Goal: Task Accomplishment & Management: Manage account settings

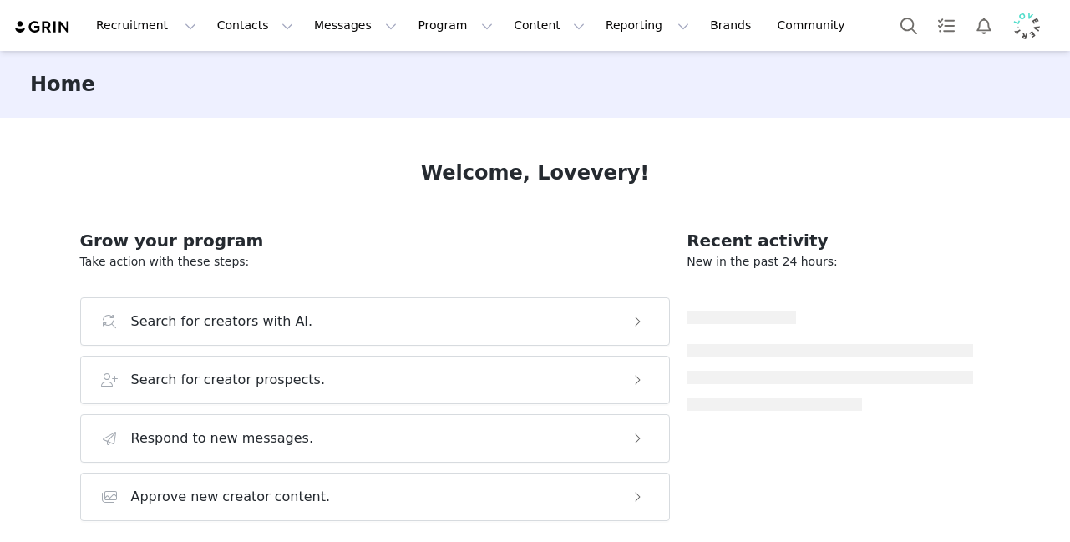
click at [1028, 20] on img "Profile" at bounding box center [1026, 26] width 27 height 27
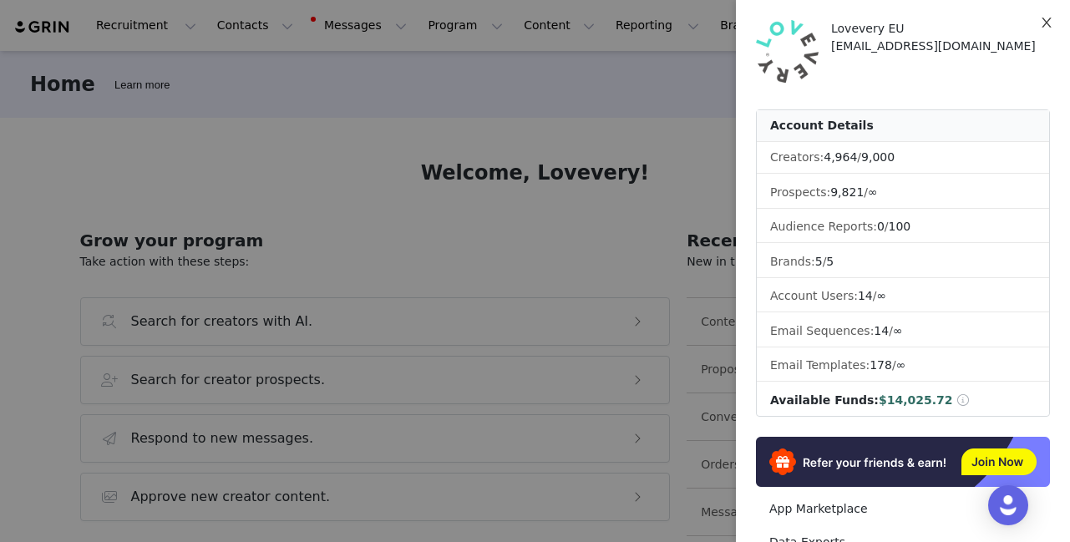
click at [1053, 19] on button "Close" at bounding box center [1046, 23] width 47 height 47
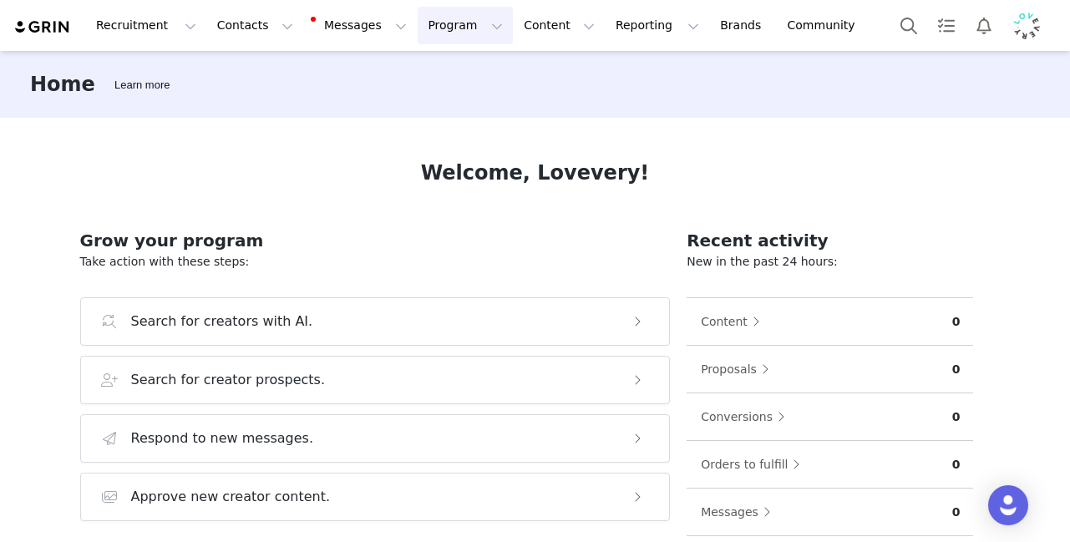
click at [426, 22] on button "Program Program" at bounding box center [465, 26] width 95 height 38
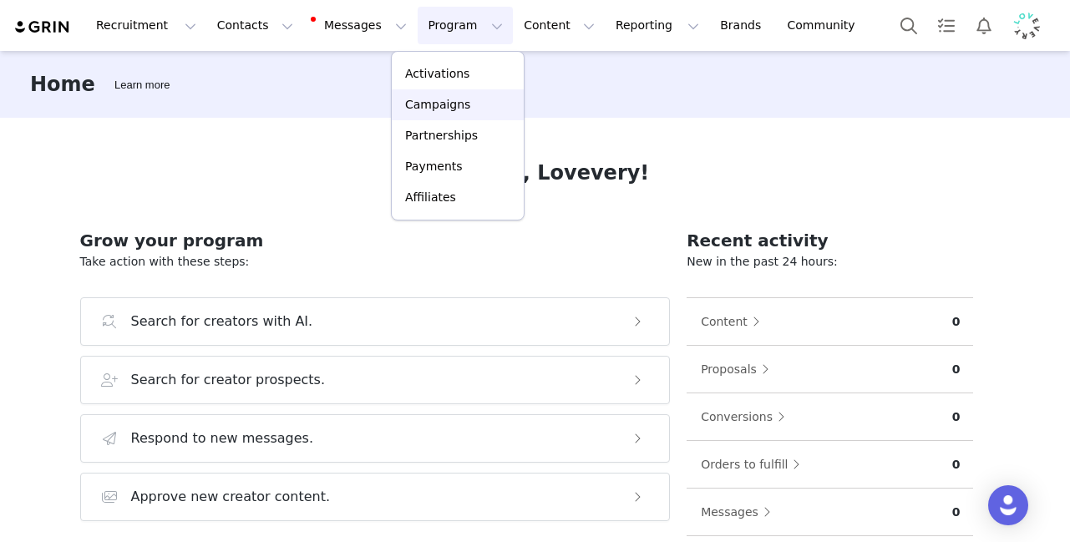
click at [441, 97] on p "Campaigns" at bounding box center [437, 105] width 65 height 18
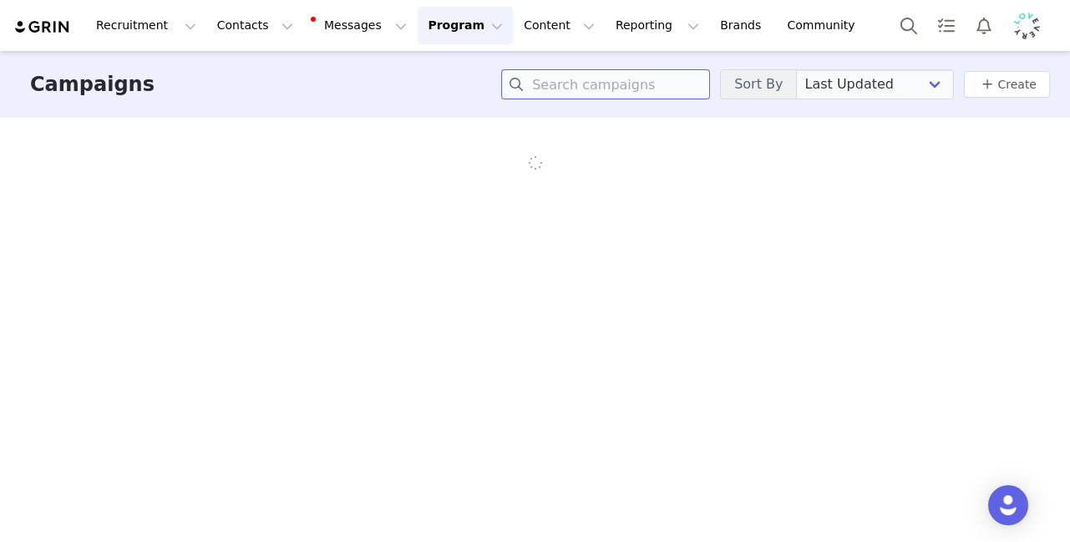
click at [627, 86] on input at bounding box center [605, 84] width 209 height 30
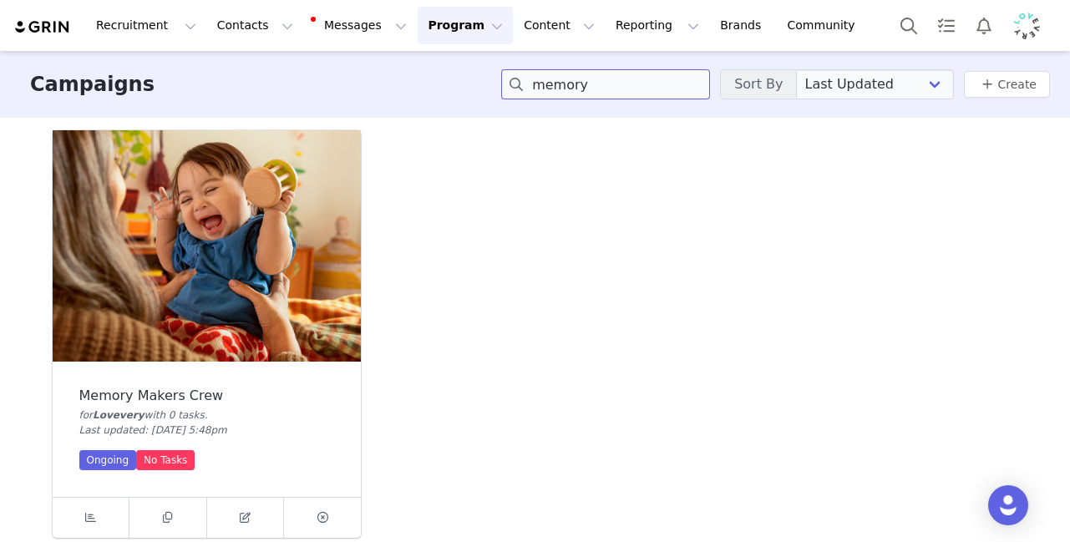
type input "memory"
click at [200, 394] on div "Memory Makers Crew" at bounding box center [206, 395] width 255 height 15
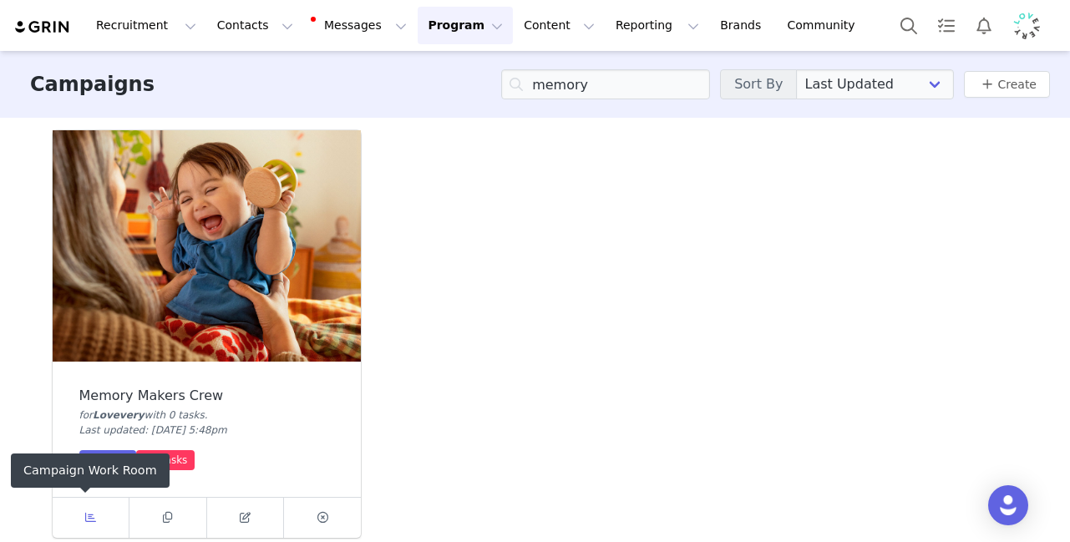
click at [85, 520] on icon at bounding box center [90, 517] width 11 height 11
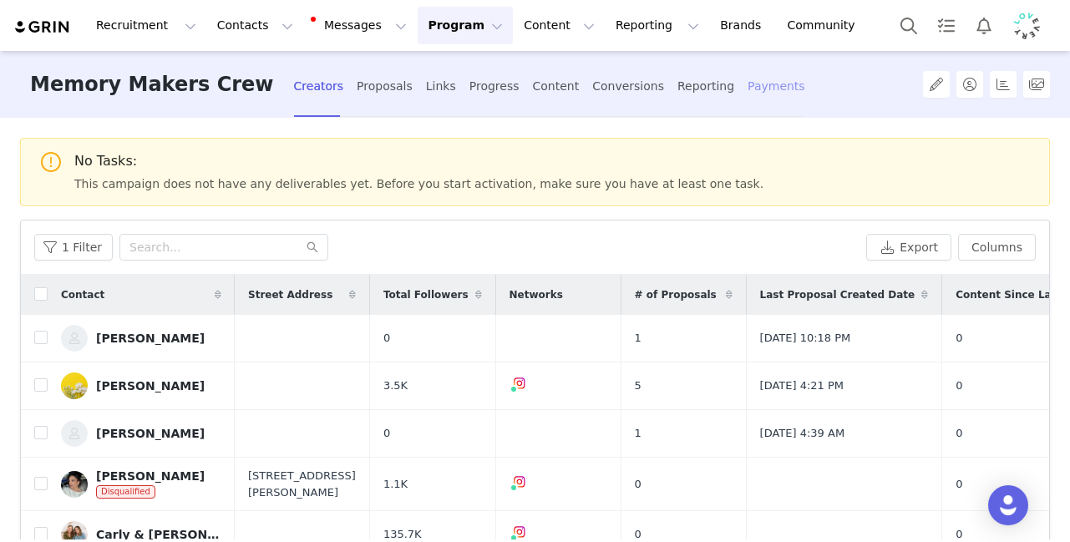
drag, startPoint x: 684, startPoint y: 69, endPoint x: 711, endPoint y: 92, distance: 35.0
click at [748, 79] on div "Payments" at bounding box center [777, 86] width 58 height 44
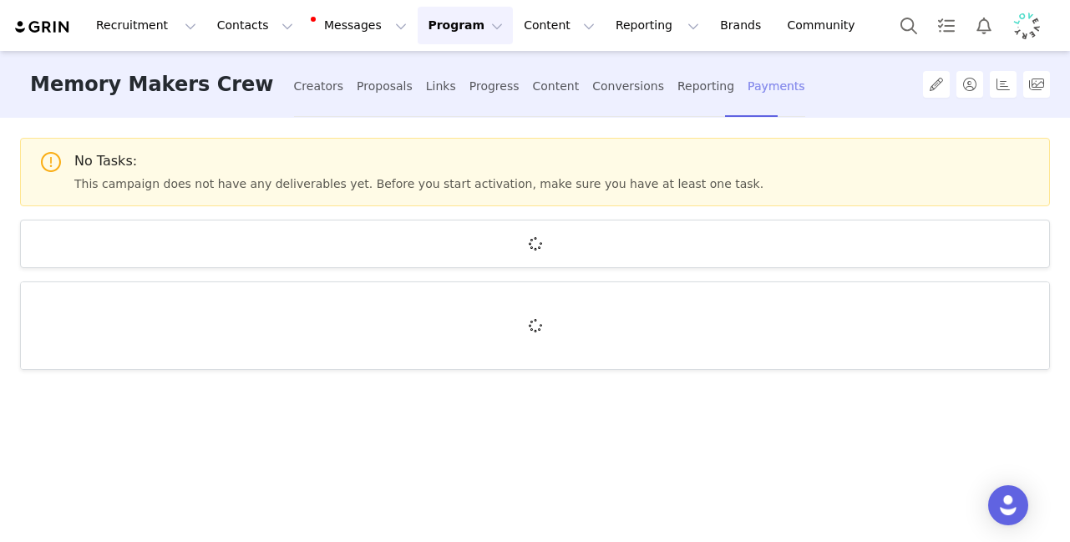
click at [748, 92] on div "Payments" at bounding box center [777, 86] width 58 height 44
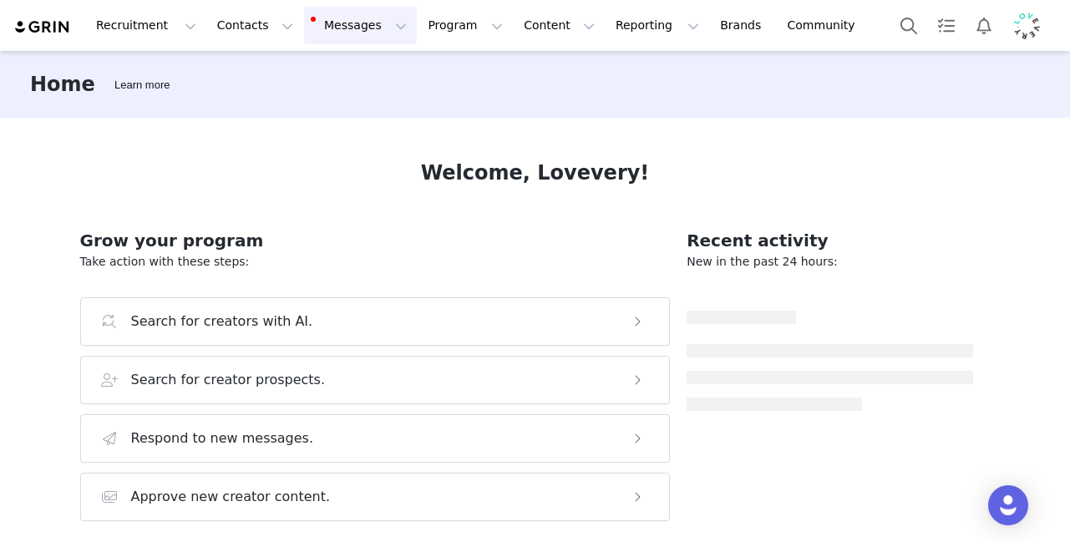
click at [363, 24] on button "Messages Messages" at bounding box center [360, 26] width 113 height 38
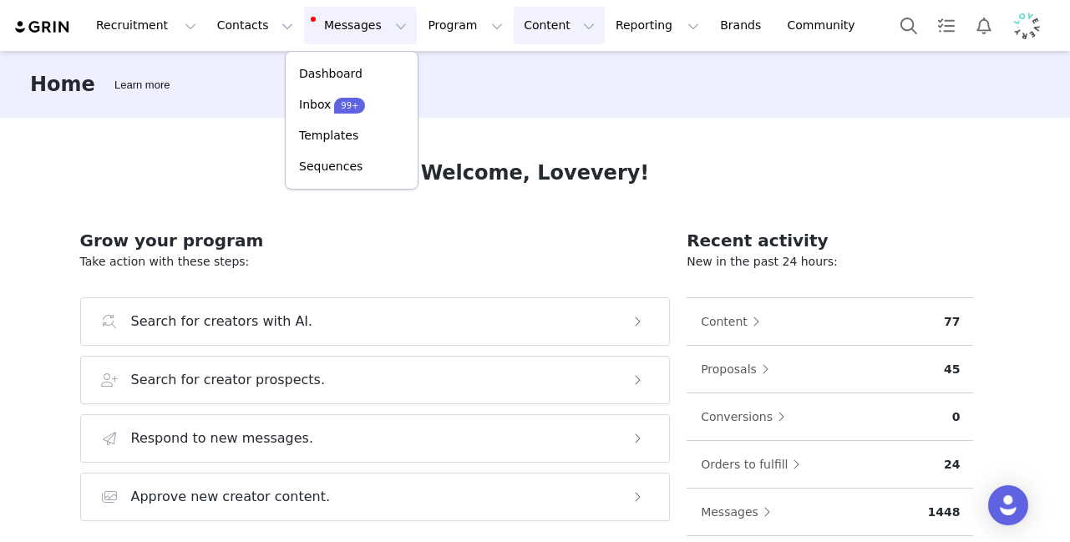
click at [548, 30] on button "Content Content" at bounding box center [559, 26] width 91 height 38
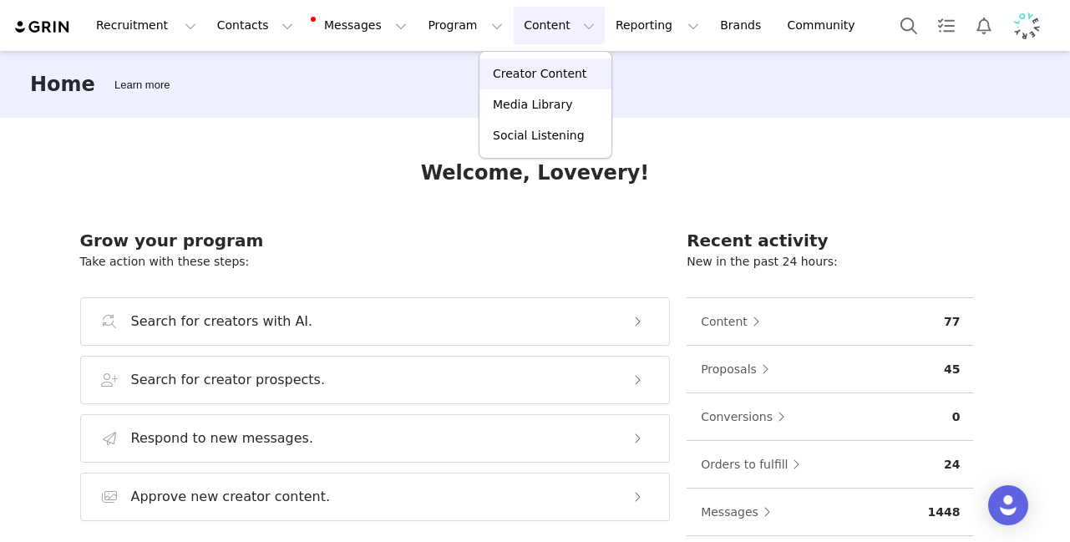
click at [541, 66] on p "Creator Content" at bounding box center [540, 74] width 94 height 18
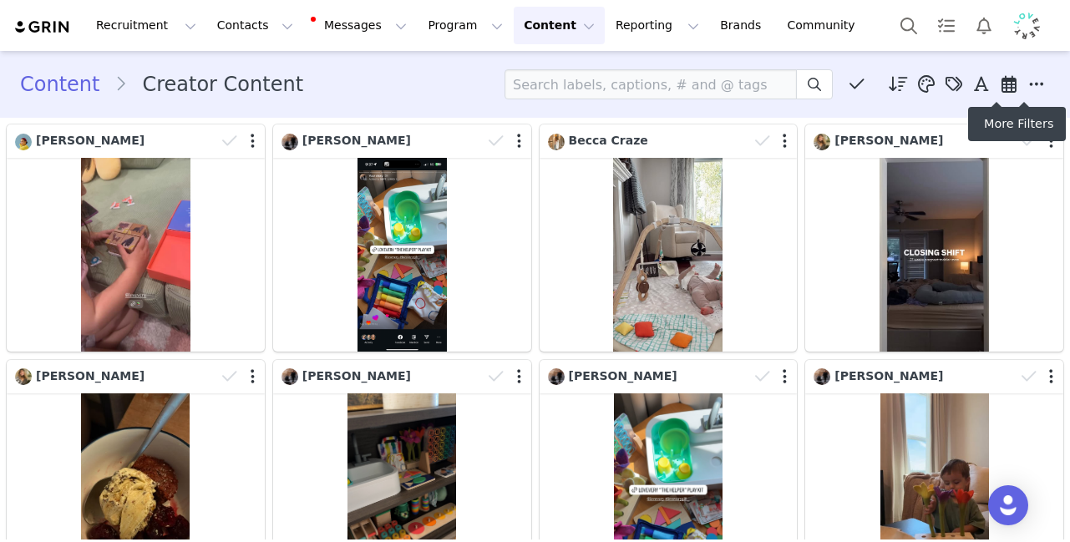
click at [1029, 83] on icon at bounding box center [1036, 84] width 15 height 17
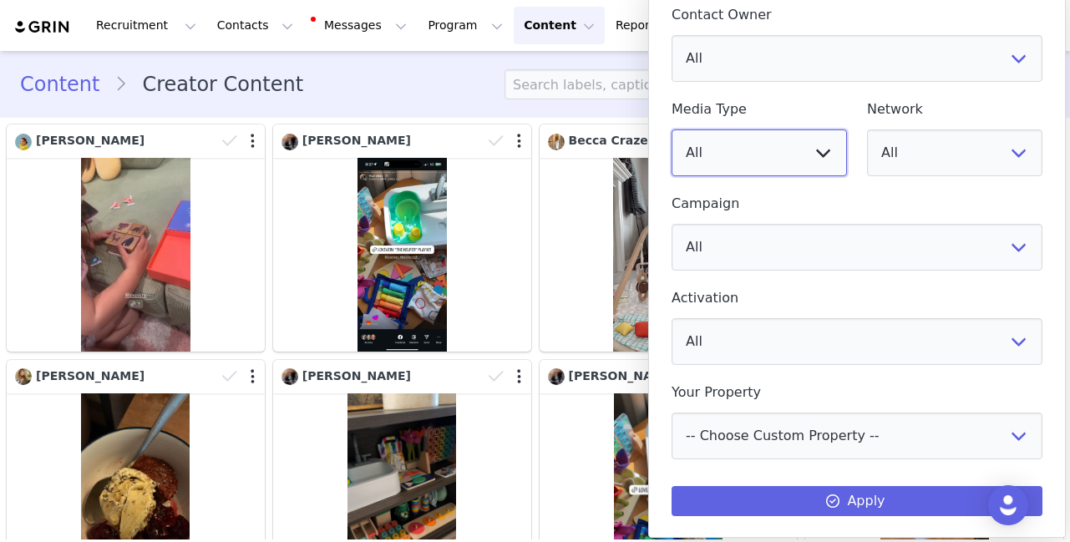
click at [804, 146] on select "All Image Video" at bounding box center [759, 152] width 175 height 47
select select "video"
click at [672, 129] on select "All Image Video" at bounding box center [759, 152] width 175 height 47
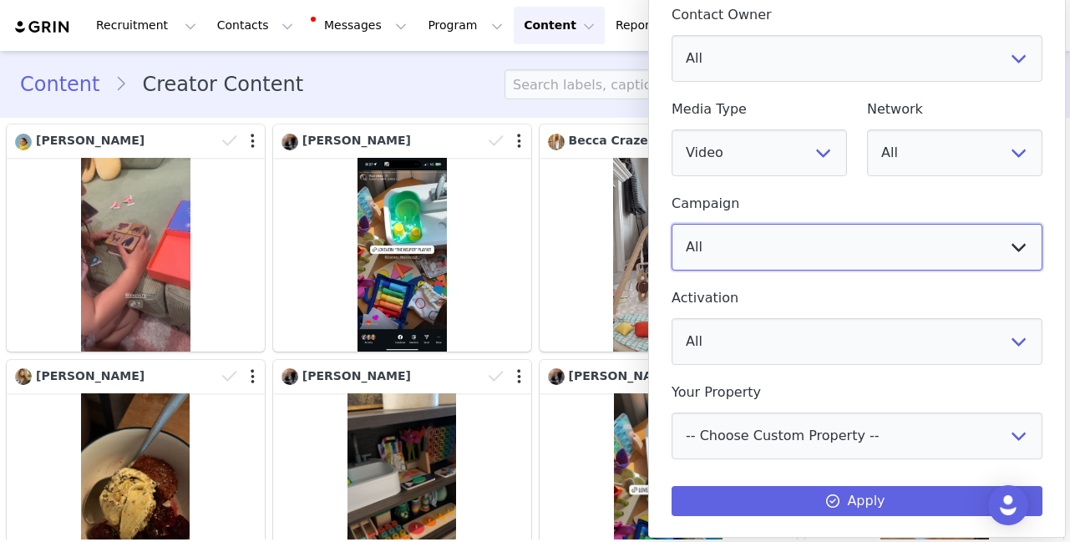
click at [860, 246] on select "All ARCHIVED | EU 2022 | TikTok Campaign | EU ARCHIVED - EU | Instagram Campaig…" at bounding box center [857, 247] width 371 height 47
select select "ba247eb3-072e-4cd8-89da-b5d8921df413"
click at [672, 224] on select "All ARCHIVED | EU 2022 | TikTok Campaign | EU ARCHIVED - EU | Instagram Campaig…" at bounding box center [857, 247] width 371 height 47
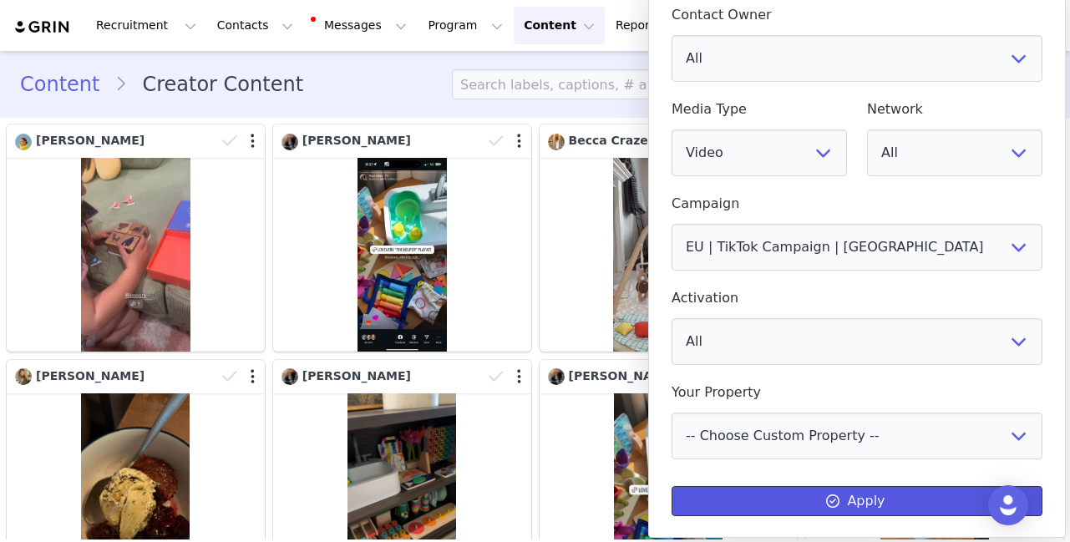
click at [885, 505] on button "Apply" at bounding box center [857, 501] width 371 height 30
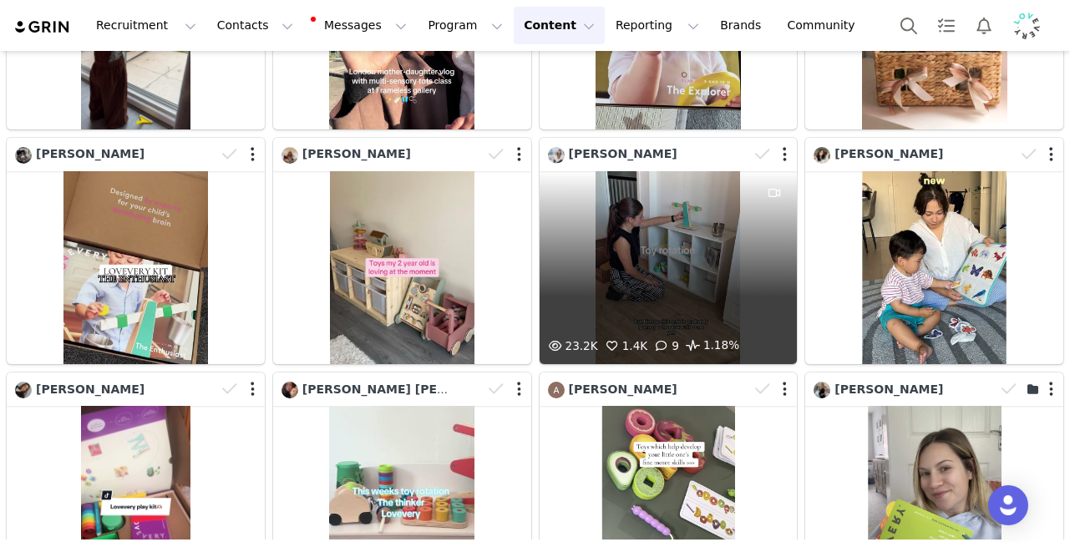
scroll to position [1202, 0]
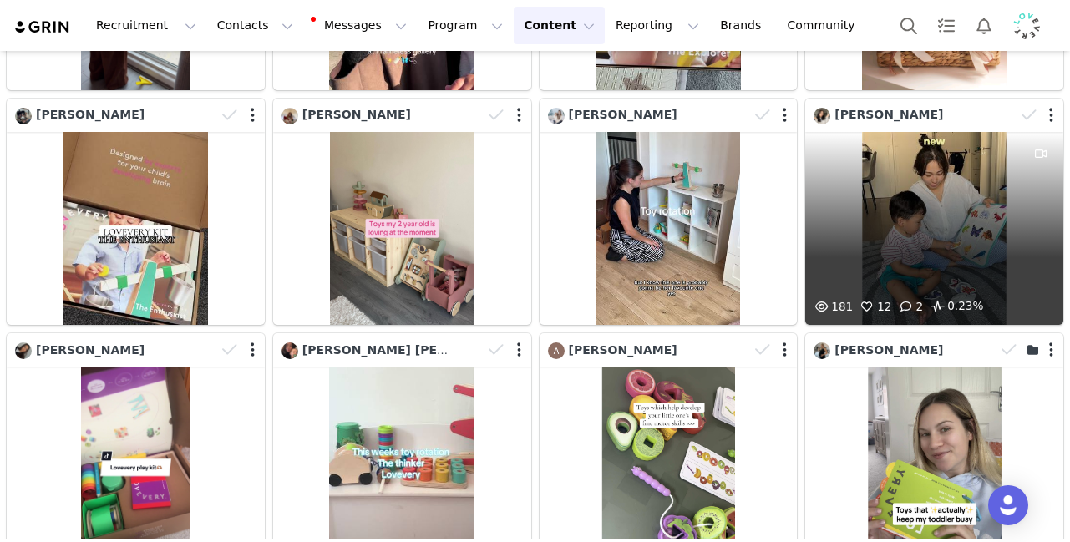
click at [912, 204] on div "181 12 2 0.23%" at bounding box center [934, 229] width 258 height 194
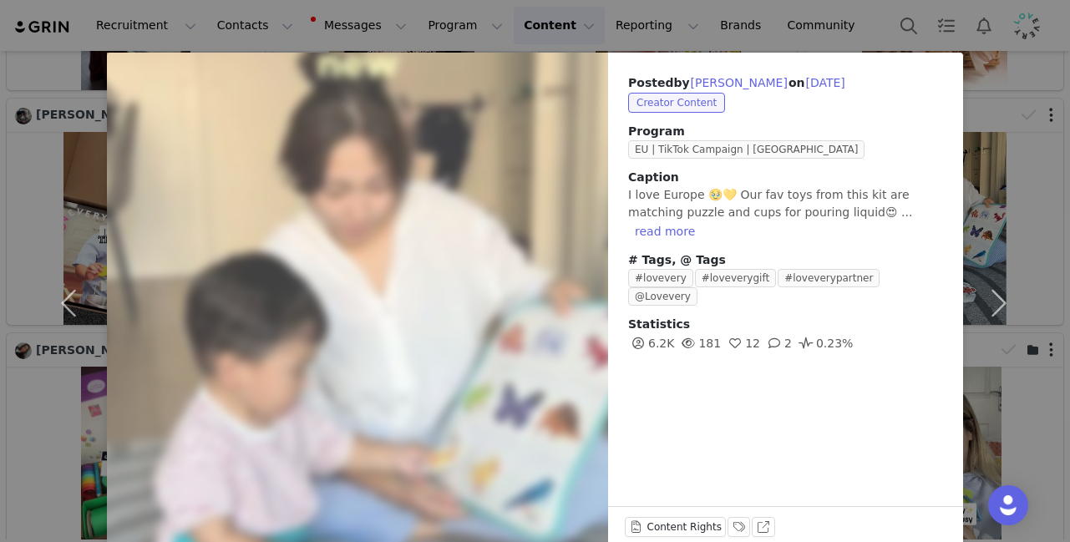
scroll to position [104, 0]
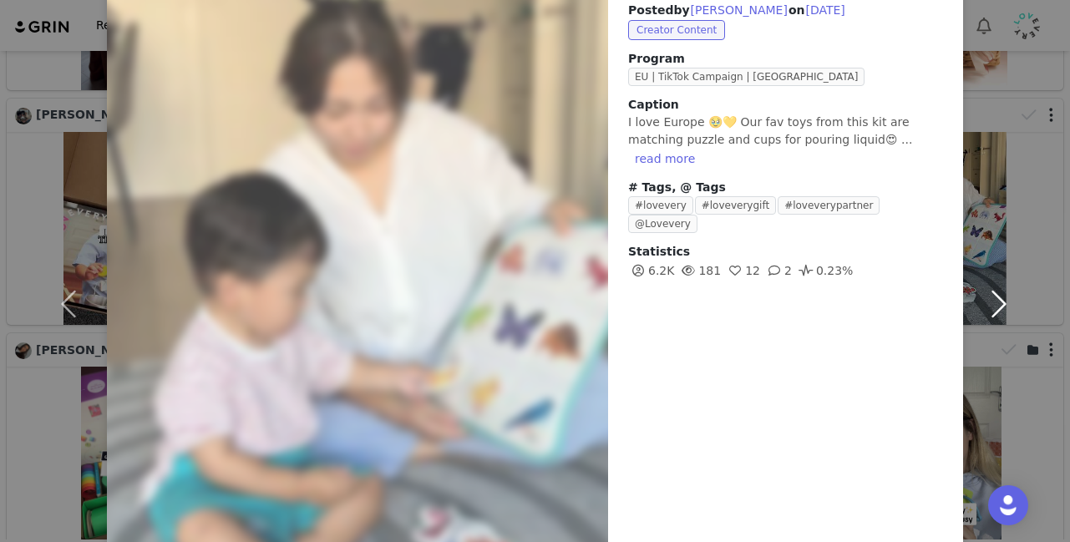
click at [1022, 132] on button "button" at bounding box center [998, 303] width 70 height 647
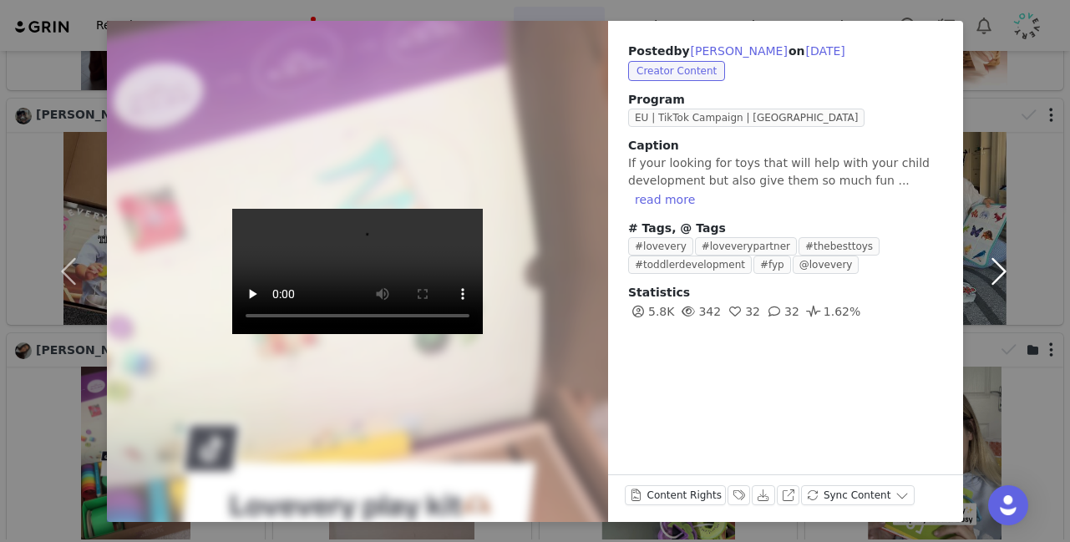
scroll to position [31, 0]
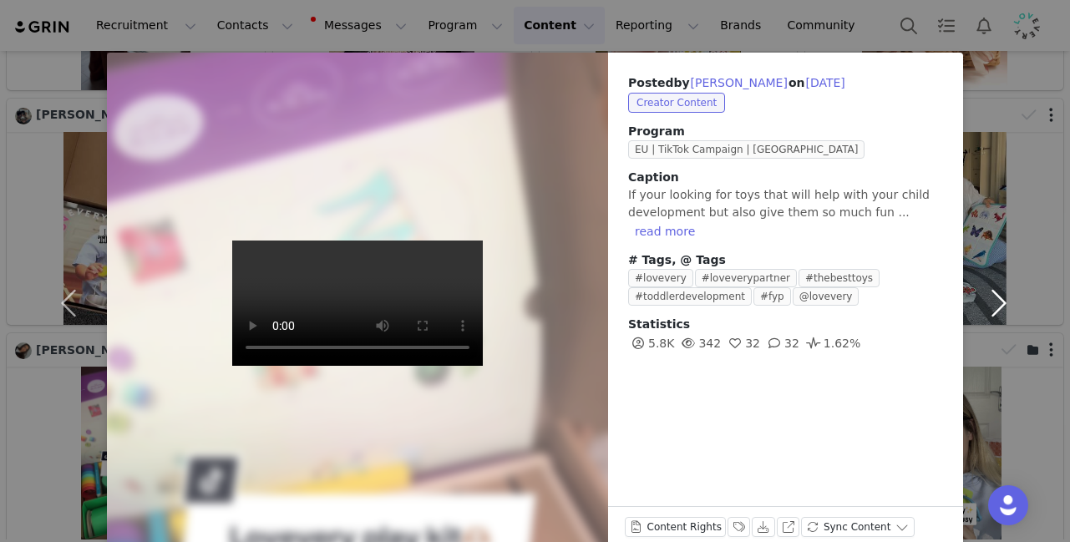
click at [1013, 119] on button "button" at bounding box center [998, 303] width 70 height 501
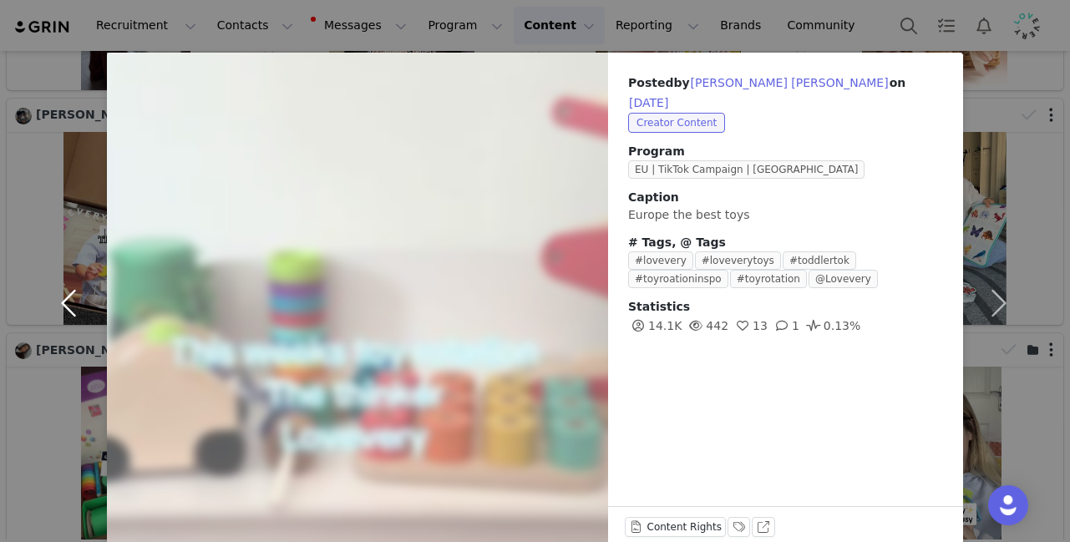
click at [53, 274] on button "button" at bounding box center [72, 303] width 70 height 501
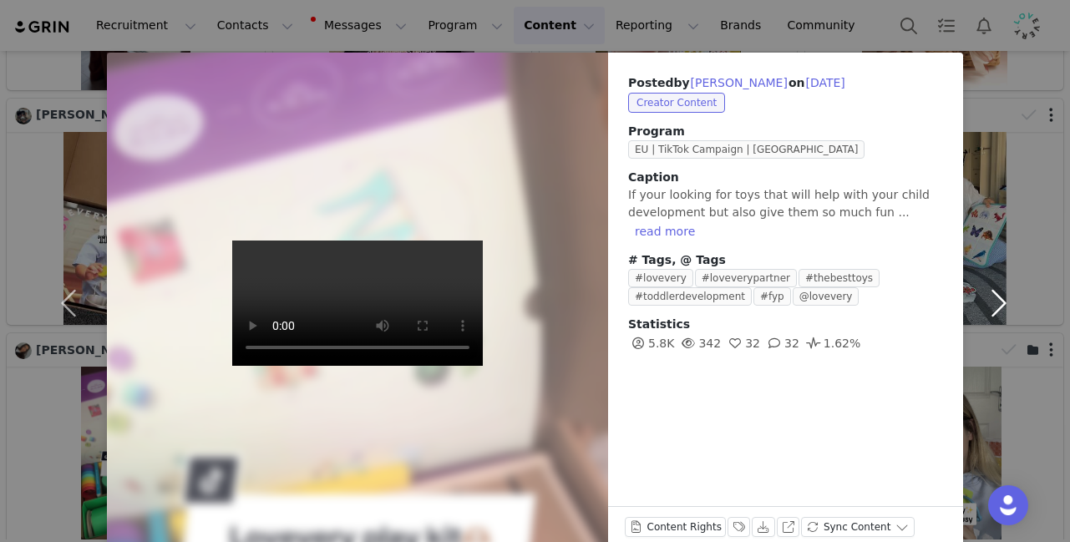
click at [1007, 100] on button "button" at bounding box center [998, 303] width 70 height 501
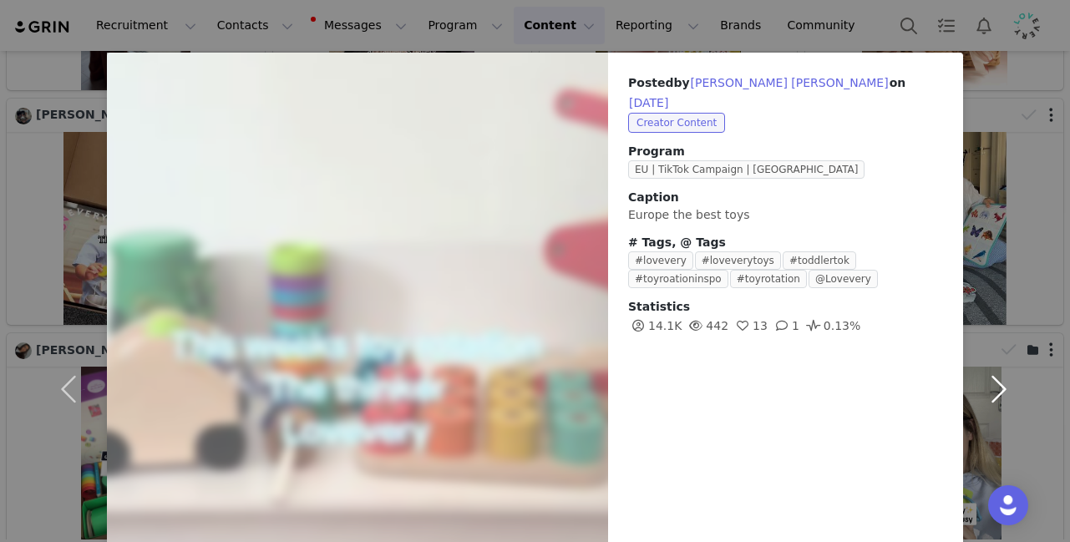
scroll to position [116, 0]
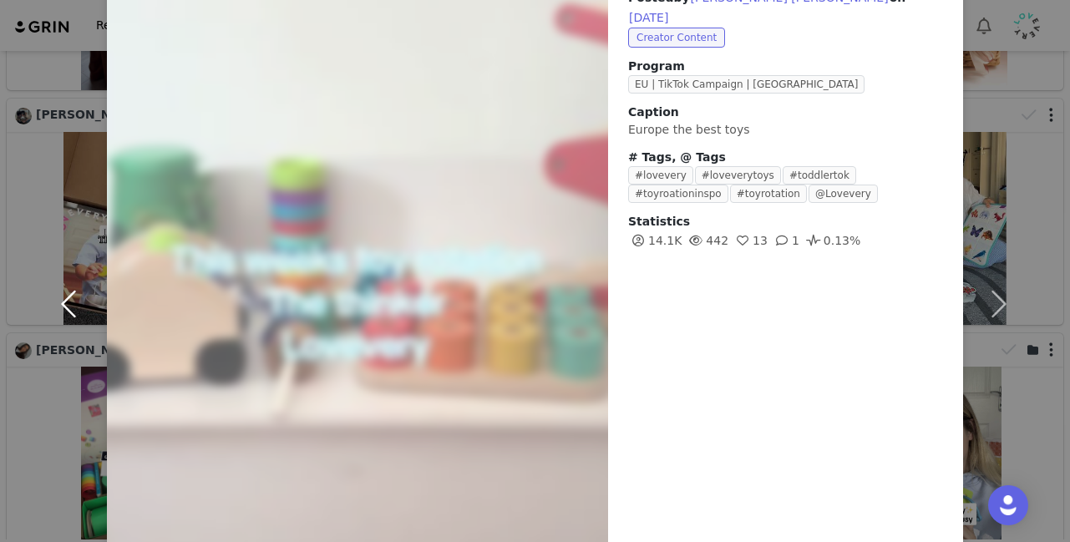
click at [37, 436] on button "button" at bounding box center [72, 303] width 70 height 672
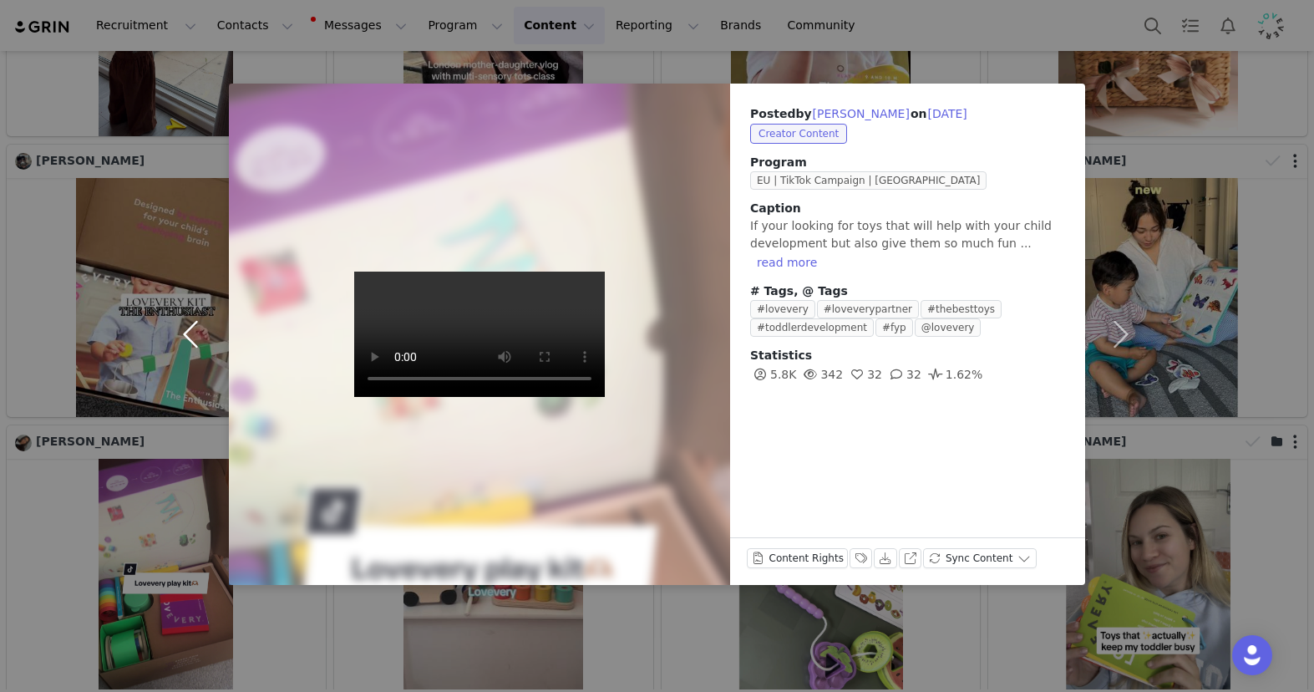
scroll to position [1385, 0]
click at [1069, 81] on div "Posted by Leah Paines on Aug 15, 2025 Creator Content Program EU | TikTok Campa…" at bounding box center [657, 346] width 1314 height 692
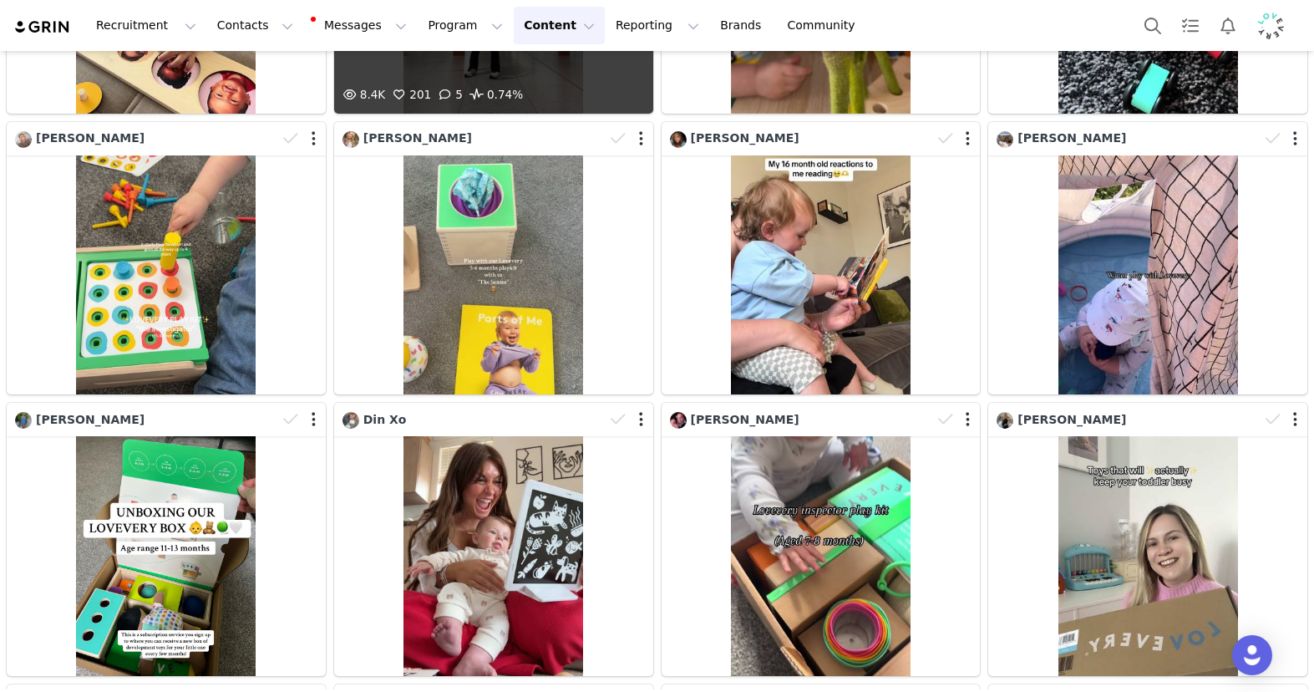
scroll to position [7467, 0]
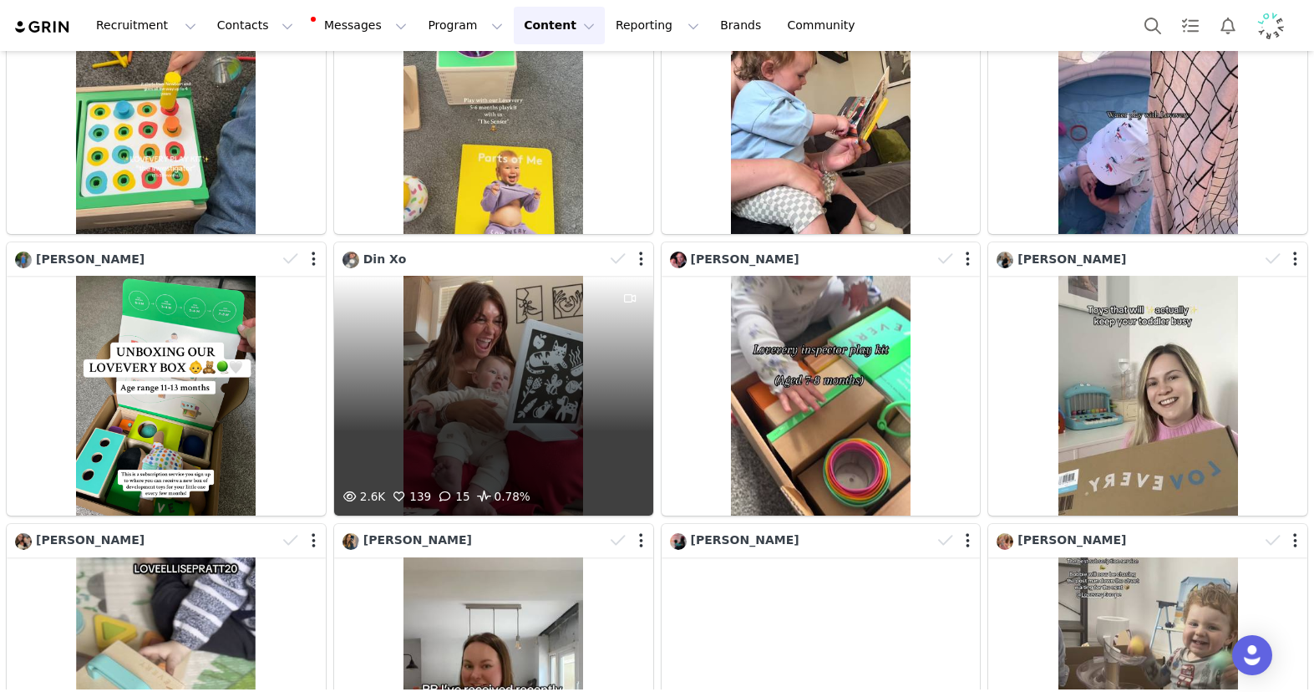
click at [484, 292] on div "2.6K 139 15 0.78%" at bounding box center [493, 395] width 319 height 239
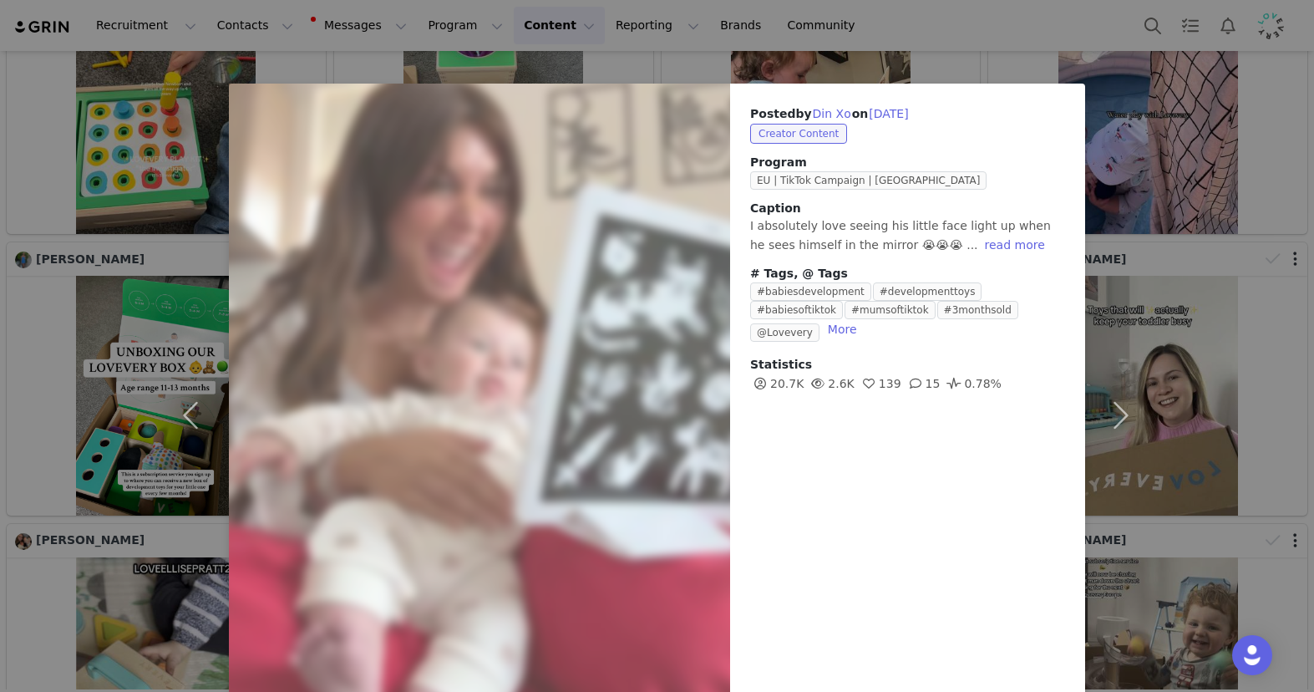
click at [1069, 143] on div "Posted by Din Xo on Apr 28, 2025 Creator Content Program EU | TikTok Campaign |…" at bounding box center [657, 346] width 1314 height 692
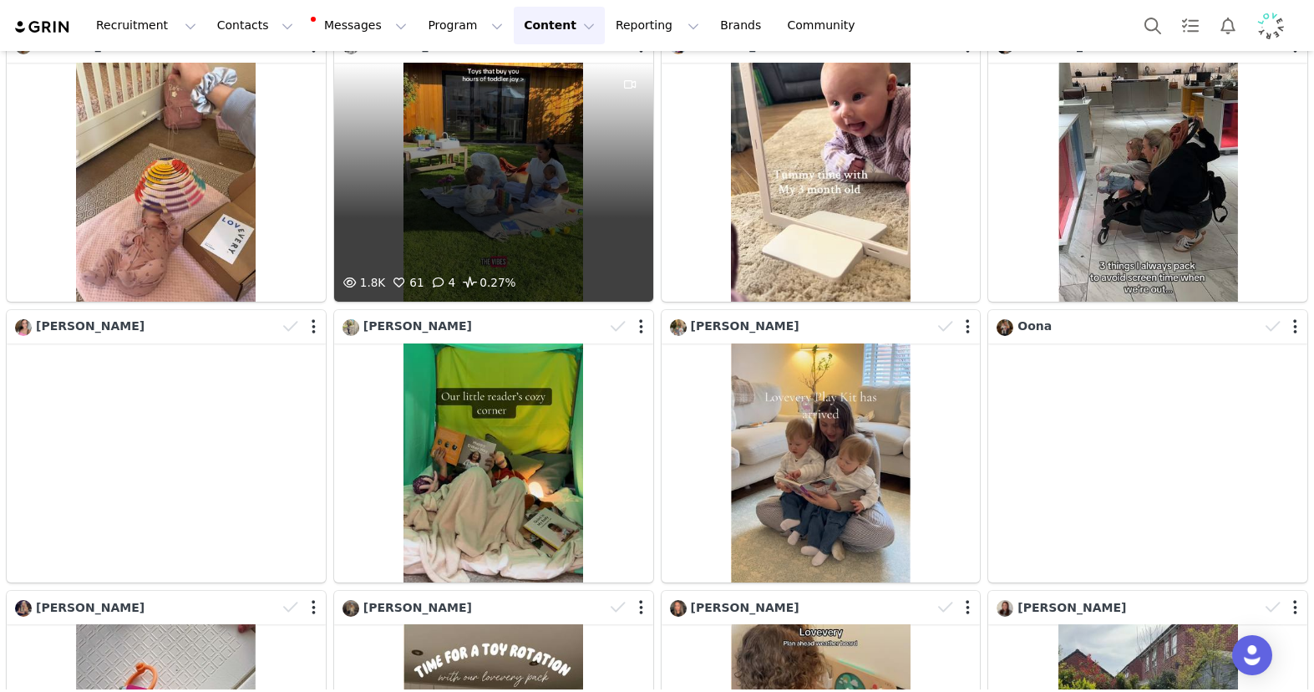
scroll to position [8891, 0]
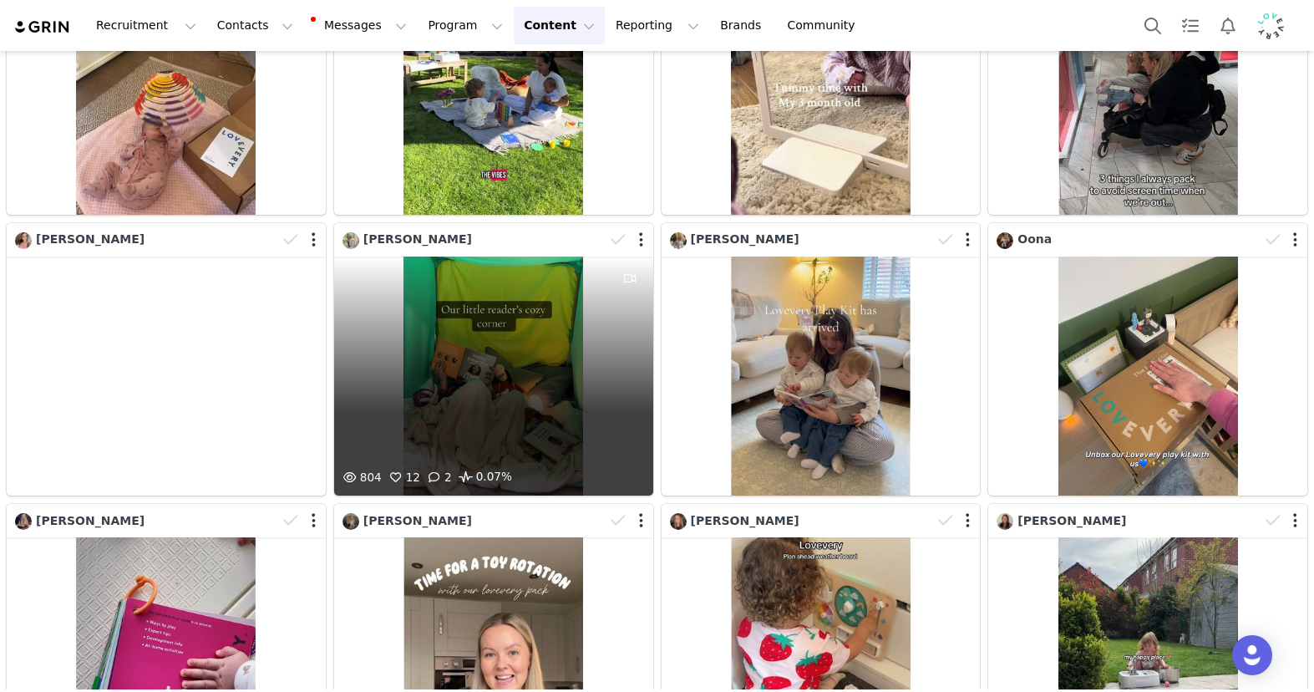
click at [474, 271] on div "804 12 2 0.07%" at bounding box center [493, 375] width 319 height 239
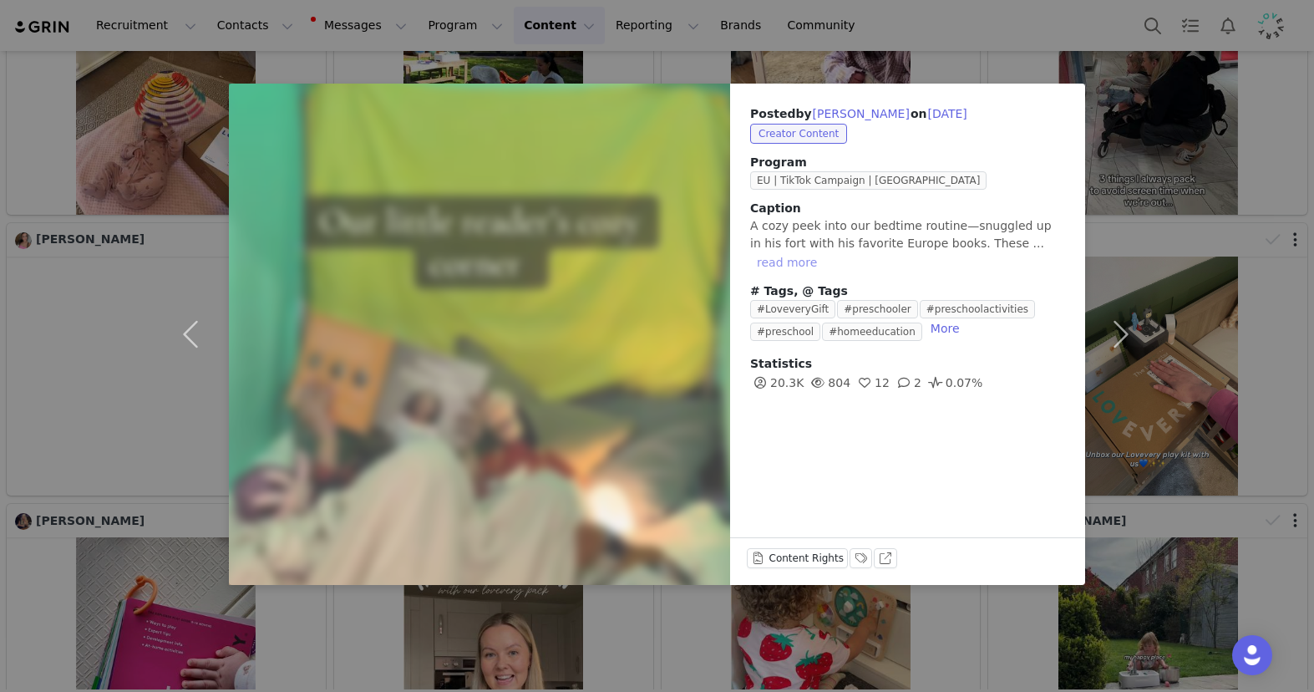
click at [824, 252] on button "read more" at bounding box center [787, 262] width 74 height 20
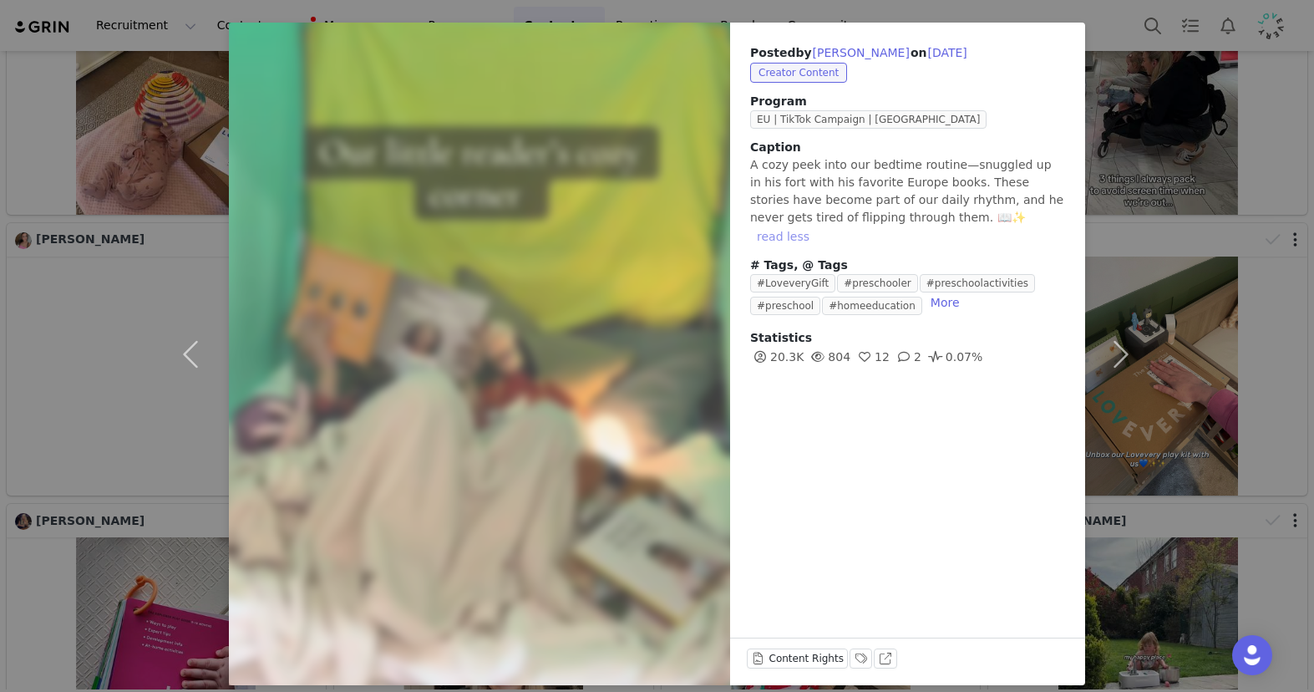
scroll to position [74, 0]
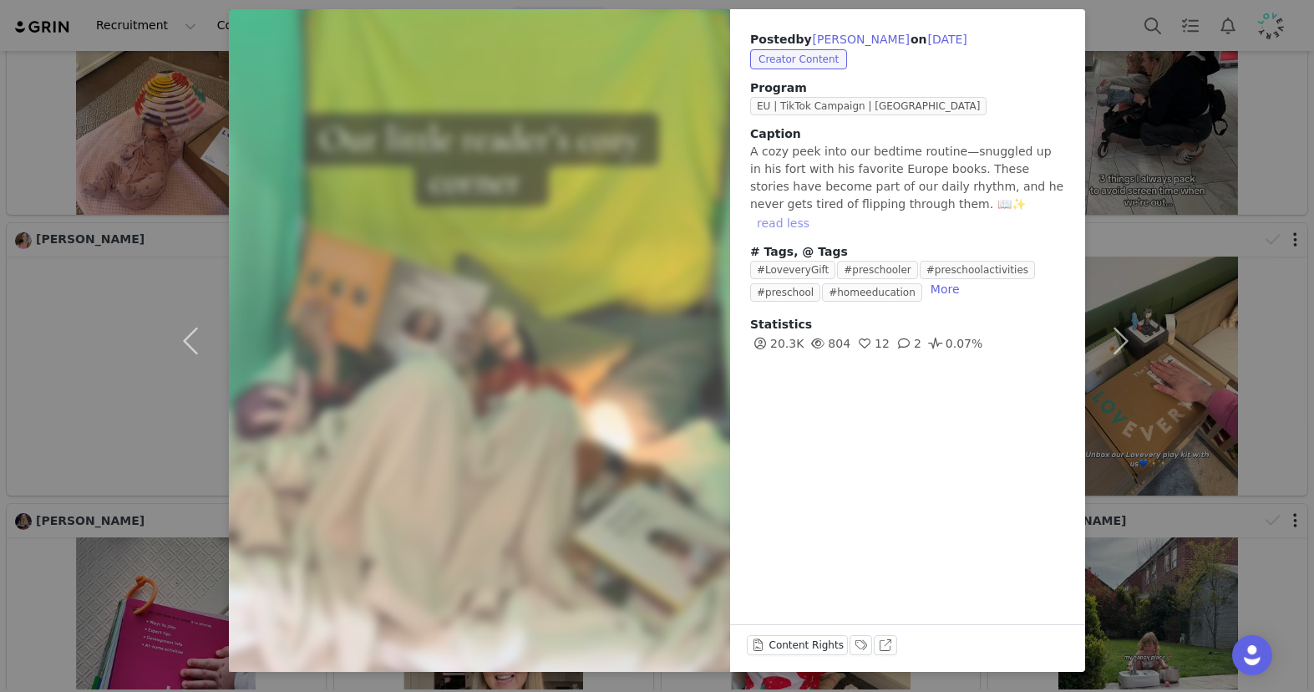
click at [816, 213] on button "read less" at bounding box center [783, 223] width 66 height 20
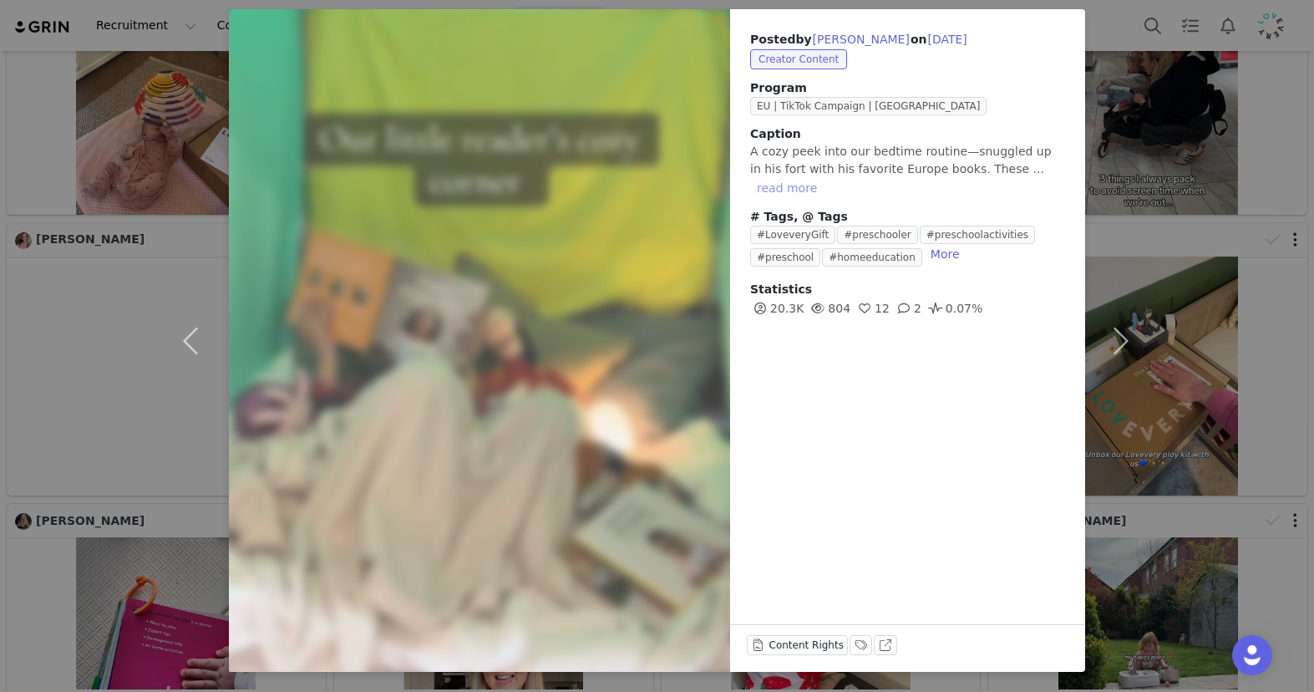
click at [824, 178] on button "read more" at bounding box center [787, 188] width 74 height 20
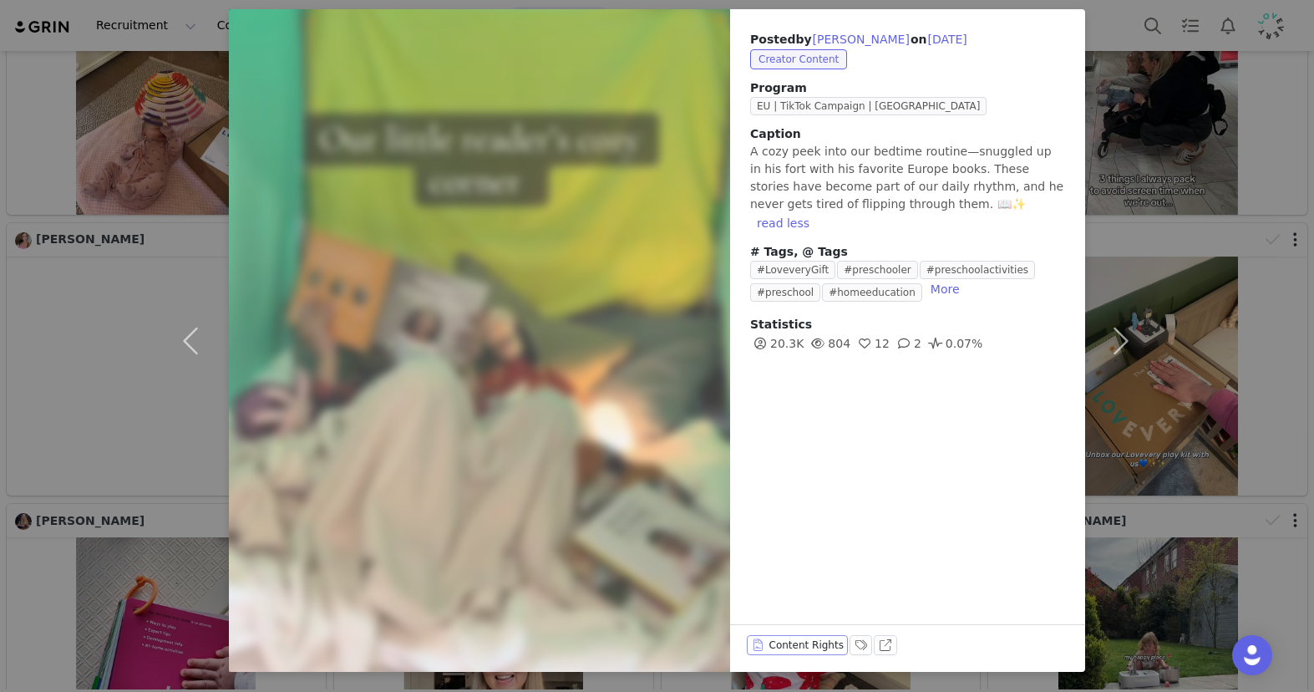
click at [799, 541] on button "Content Rights" at bounding box center [797, 645] width 101 height 20
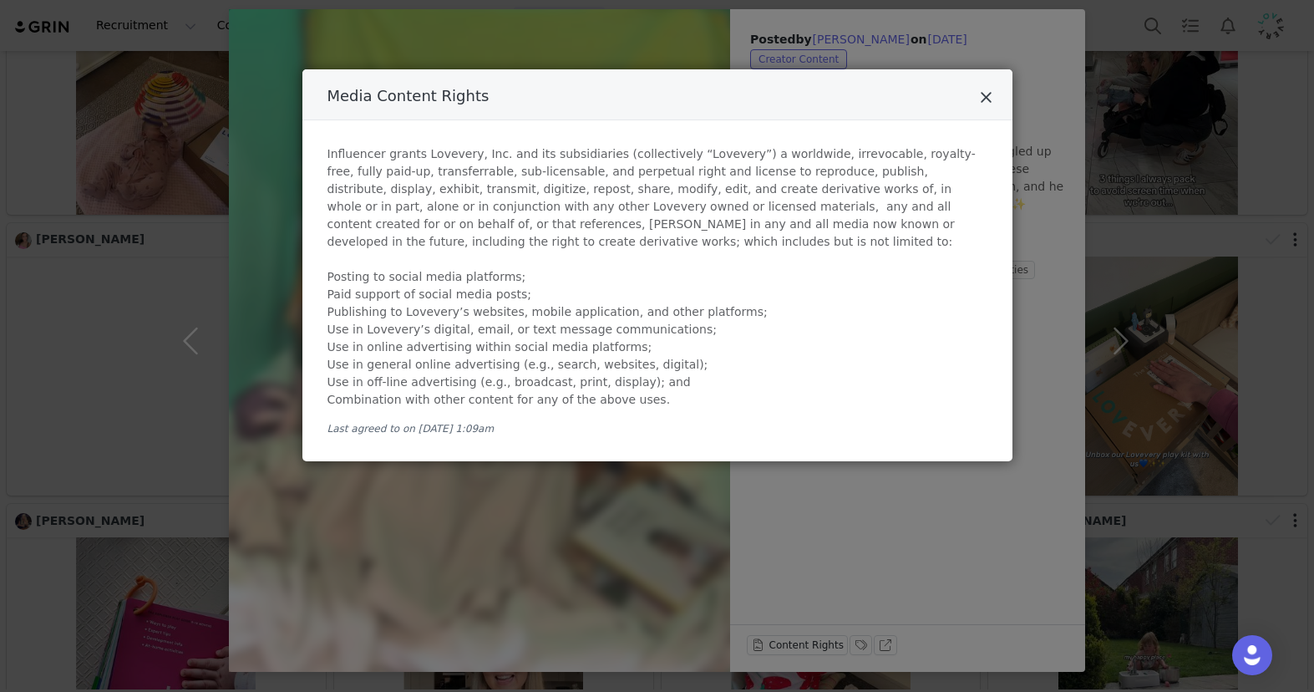
click at [991, 97] on icon "Close" at bounding box center [986, 97] width 13 height 17
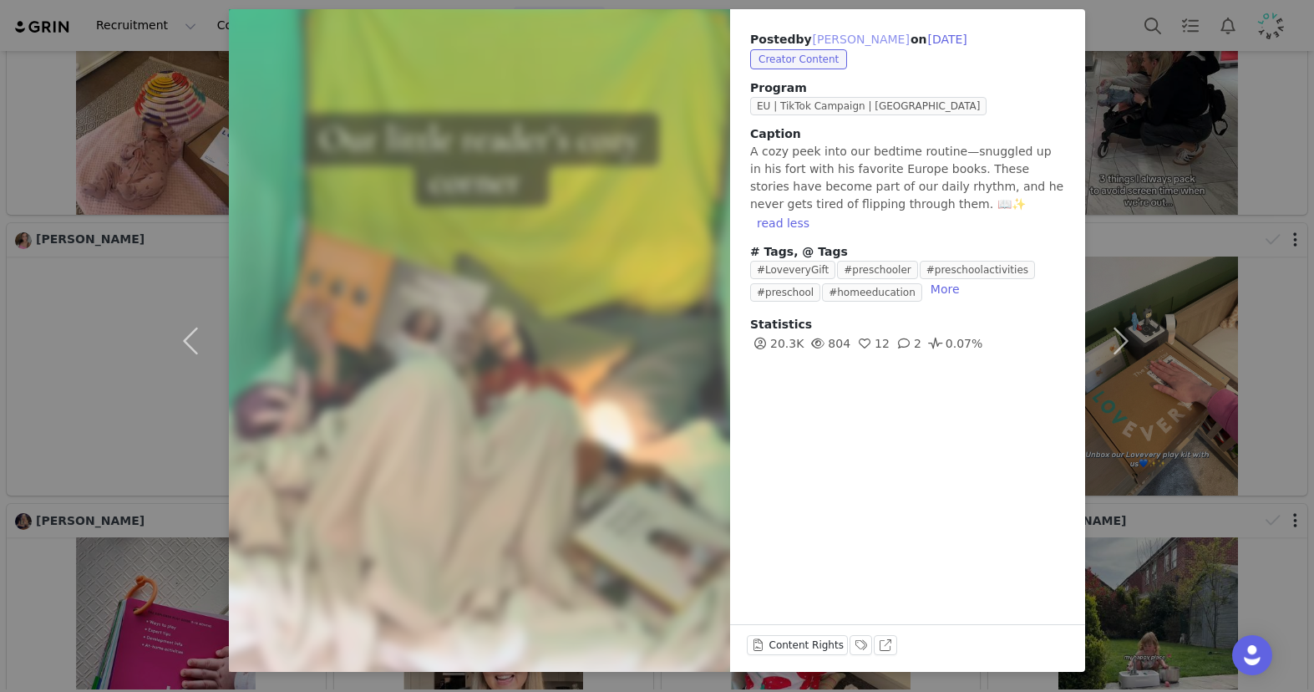
click at [863, 38] on button "Diana Caragea" at bounding box center [861, 39] width 99 height 20
type input "Diana Caragea"
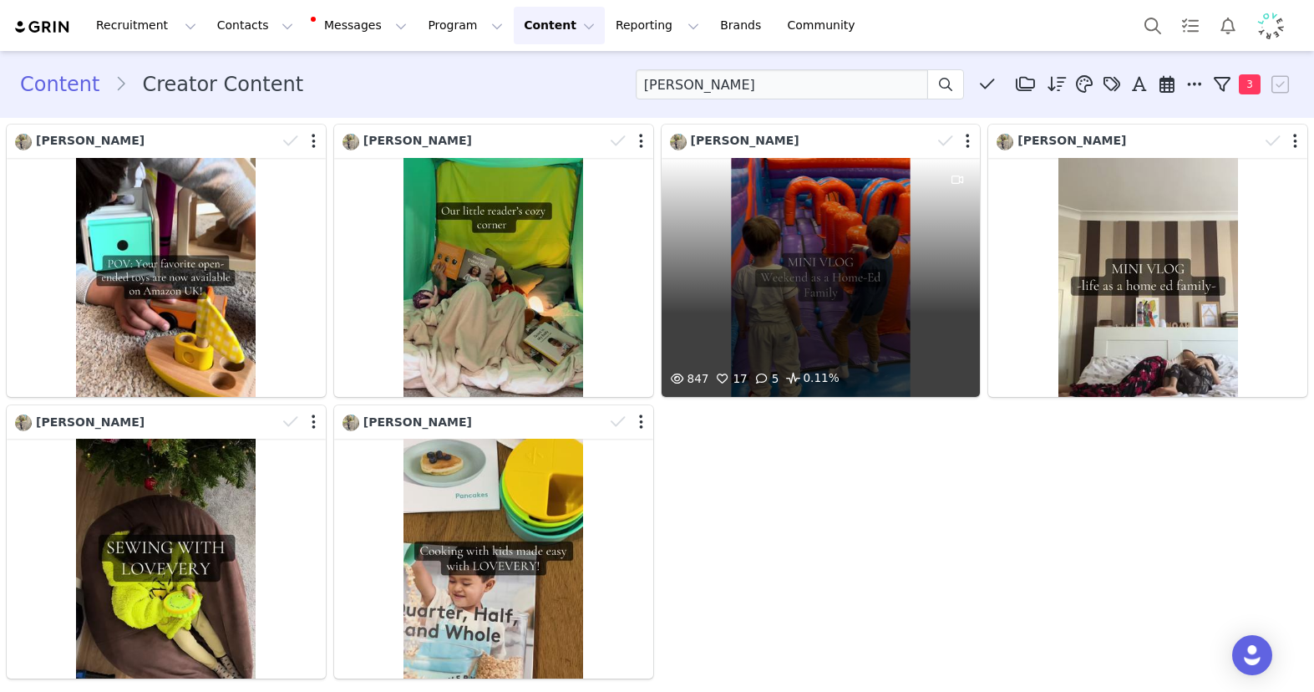
scroll to position [0, 0]
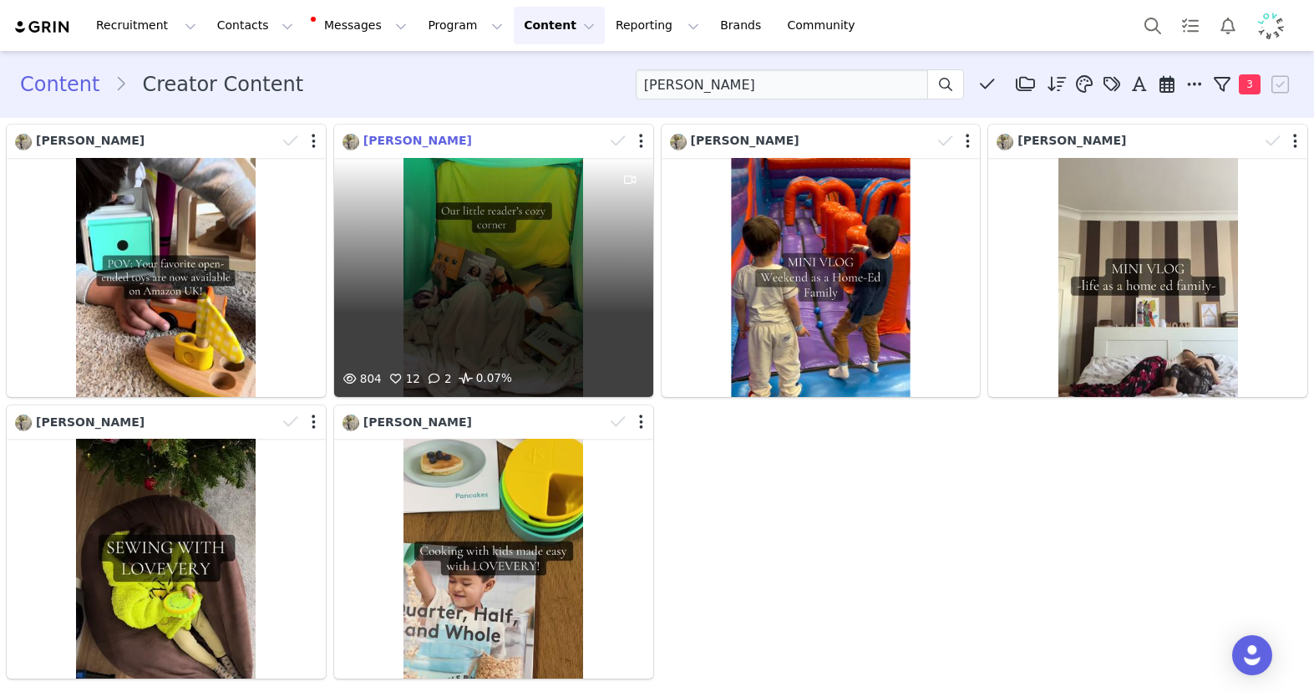
click at [419, 138] on span "Diana Caragea" at bounding box center [417, 140] width 109 height 13
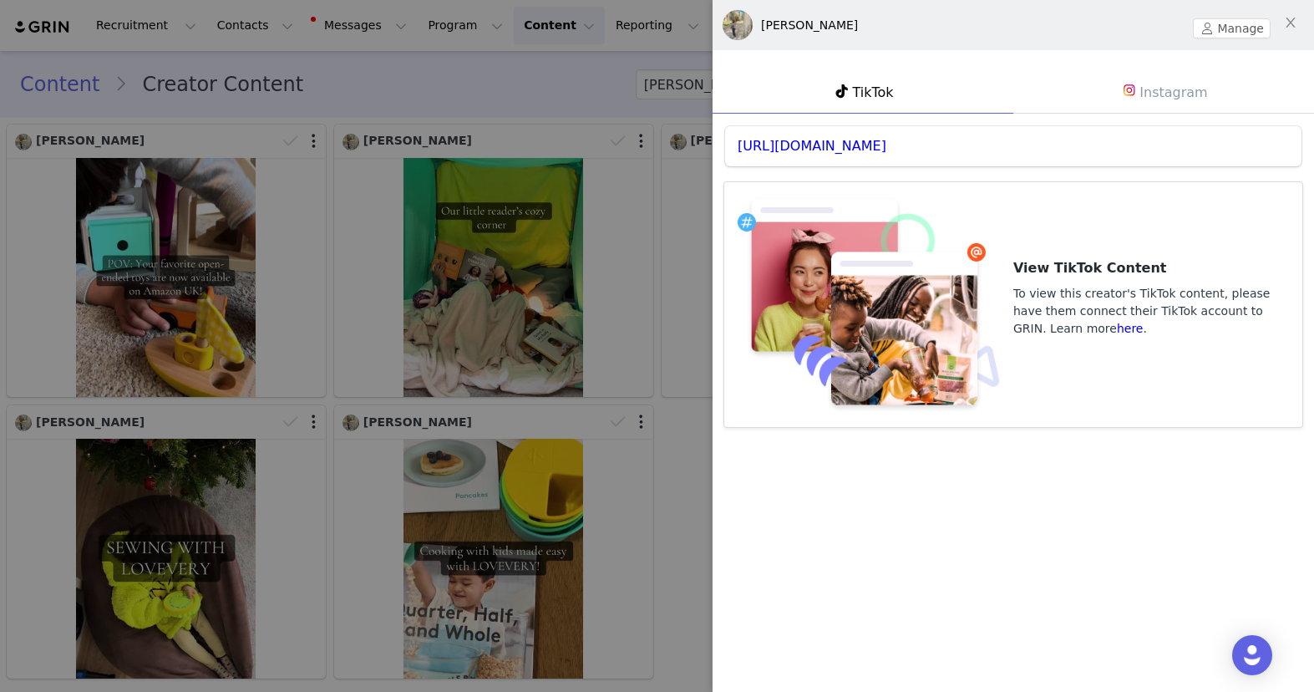
click at [766, 22] on div "Diana Caragea" at bounding box center [809, 26] width 97 height 18
click at [1069, 25] on button "Manage" at bounding box center [1232, 28] width 78 height 20
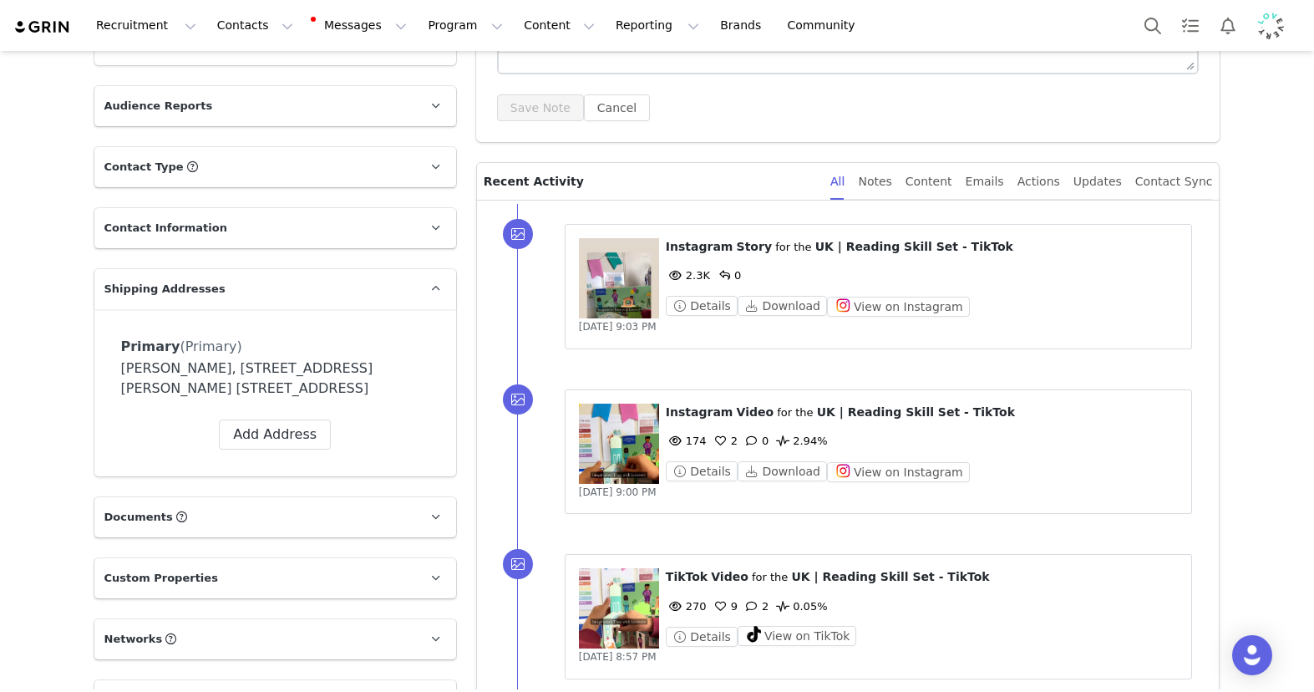
scroll to position [510, 0]
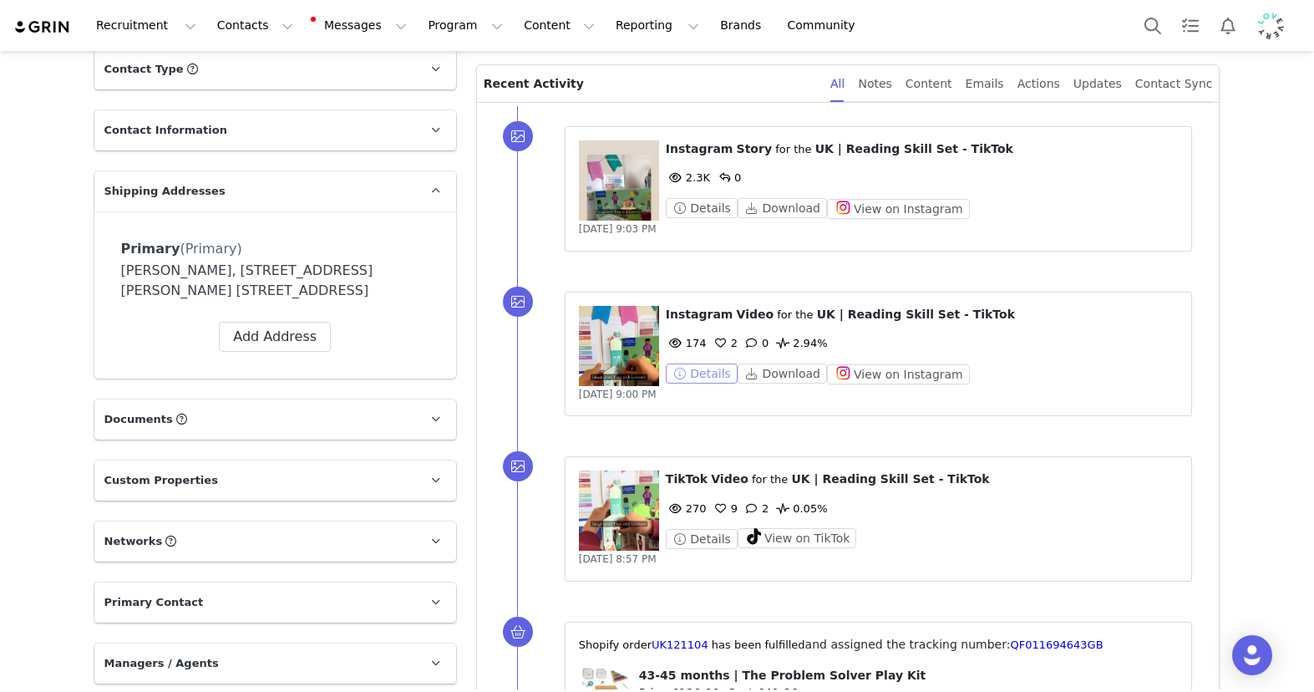
click at [707, 376] on button "Details" at bounding box center [702, 373] width 72 height 20
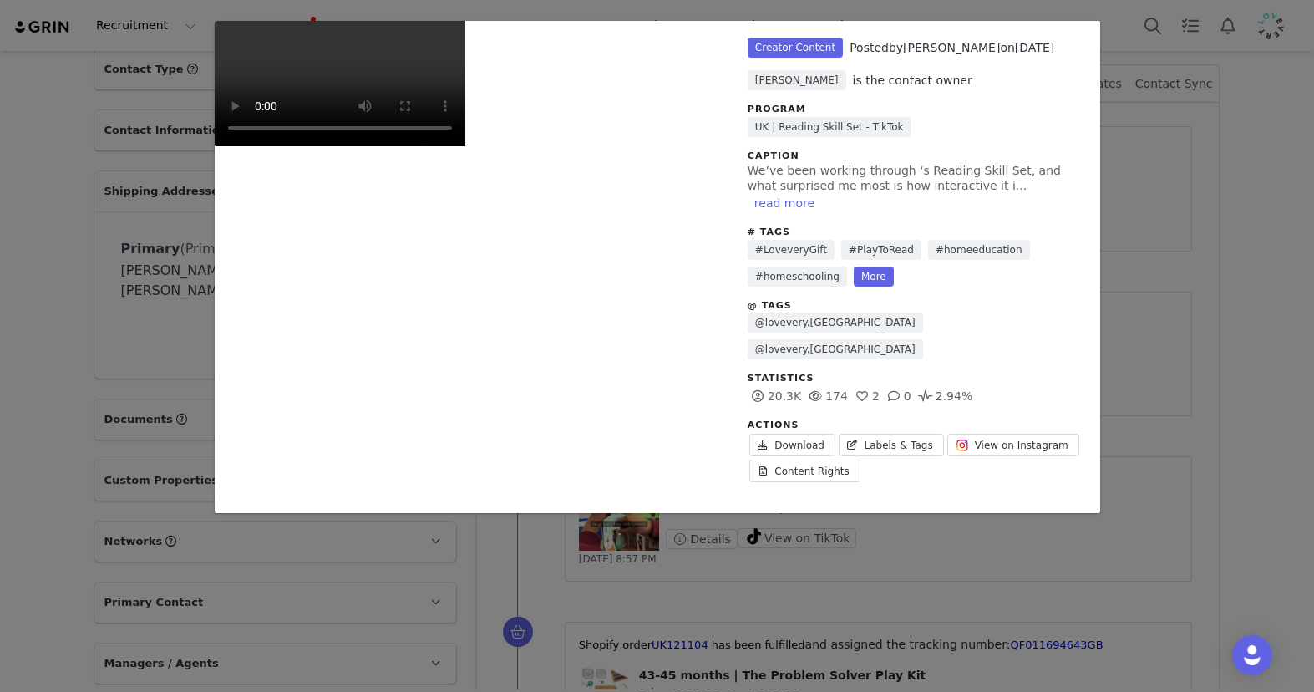
click at [1069, 276] on div "Unlabeled Creator Content Posted by Diana Caragea on Sep 27, 2025 Anne-Sophie B…" at bounding box center [657, 346] width 1314 height 692
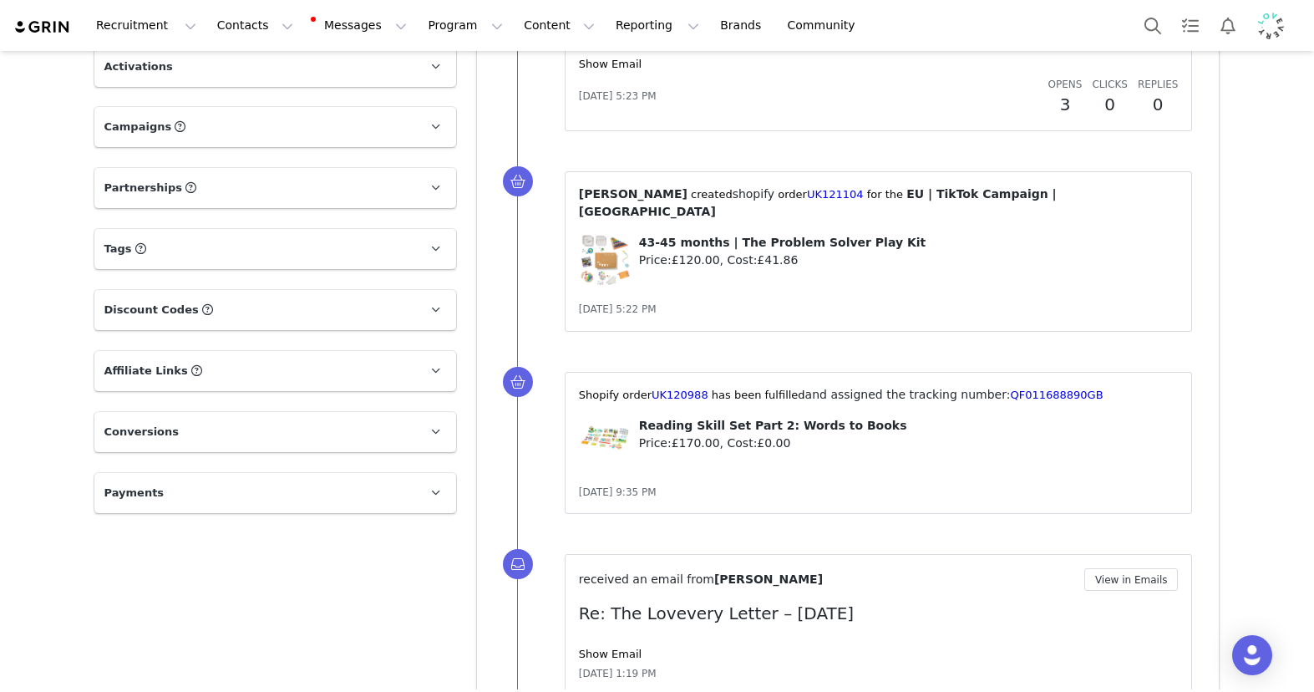
scroll to position [1366, 0]
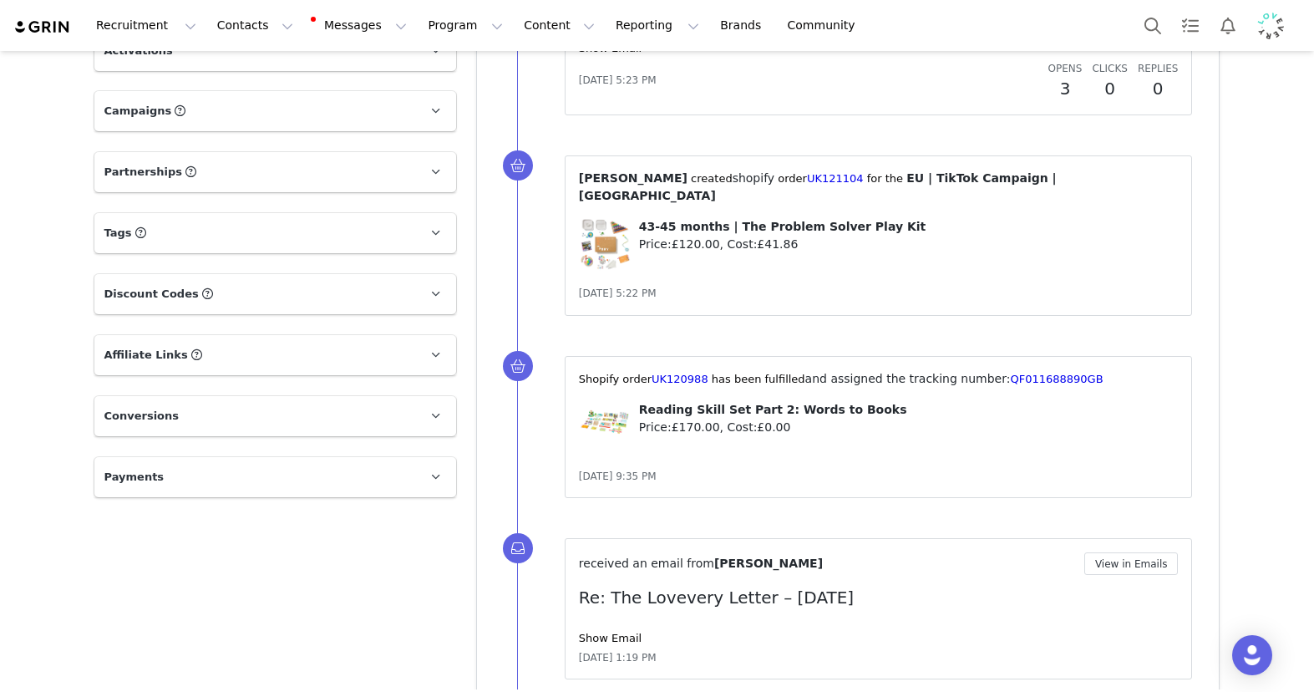
click at [233, 240] on p "Tags Keep track of your contacts by assigning them tags. You can then filter yo…" at bounding box center [255, 233] width 322 height 40
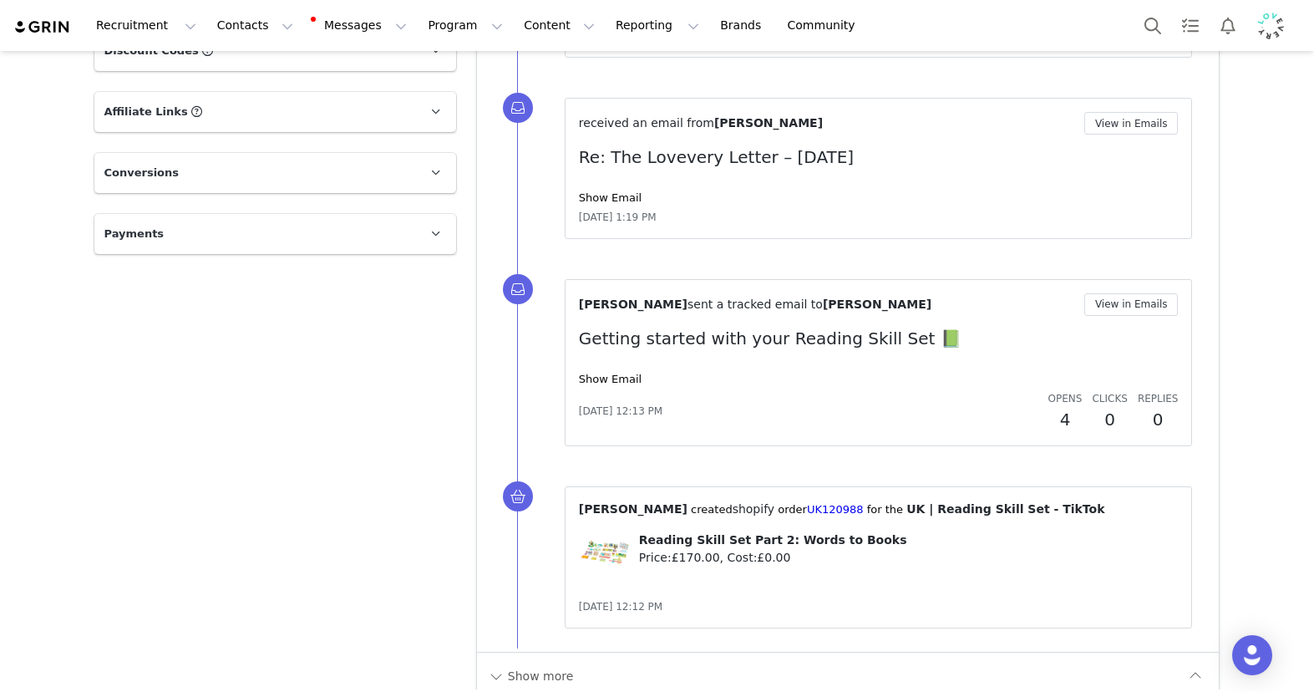
scroll to position [1812, 0]
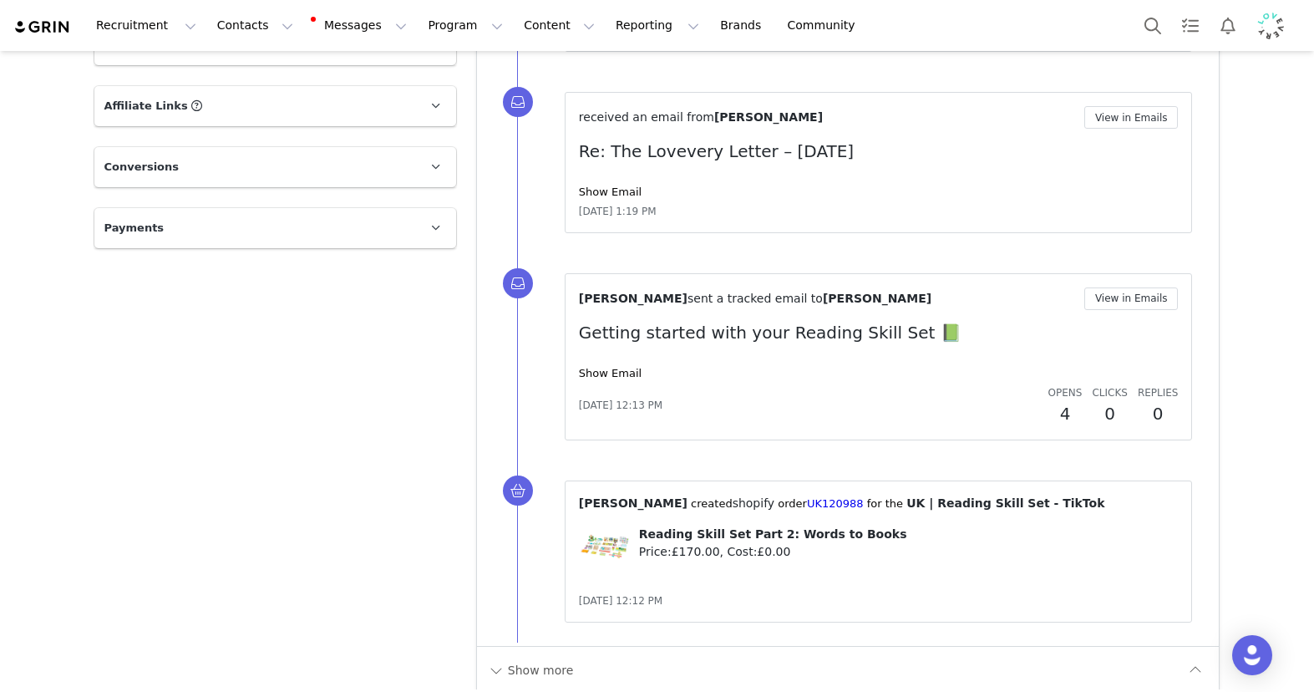
click at [609, 184] on div "Show Email" at bounding box center [879, 192] width 600 height 17
click at [611, 185] on link "Show Email" at bounding box center [610, 191] width 63 height 13
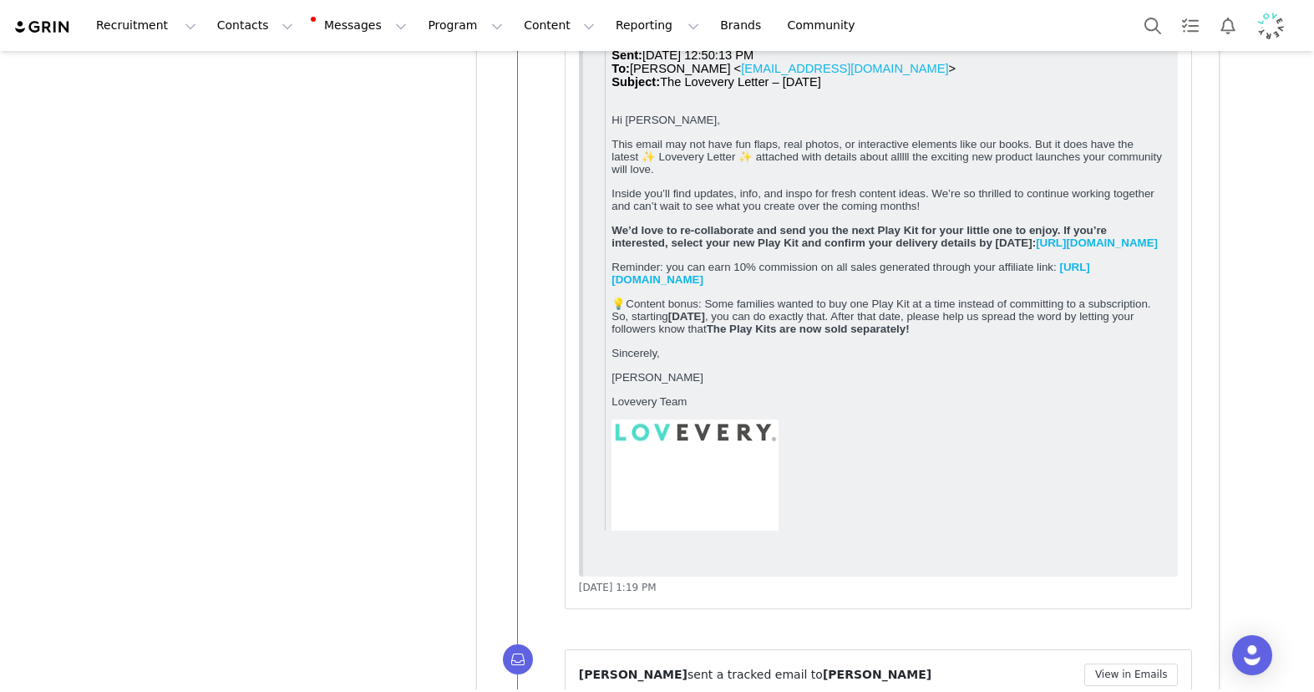
scroll to position [3290, 0]
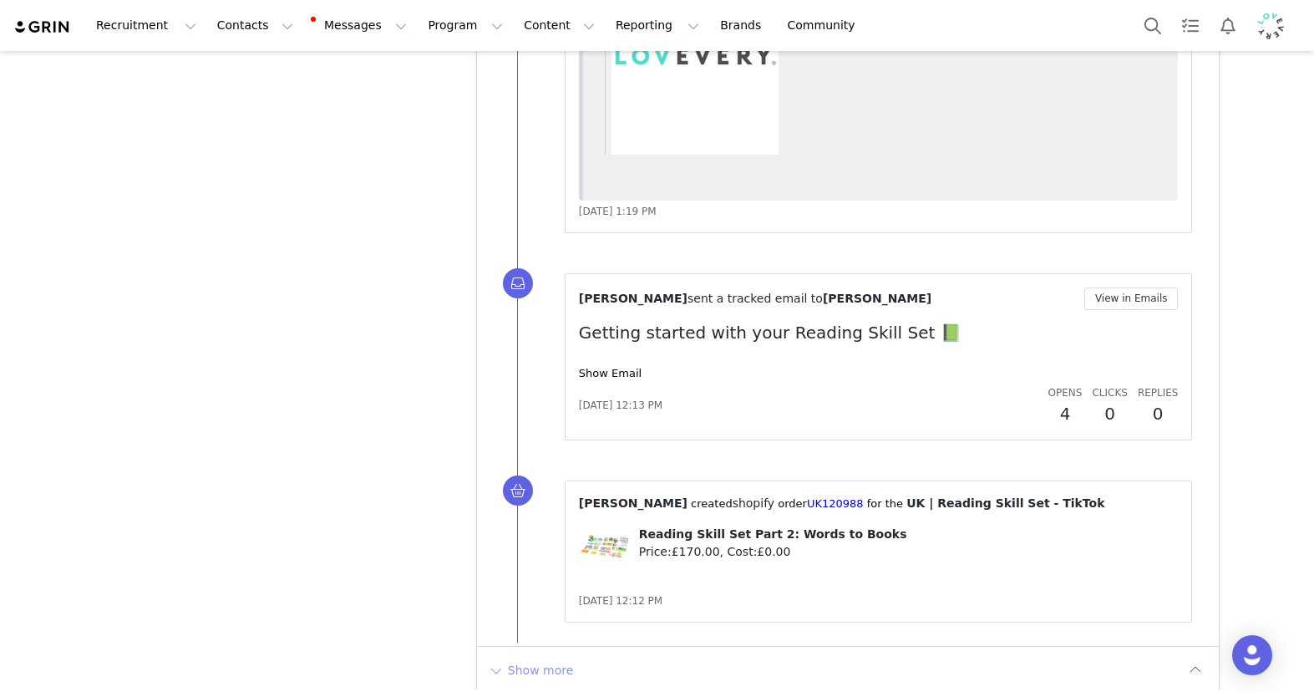
click at [550, 541] on button "Show more" at bounding box center [531, 670] width 88 height 27
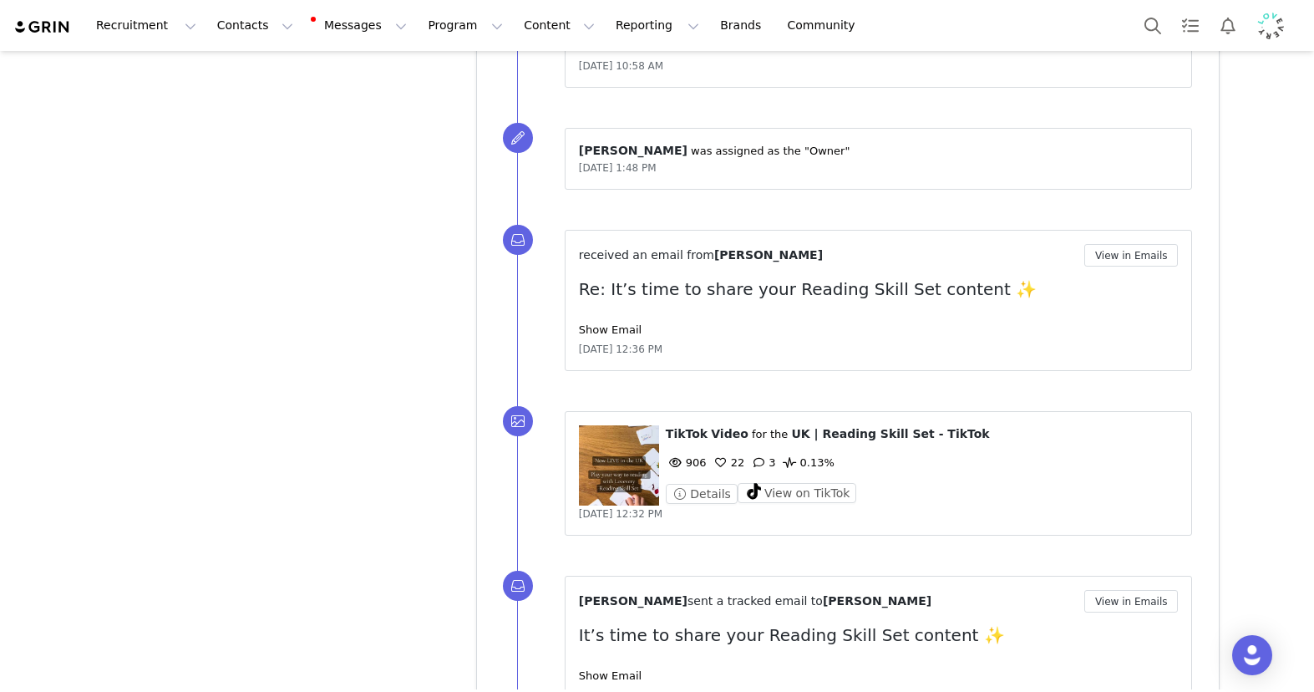
scroll to position [4504, 0]
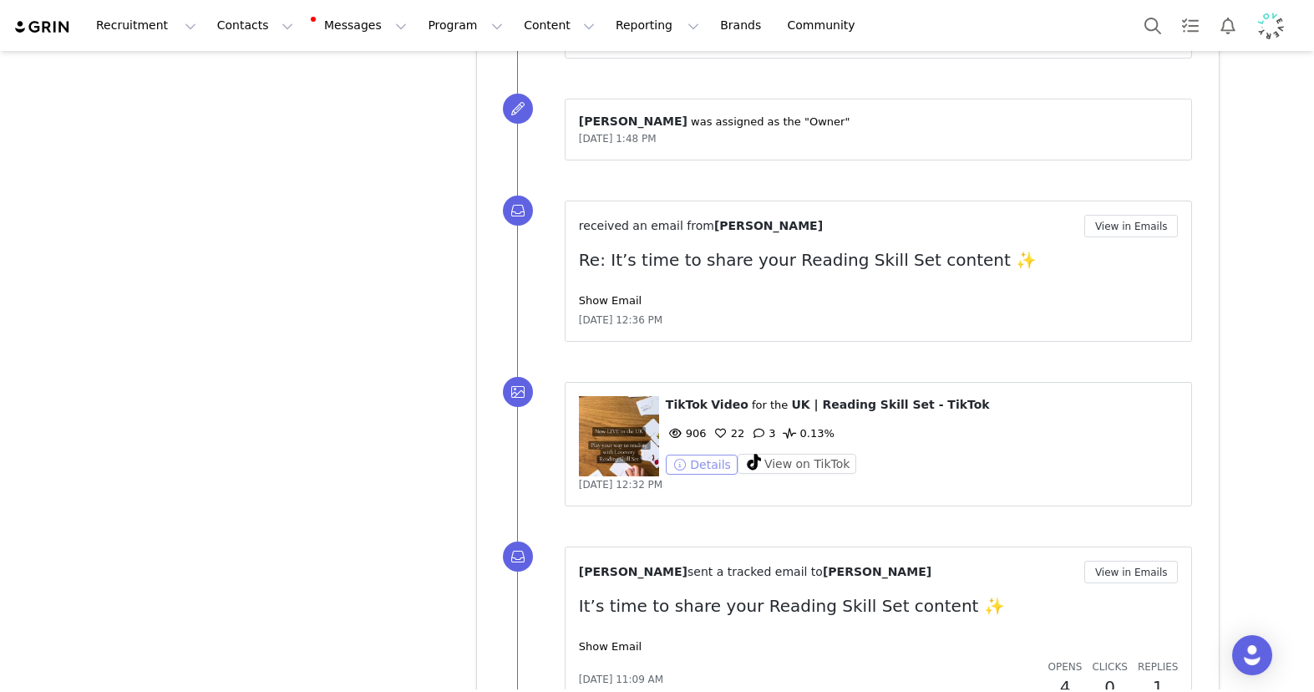
click at [698, 454] on button "Details" at bounding box center [702, 464] width 72 height 20
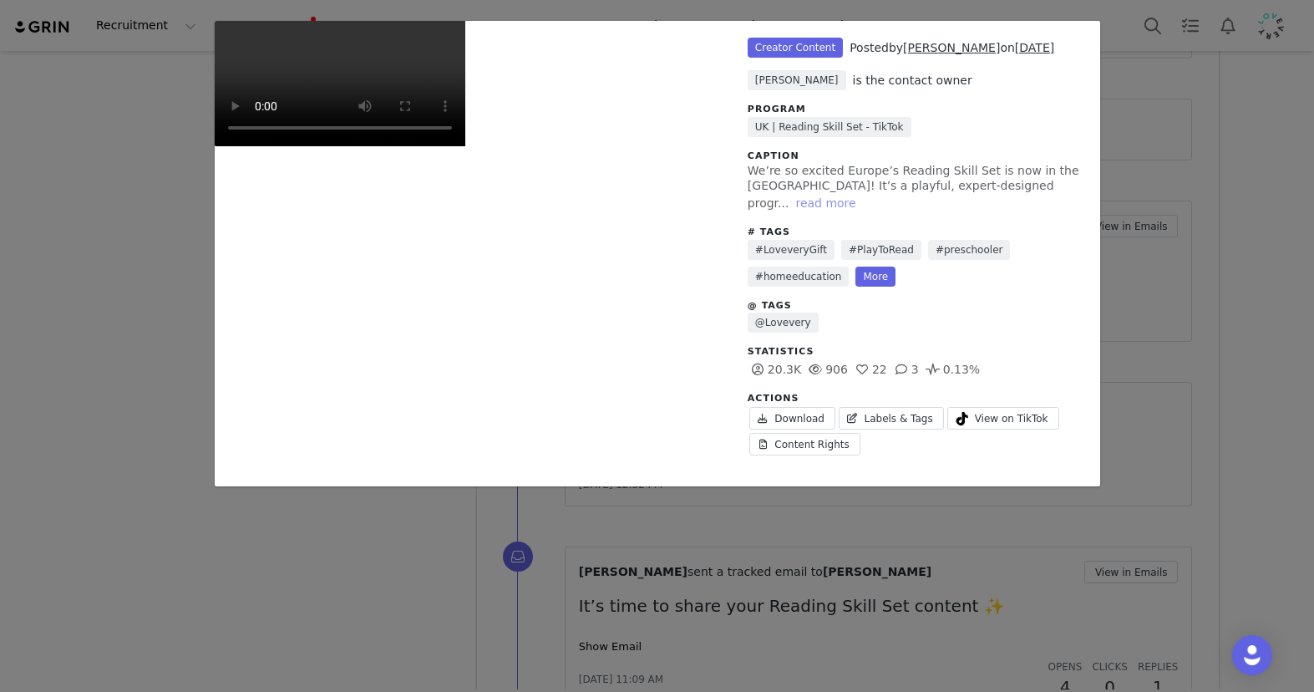
click at [862, 193] on button "read more" at bounding box center [826, 203] width 74 height 20
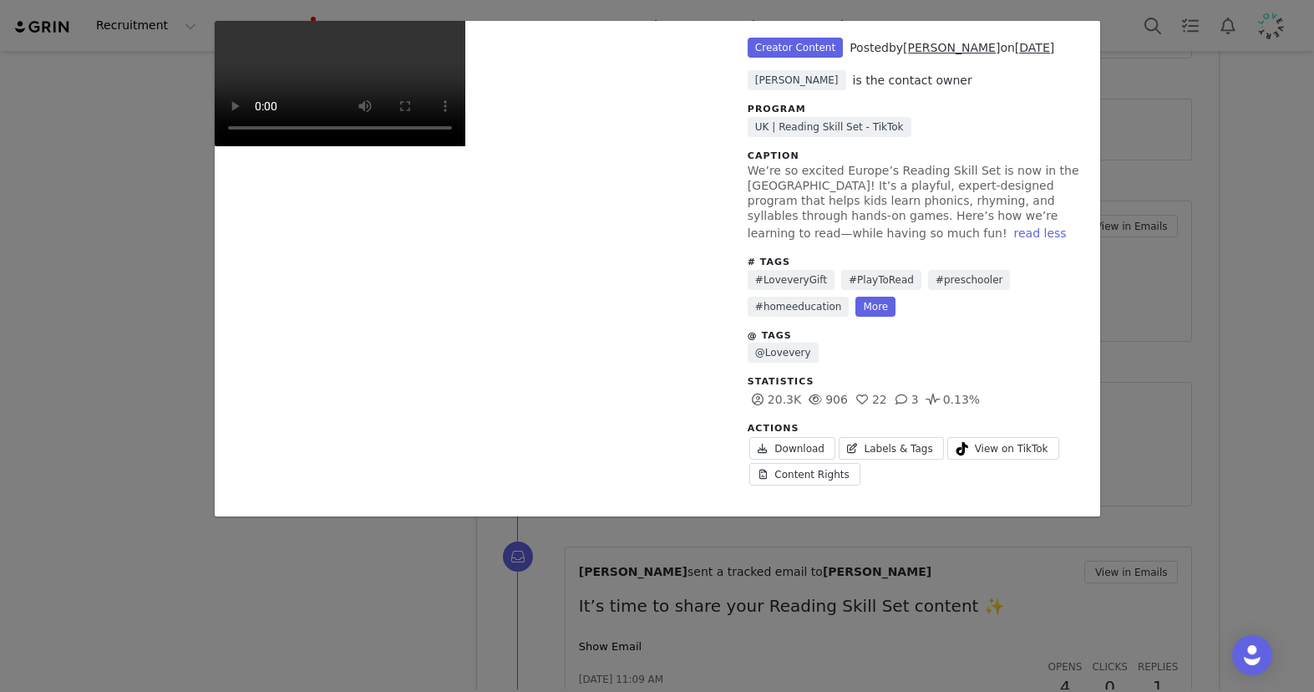
click at [1069, 256] on div "Unlabeled Creator Content Posted by Diana Caragea on Jul 10, 2025 Anne-Sophie B…" at bounding box center [657, 346] width 1314 height 692
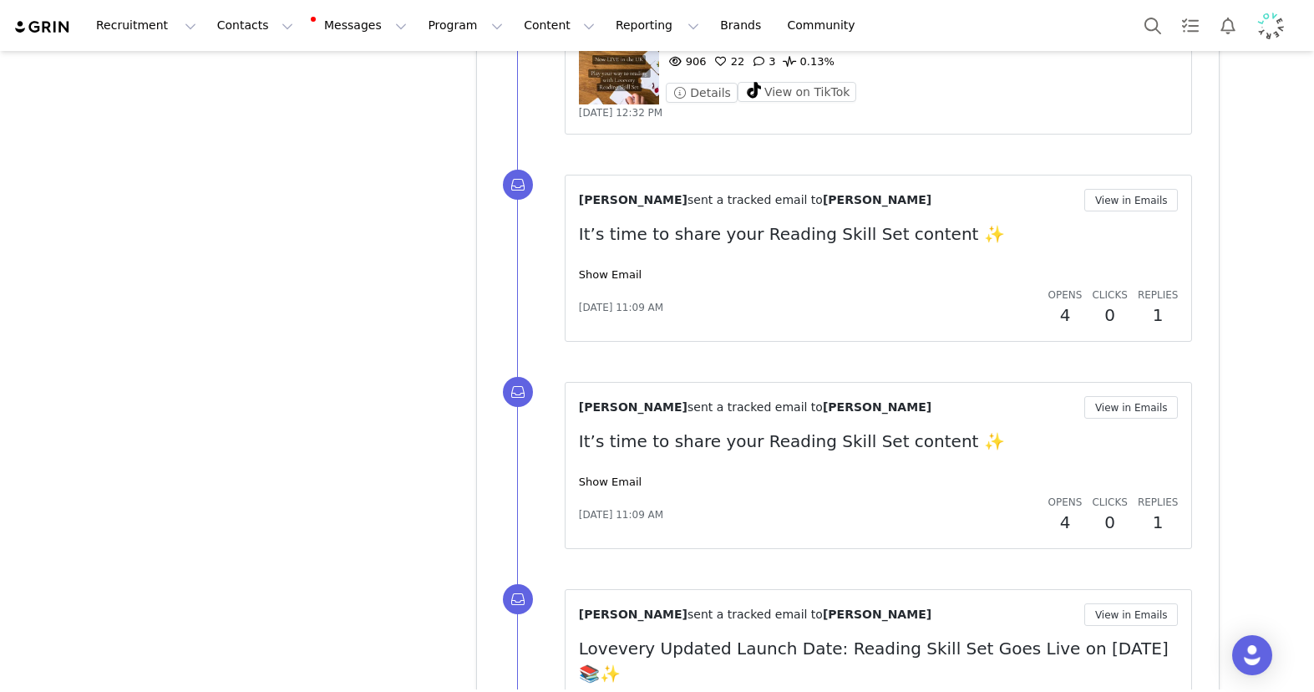
scroll to position [5010, 0]
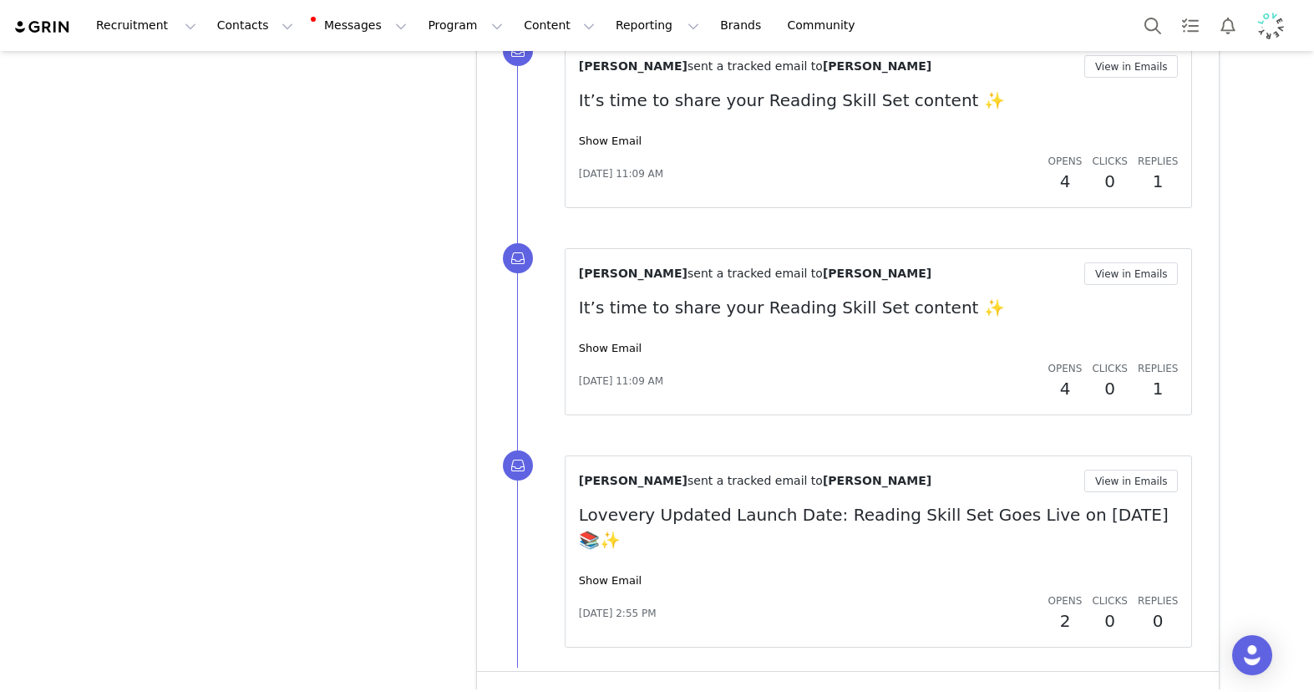
click at [519, 541] on button "Show more" at bounding box center [531, 695] width 88 height 27
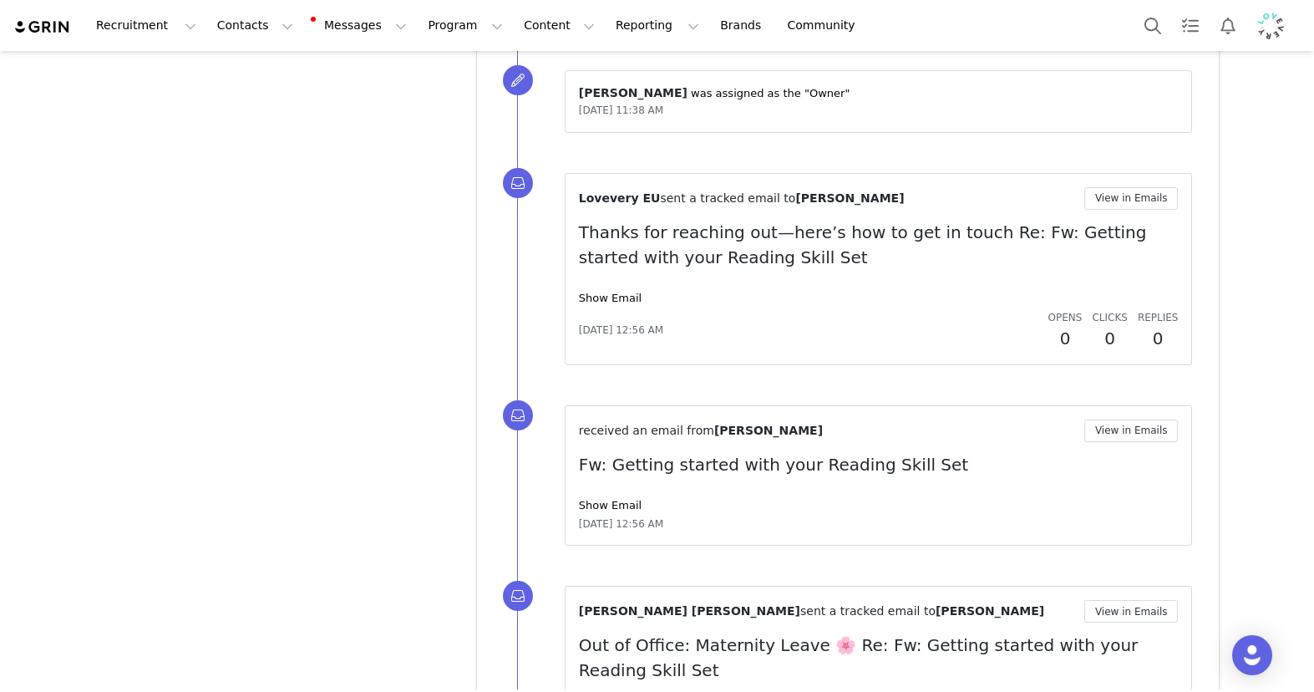
scroll to position [5649, 0]
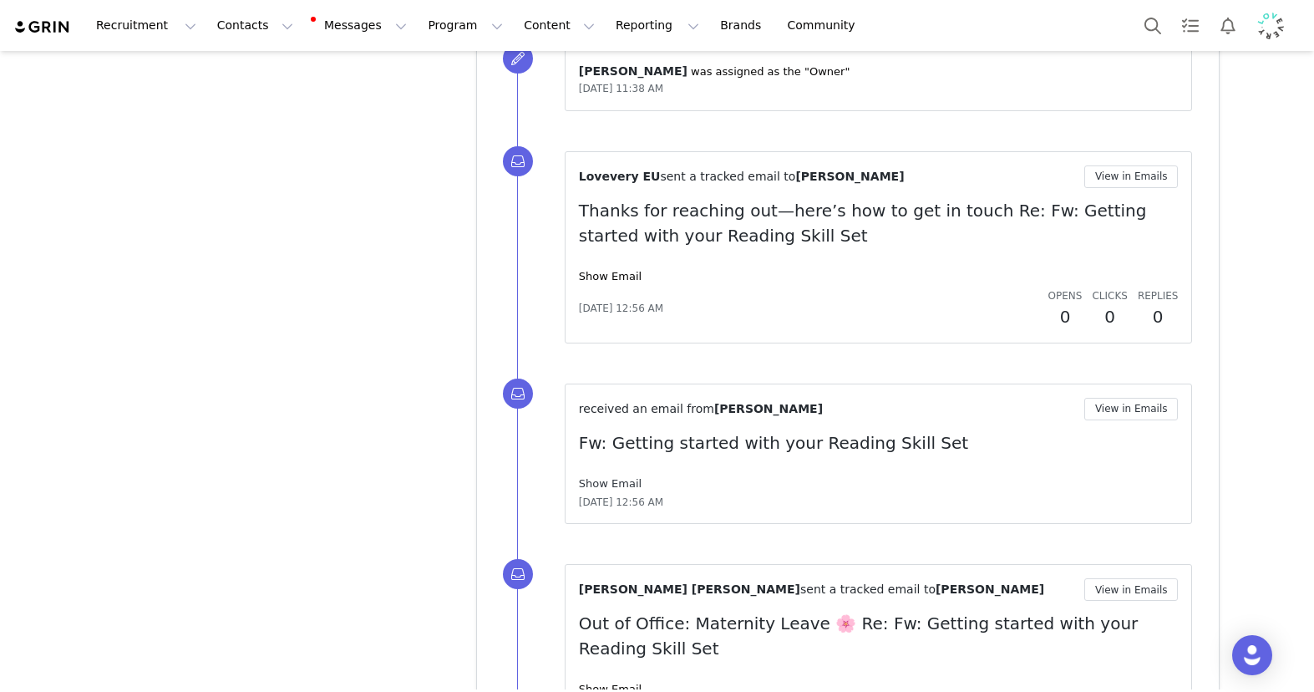
click at [598, 477] on link "Show Email" at bounding box center [610, 483] width 63 height 13
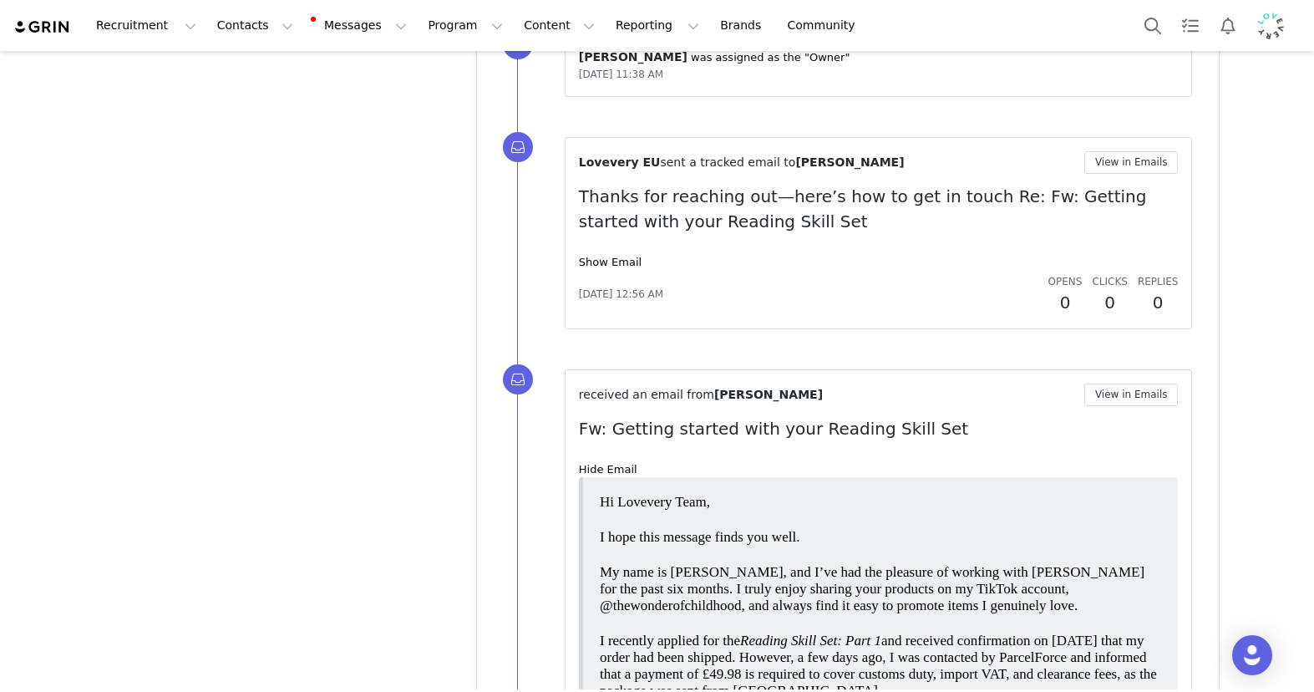
scroll to position [5584, 0]
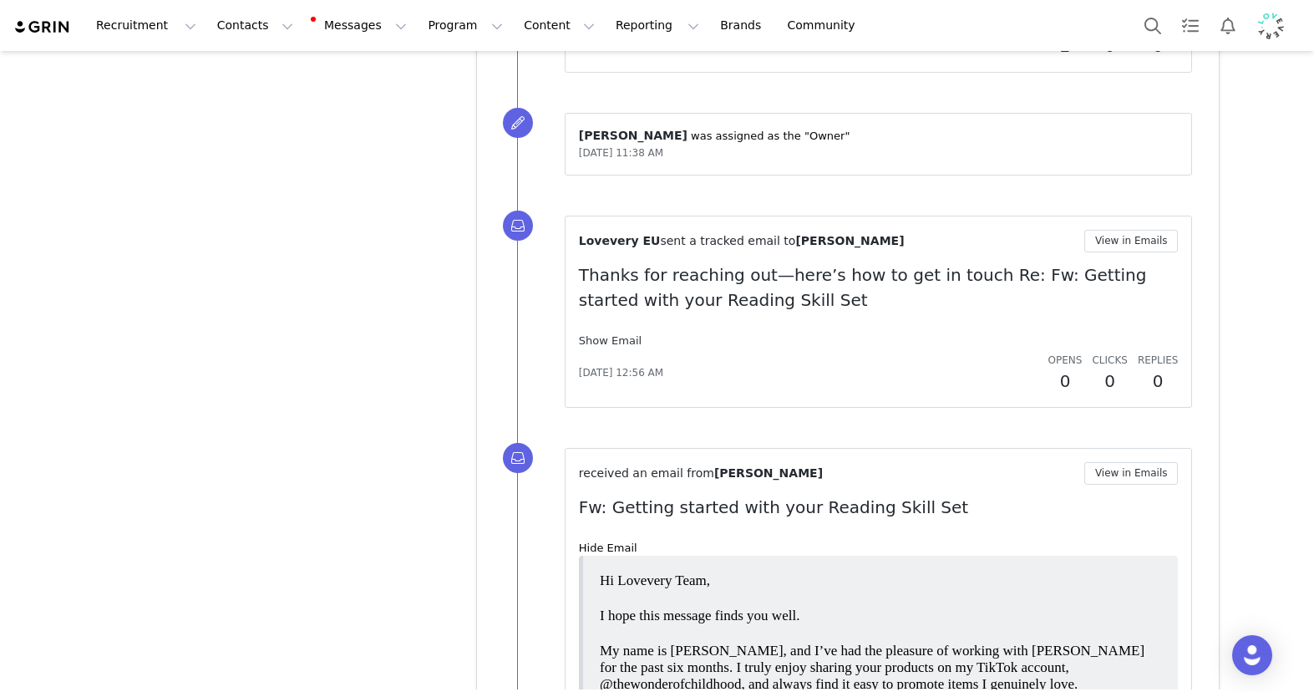
click at [610, 334] on link "Show Email" at bounding box center [610, 340] width 63 height 13
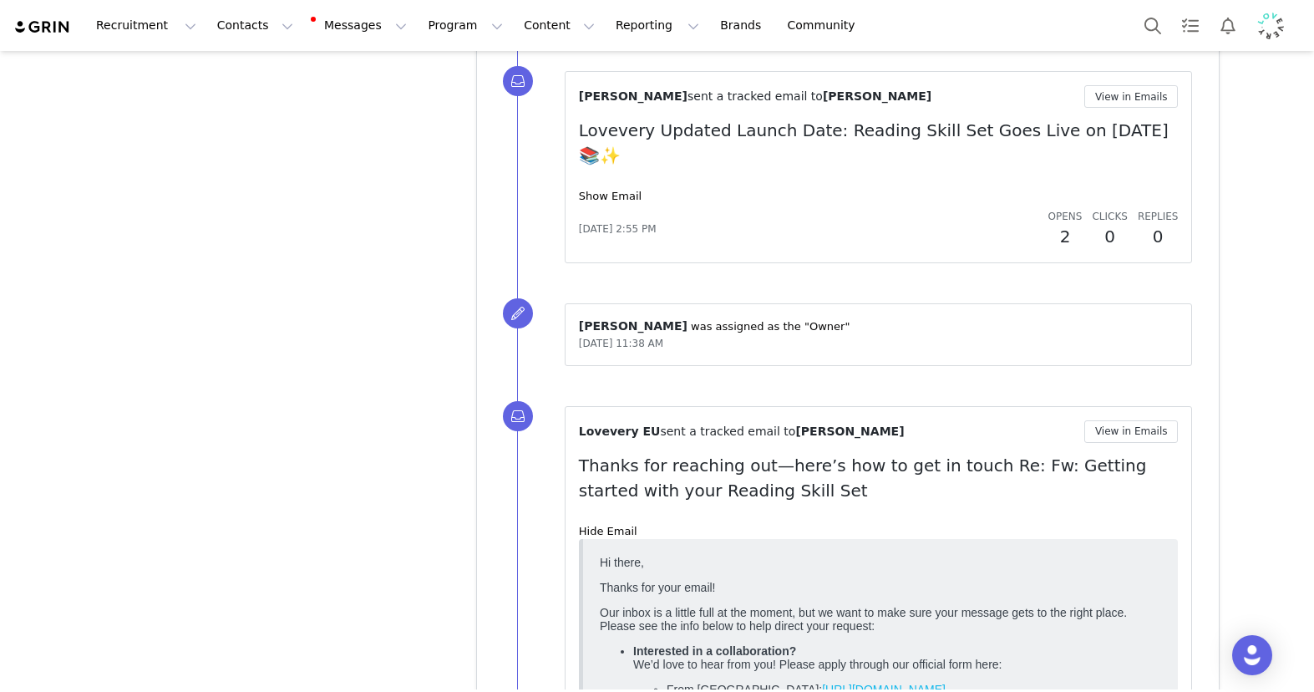
scroll to position [5371, 0]
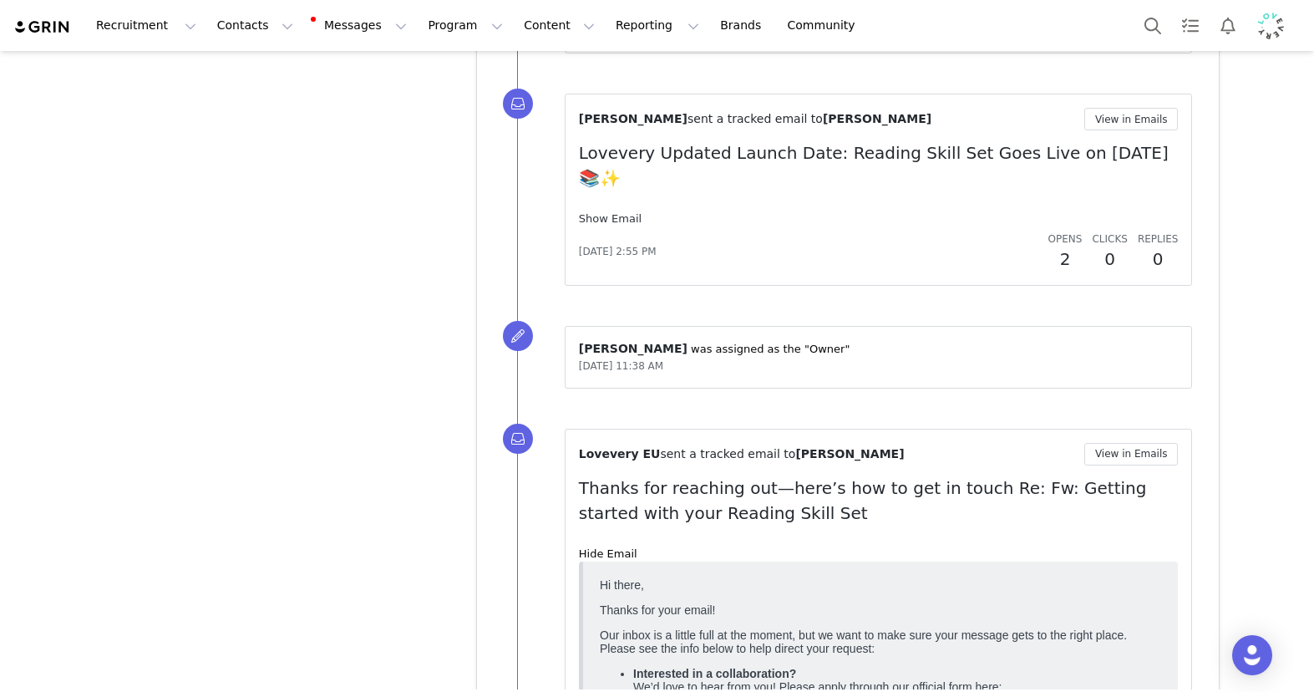
click at [606, 212] on link "Show Email" at bounding box center [610, 218] width 63 height 13
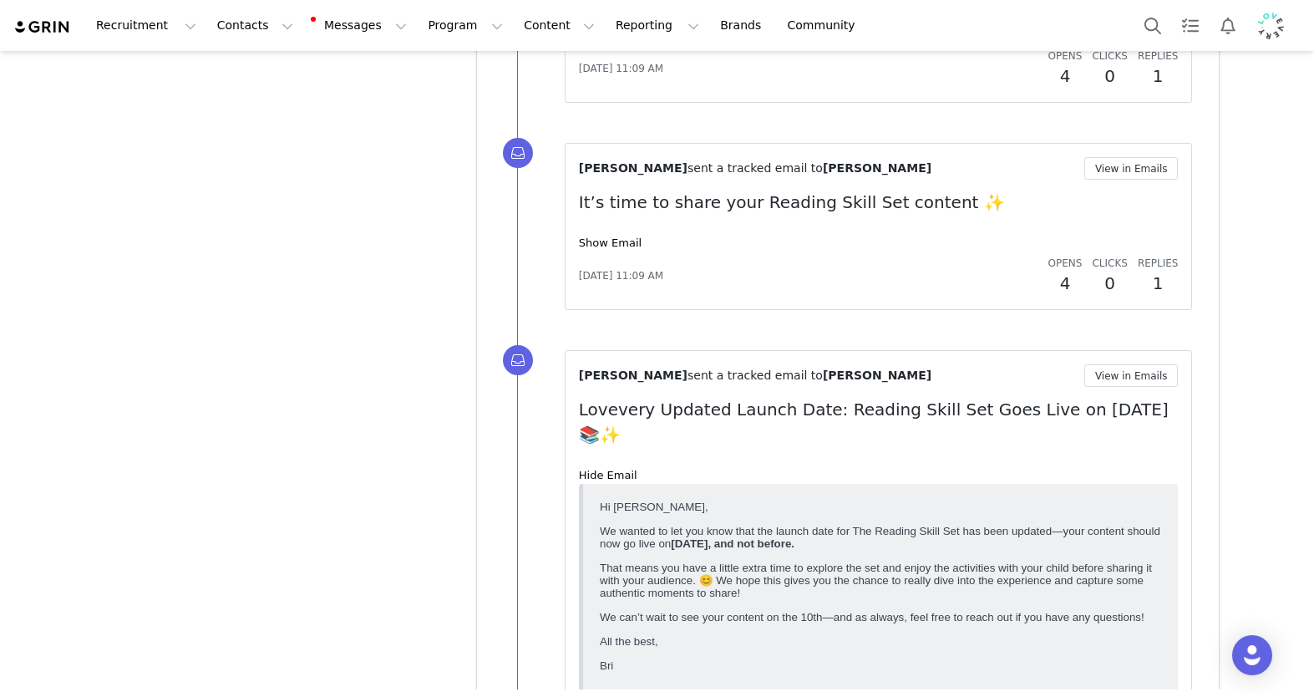
scroll to position [5087, 0]
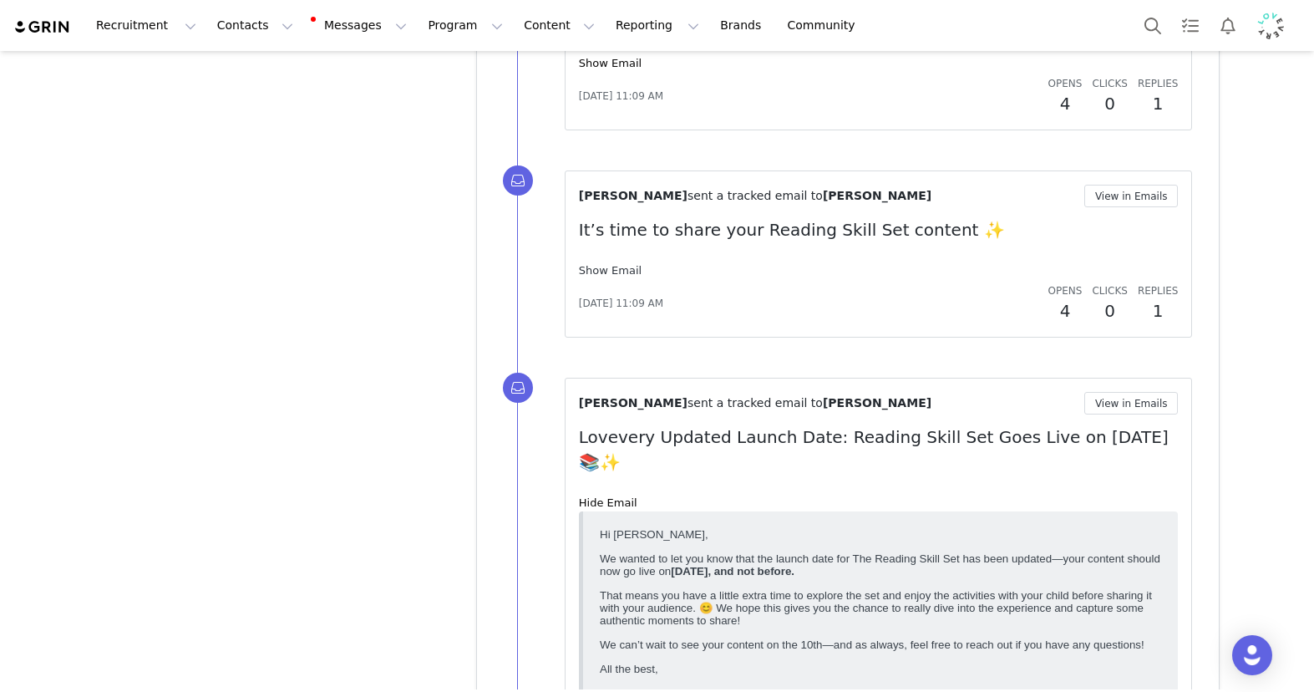
click at [585, 264] on link "Show Email" at bounding box center [610, 270] width 63 height 13
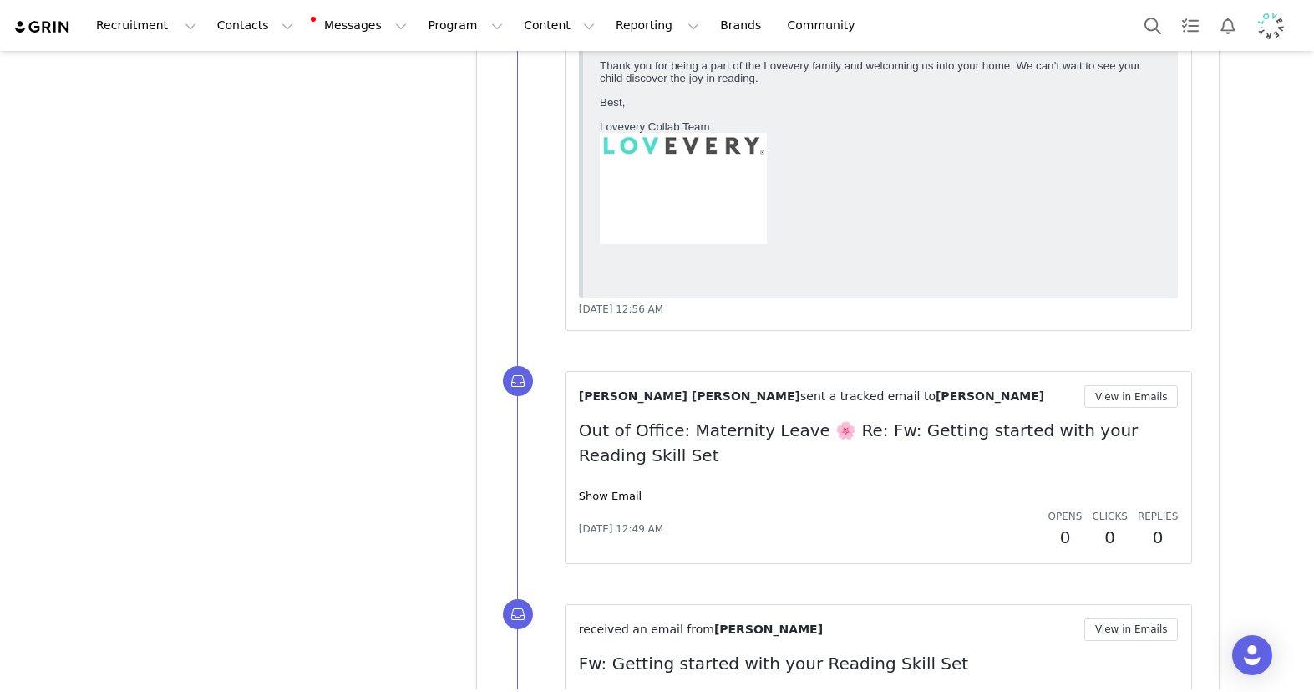
scroll to position [8799, 0]
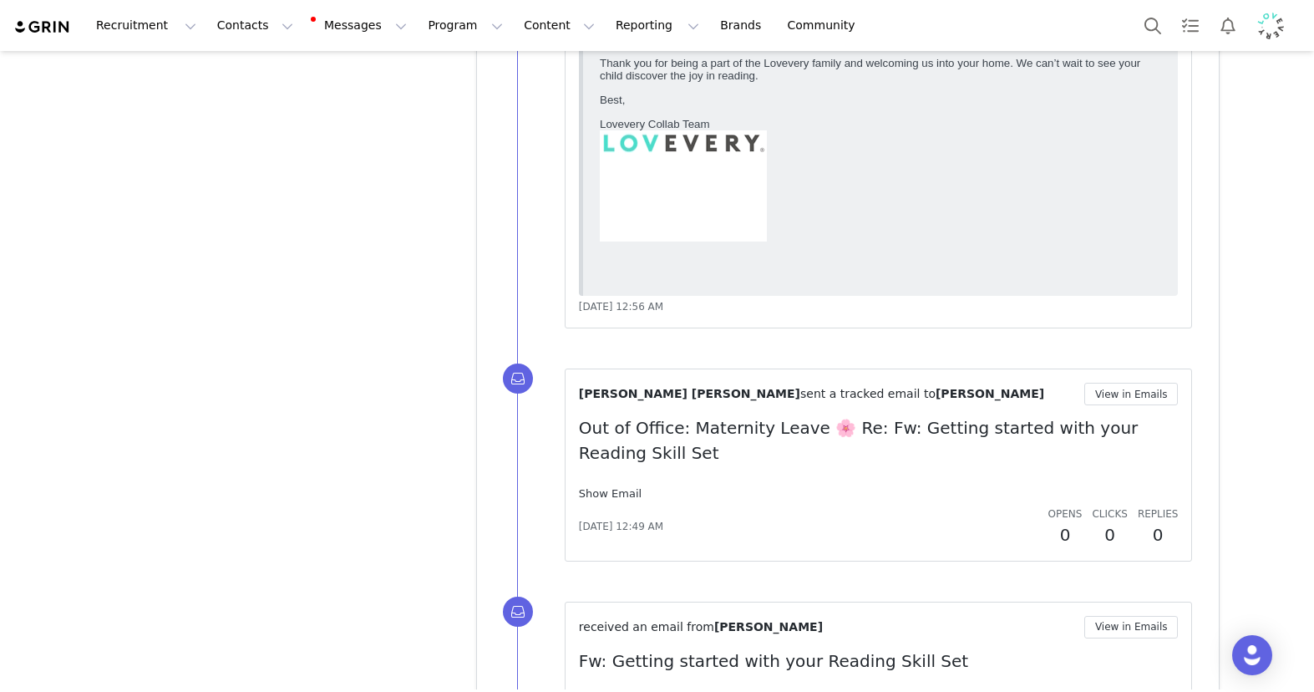
click at [610, 487] on link "Show Email" at bounding box center [610, 493] width 63 height 13
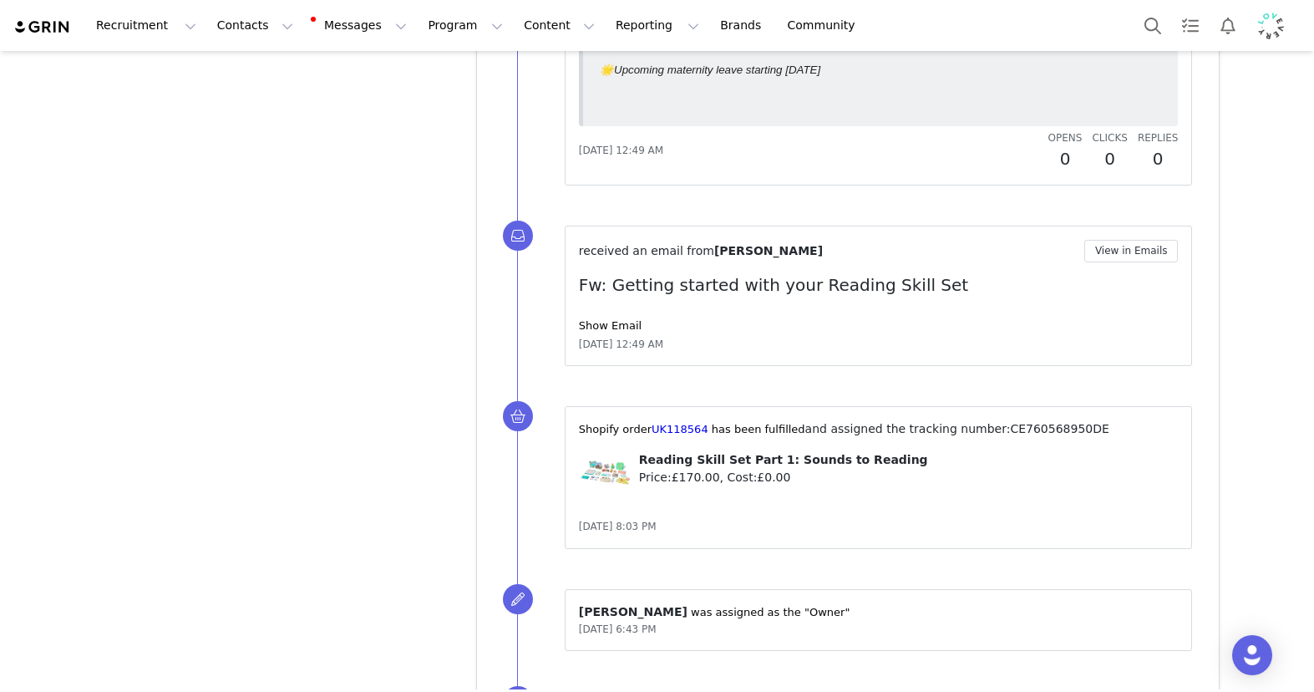
scroll to position [9586, 0]
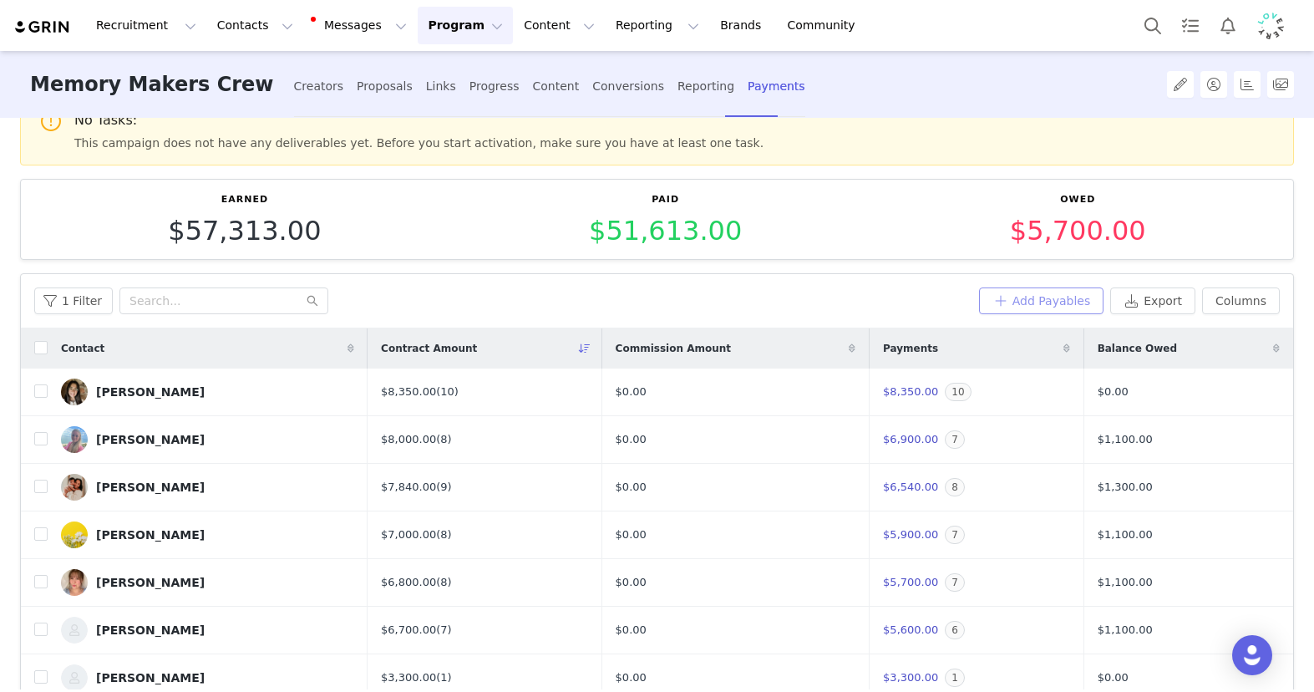
scroll to position [60, 0]
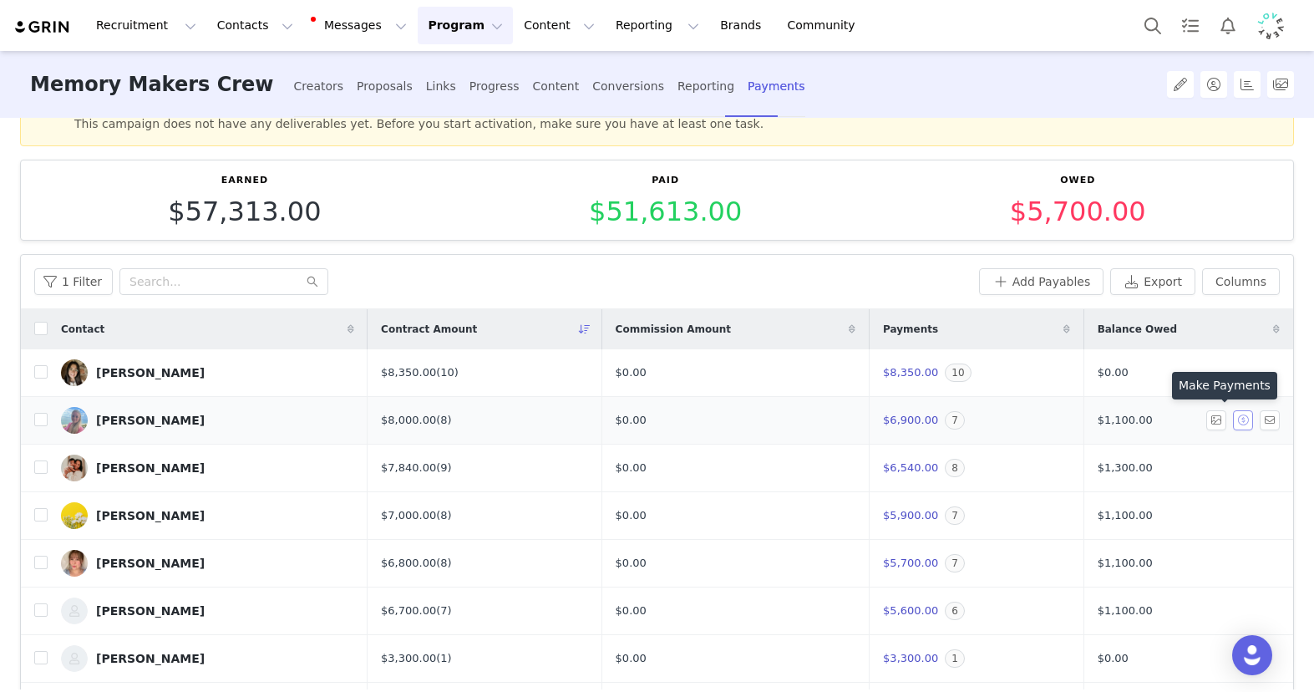
click at [1233, 422] on button "button" at bounding box center [1243, 420] width 20 height 20
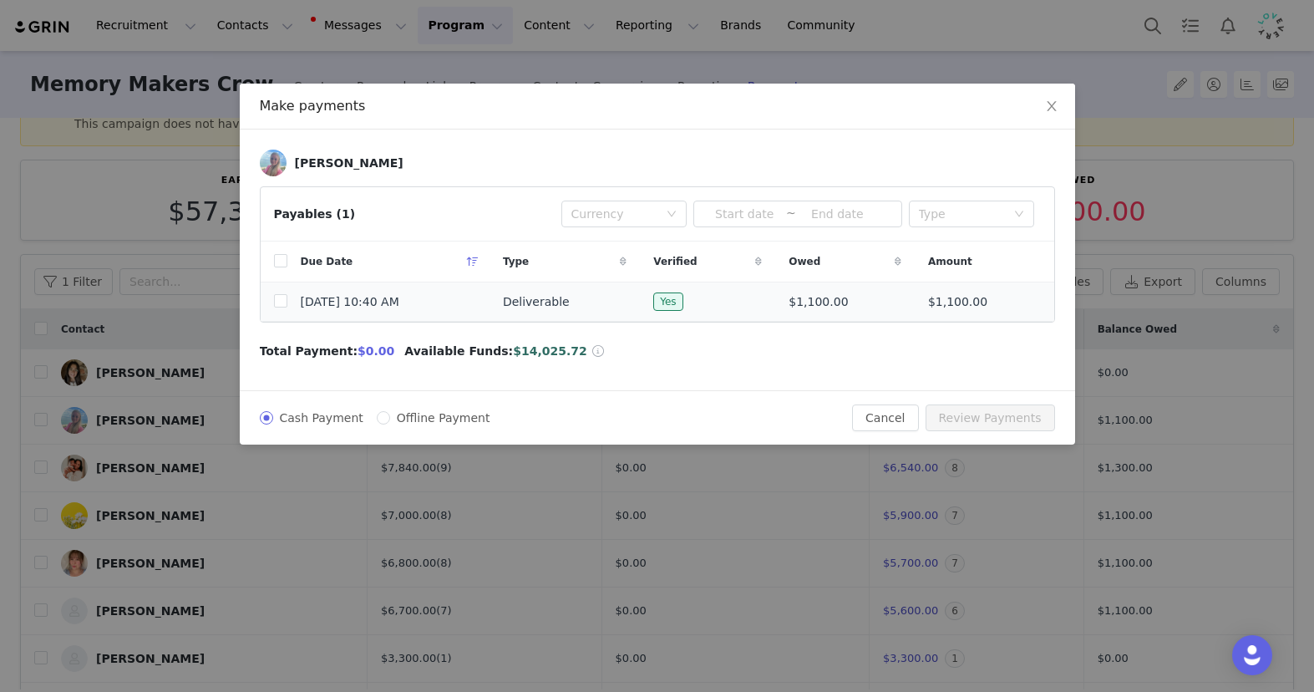
click at [290, 312] on td "[DATE] 10:40 AM" at bounding box center [388, 301] width 202 height 39
click at [314, 298] on span "[DATE] 10:40 AM" at bounding box center [350, 302] width 99 height 18
click at [282, 302] on input "checkbox" at bounding box center [280, 300] width 13 height 13
checkbox input "true"
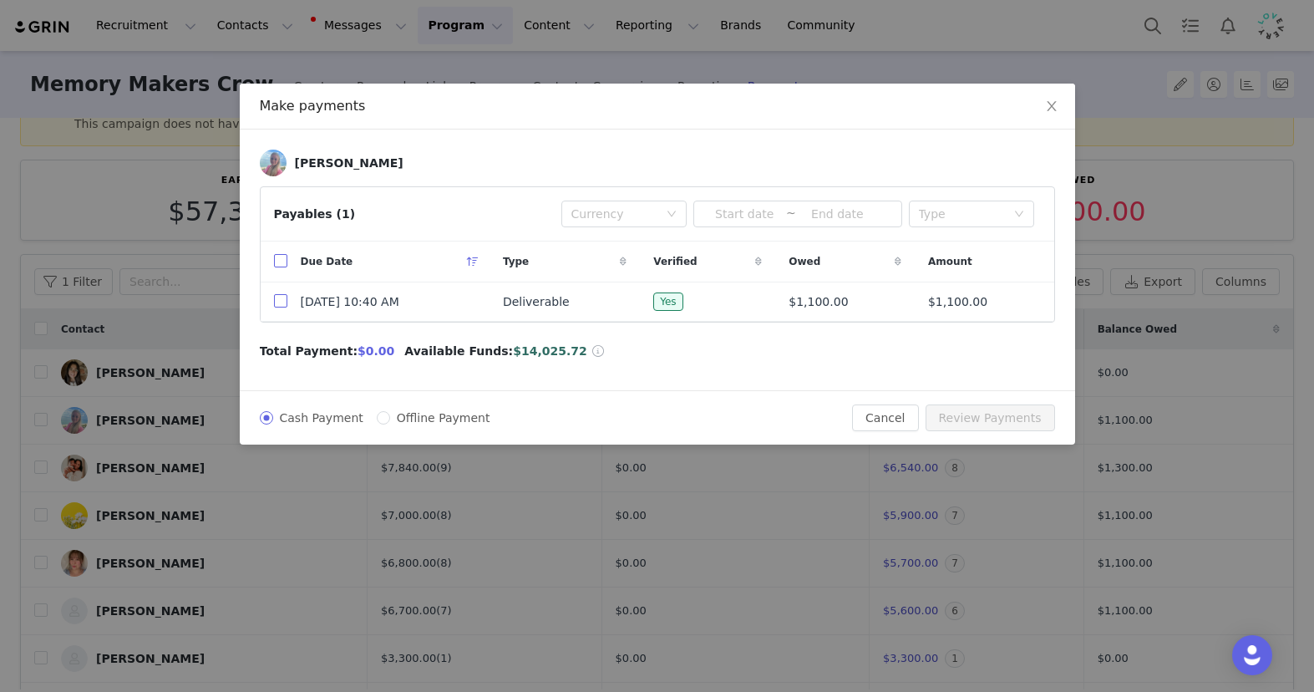
checkbox input "true"
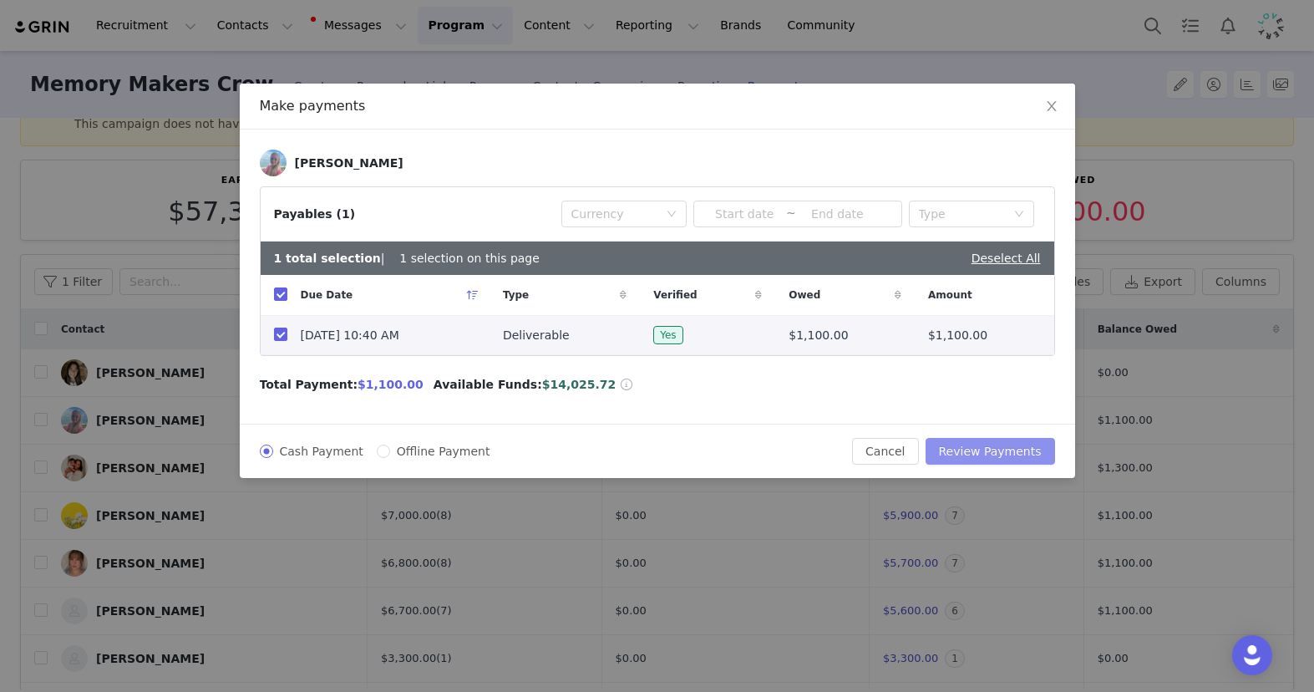
click at [997, 447] on button "Review Payments" at bounding box center [990, 451] width 129 height 27
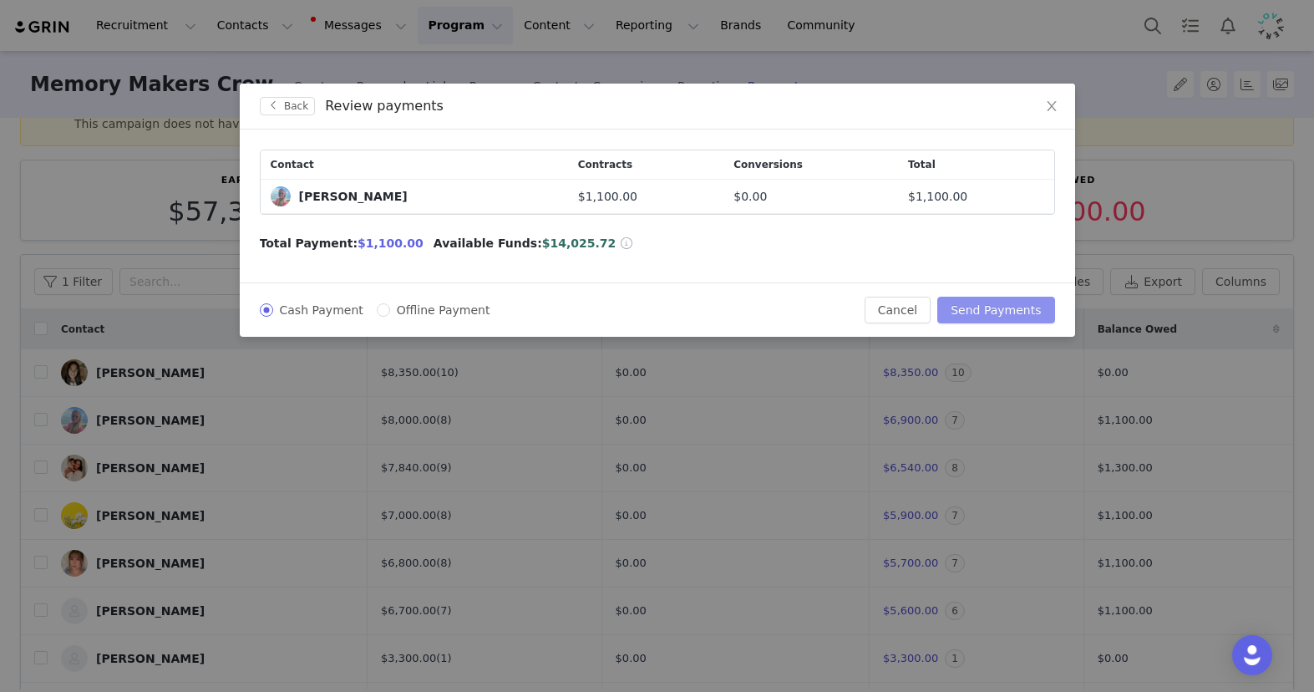
click at [1015, 309] on button "Send Payments" at bounding box center [995, 310] width 117 height 27
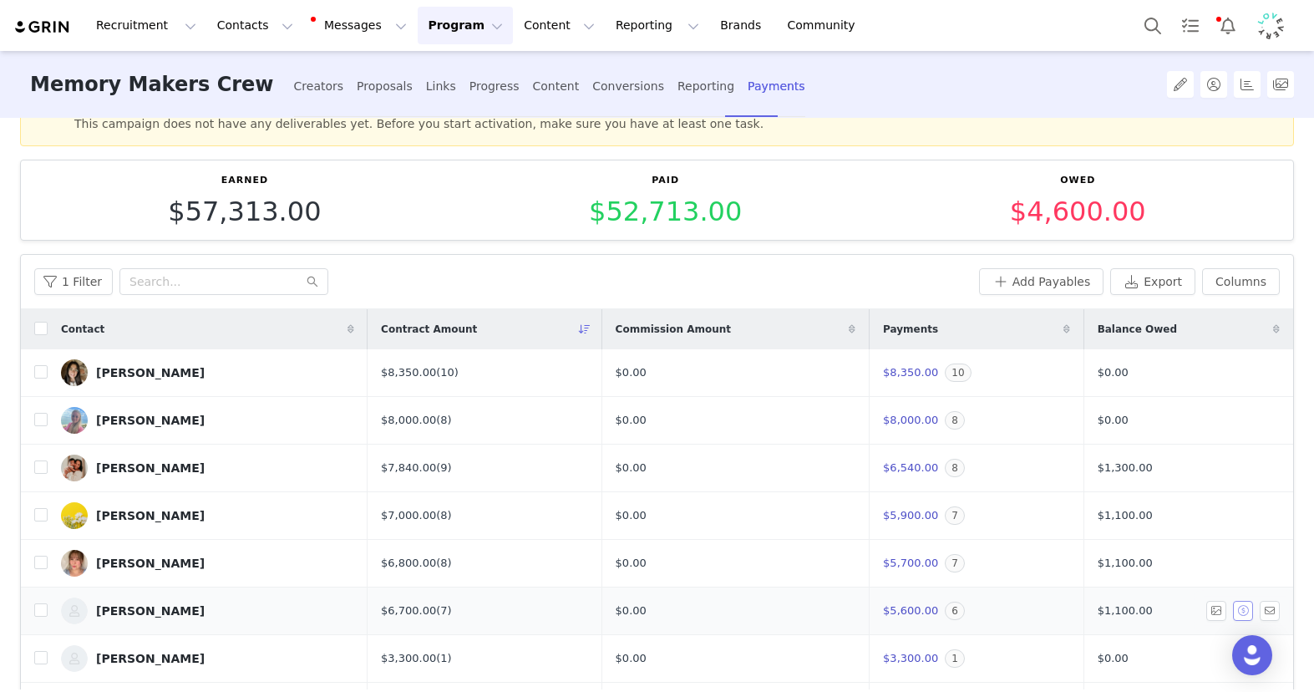
click at [1233, 609] on button "button" at bounding box center [1243, 611] width 20 height 20
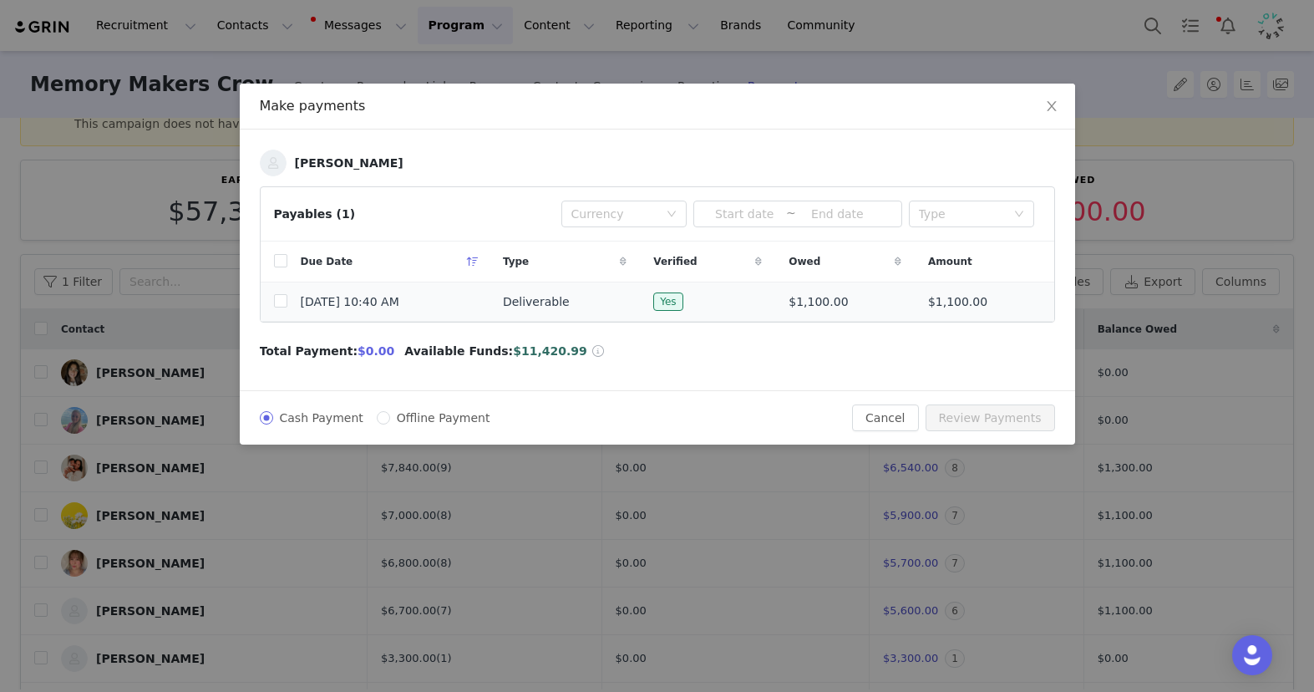
click at [327, 303] on span "[DATE] 10:40 AM" at bounding box center [350, 302] width 99 height 18
click at [279, 305] on input "checkbox" at bounding box center [280, 300] width 13 height 13
checkbox input "true"
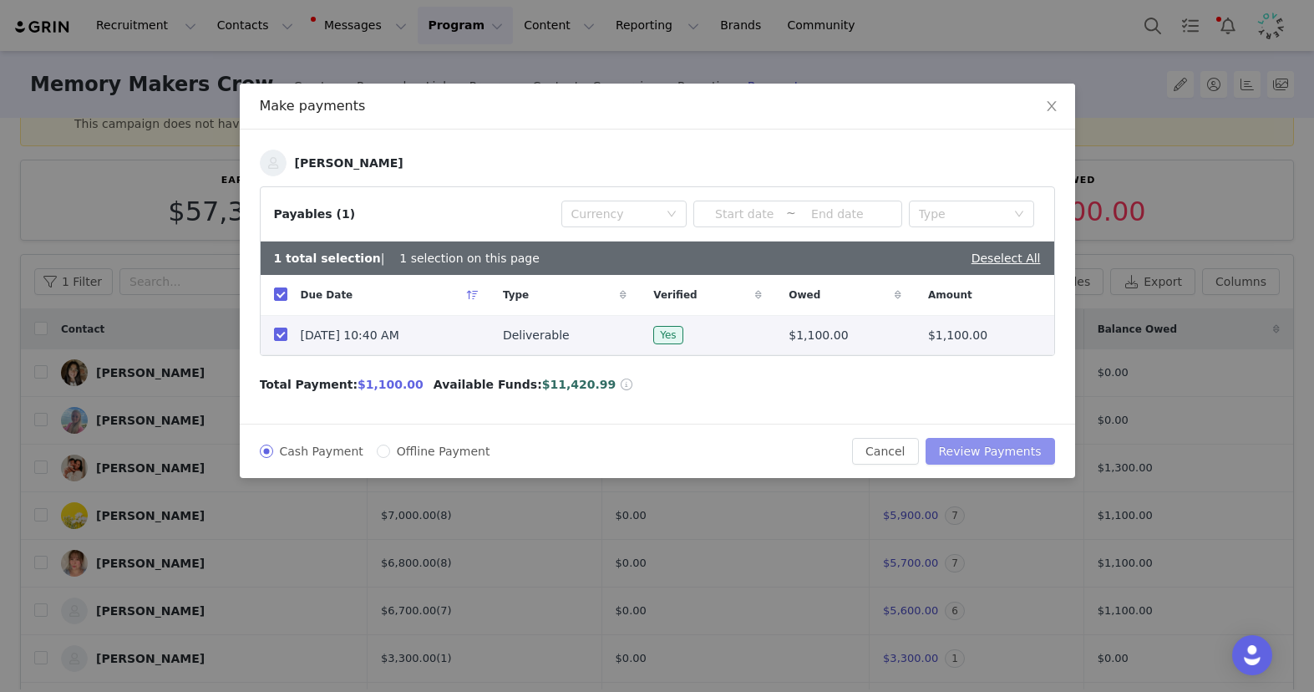
click at [971, 449] on button "Review Payments" at bounding box center [990, 451] width 129 height 27
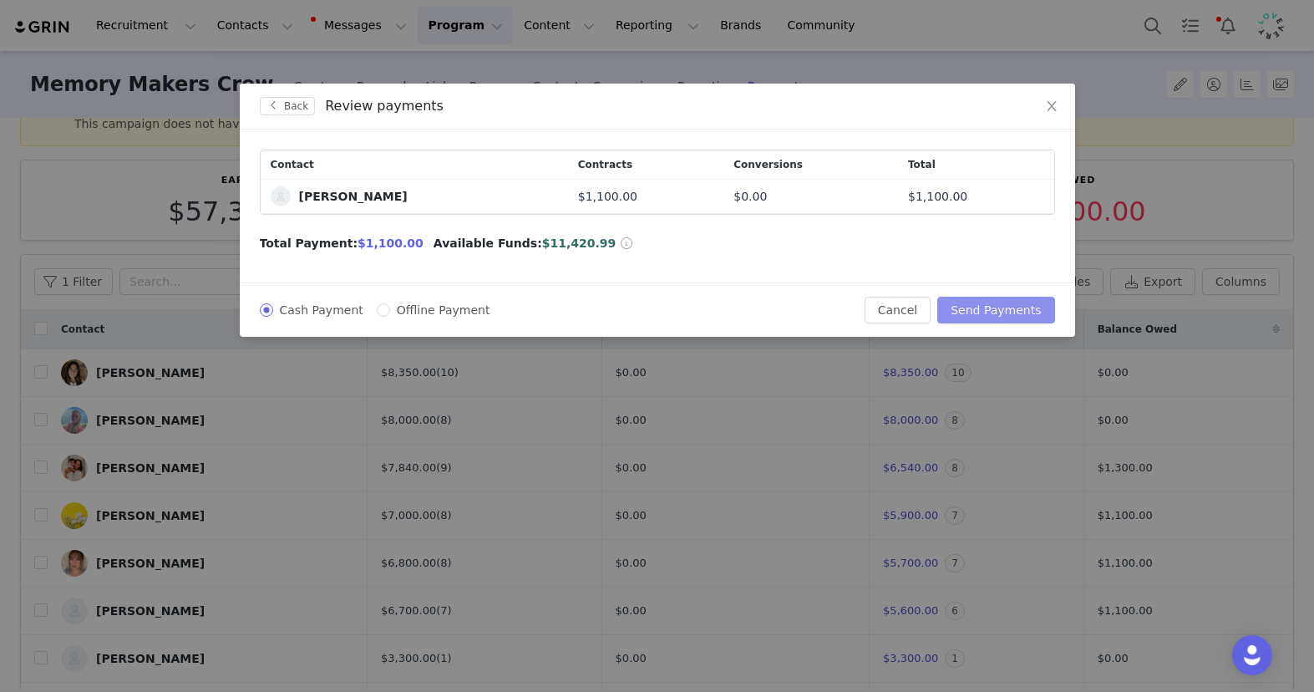
click at [999, 304] on button "Send Payments" at bounding box center [995, 310] width 117 height 27
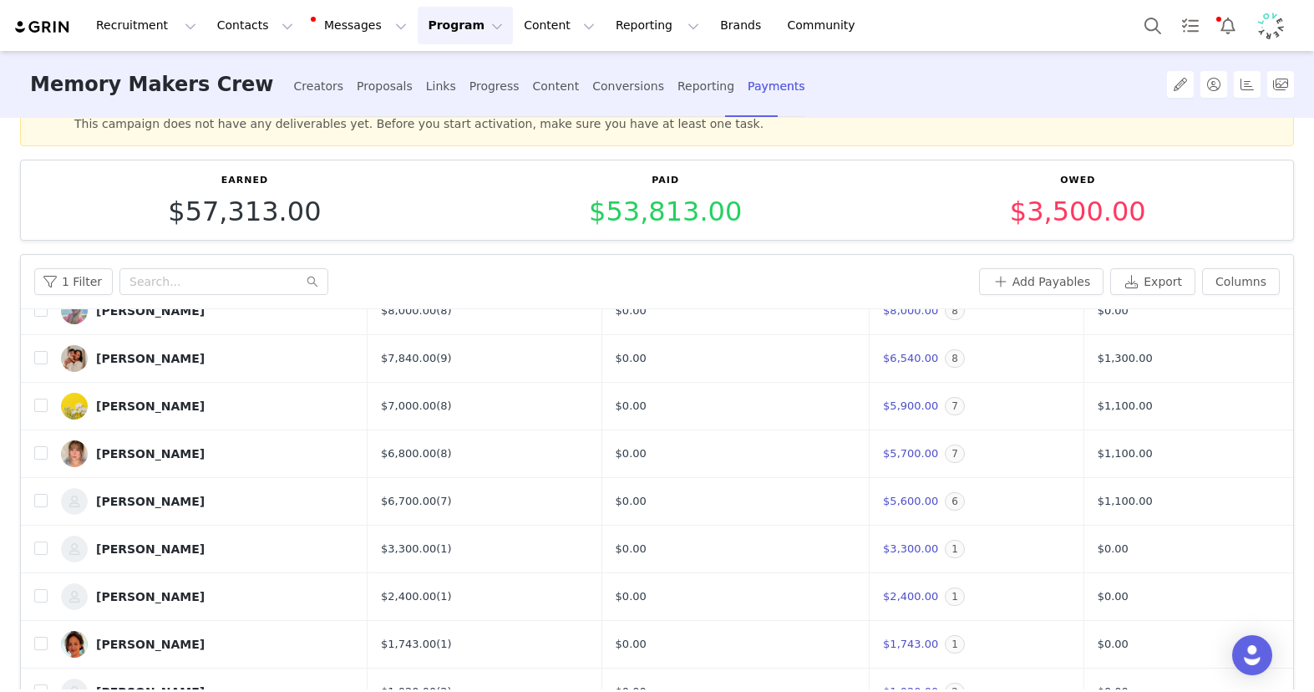
scroll to position [0, 0]
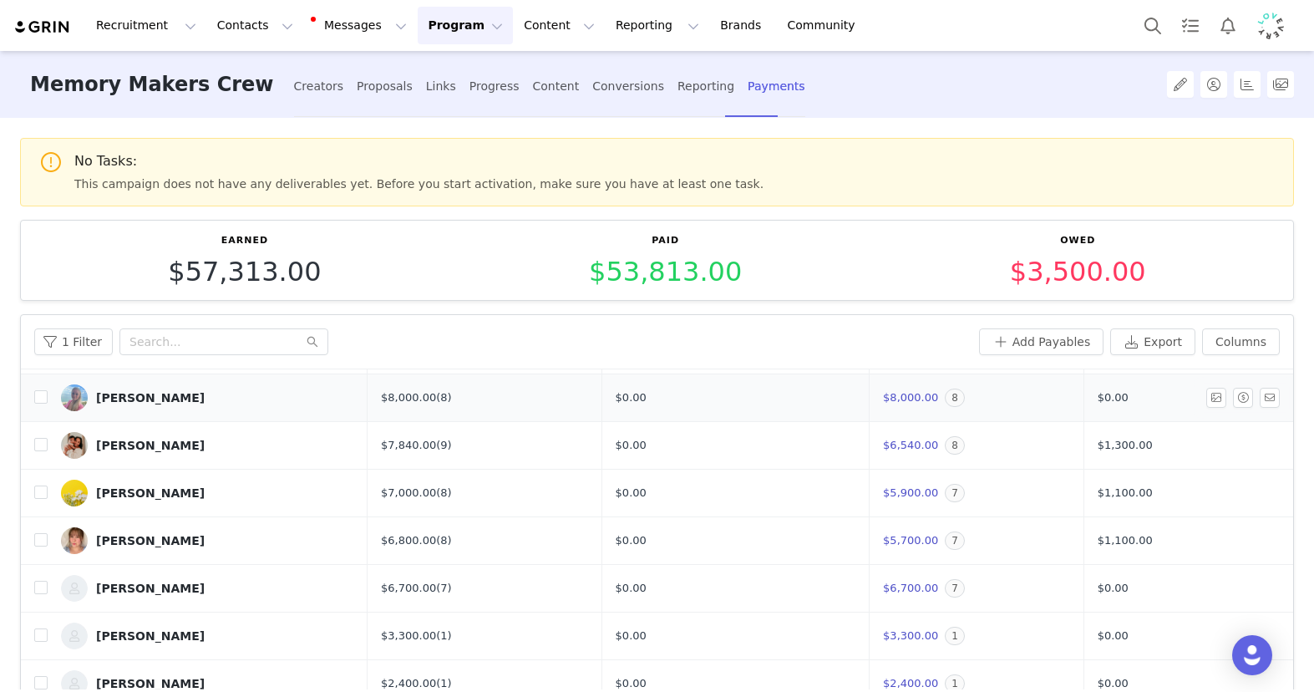
scroll to position [86, 0]
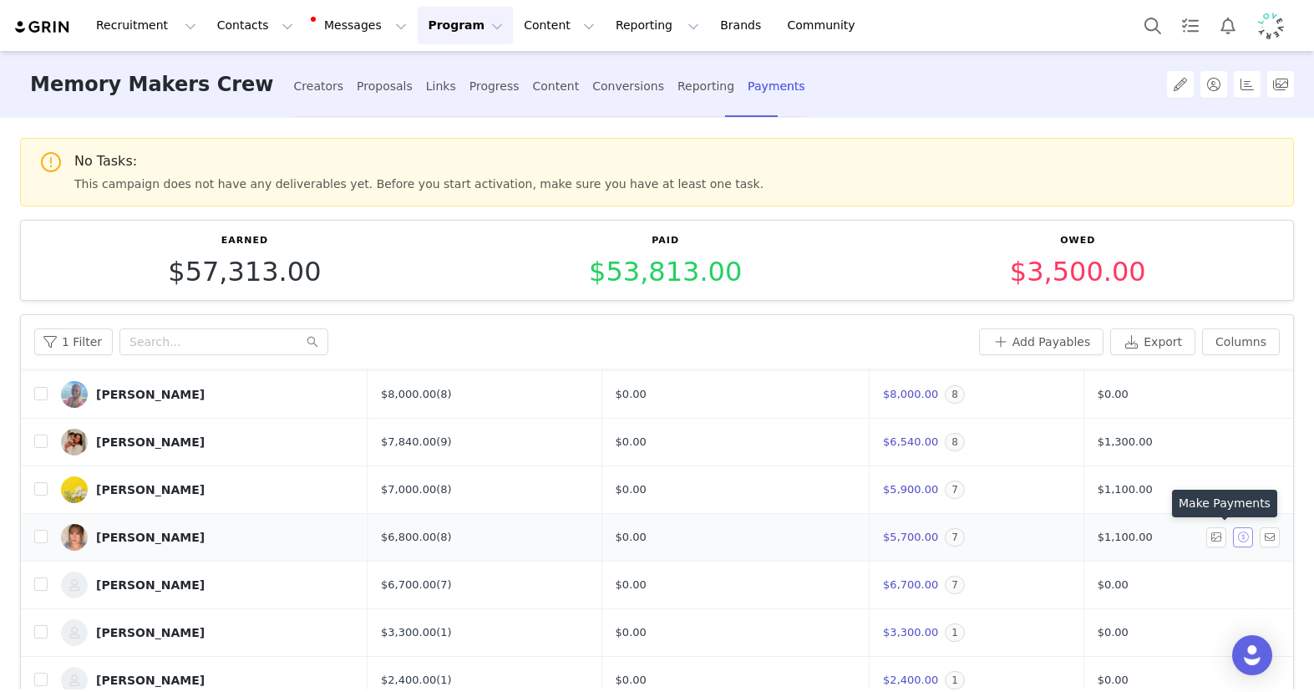
click at [1233, 539] on button "button" at bounding box center [1243, 537] width 20 height 20
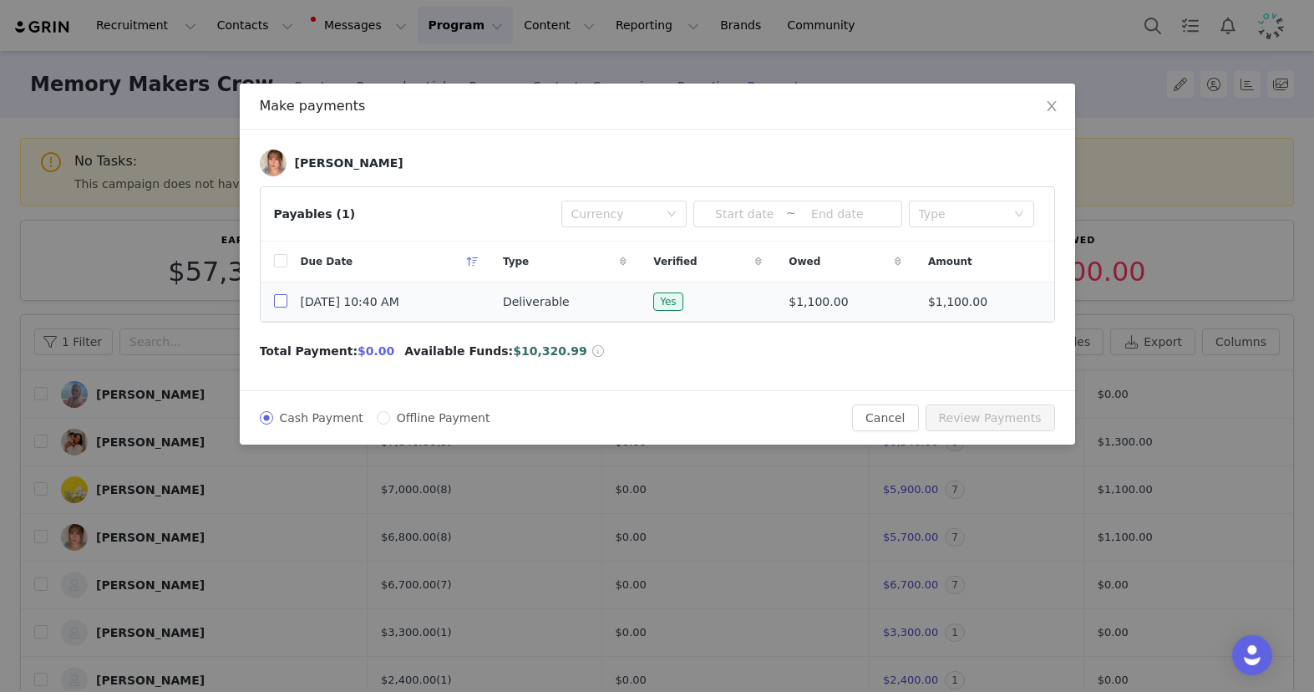
click at [282, 303] on input "checkbox" at bounding box center [280, 300] width 13 height 13
checkbox input "true"
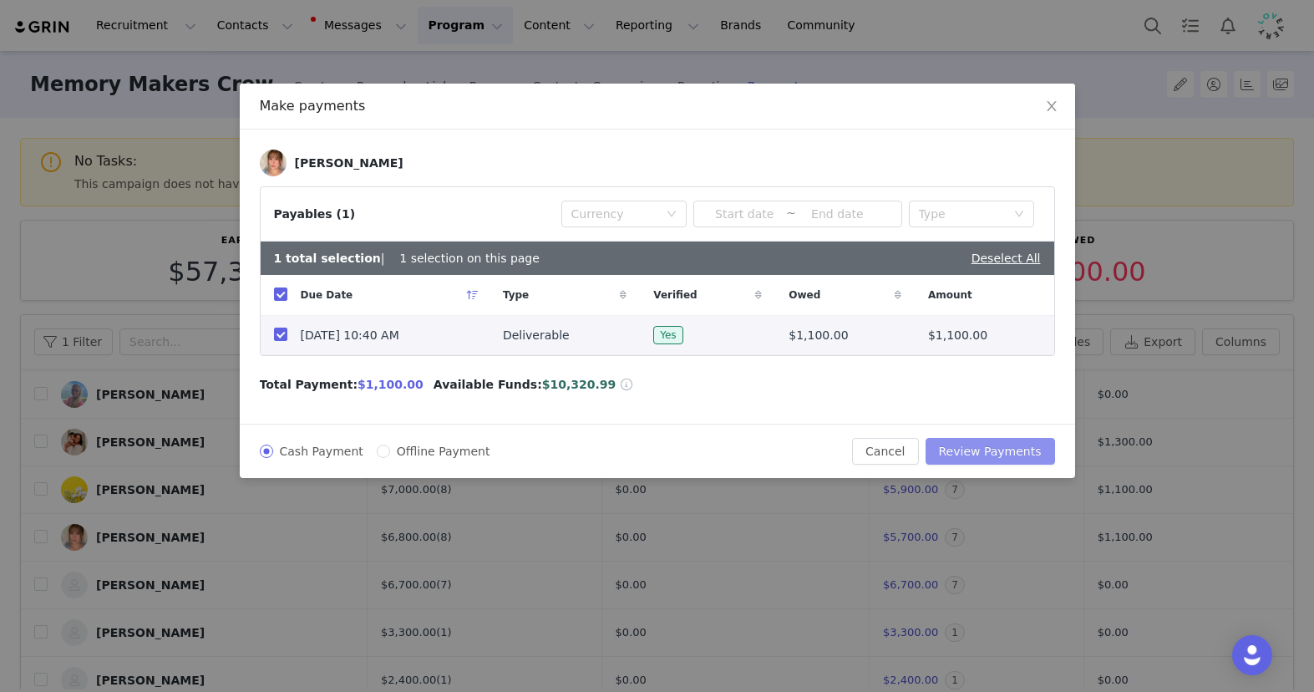
click at [995, 445] on button "Review Payments" at bounding box center [990, 451] width 129 height 27
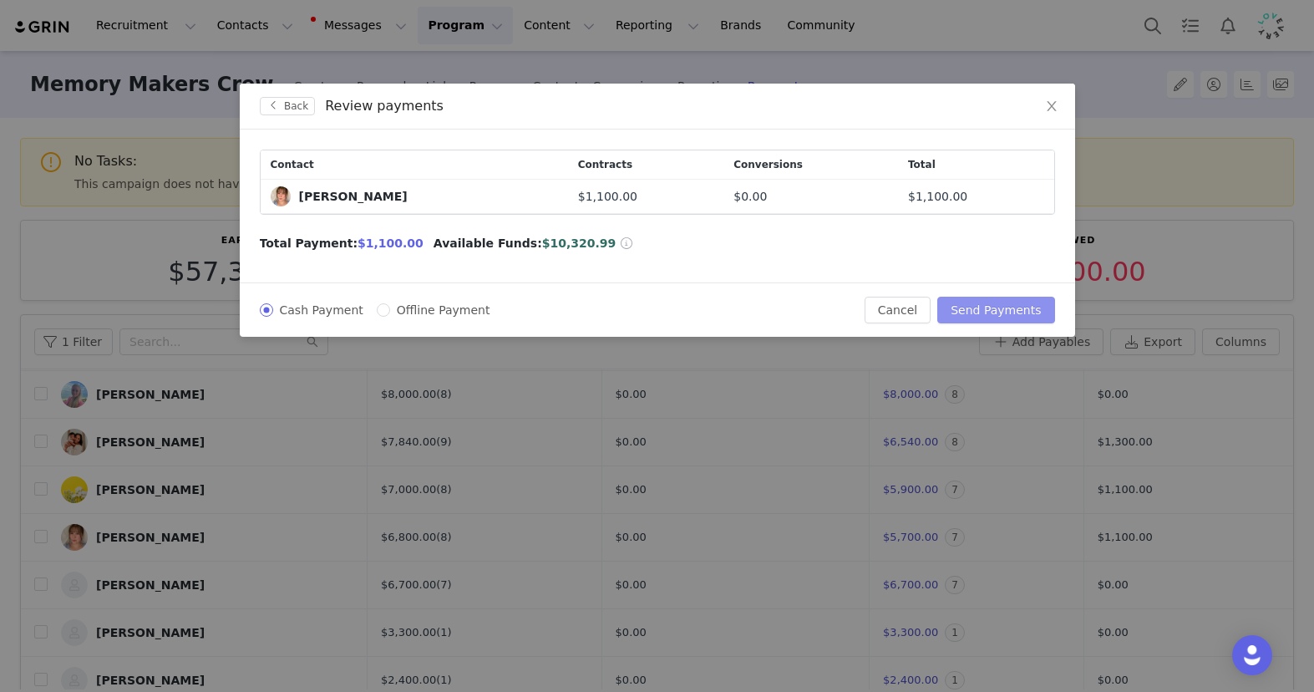
click at [995, 301] on button "Send Payments" at bounding box center [995, 310] width 117 height 27
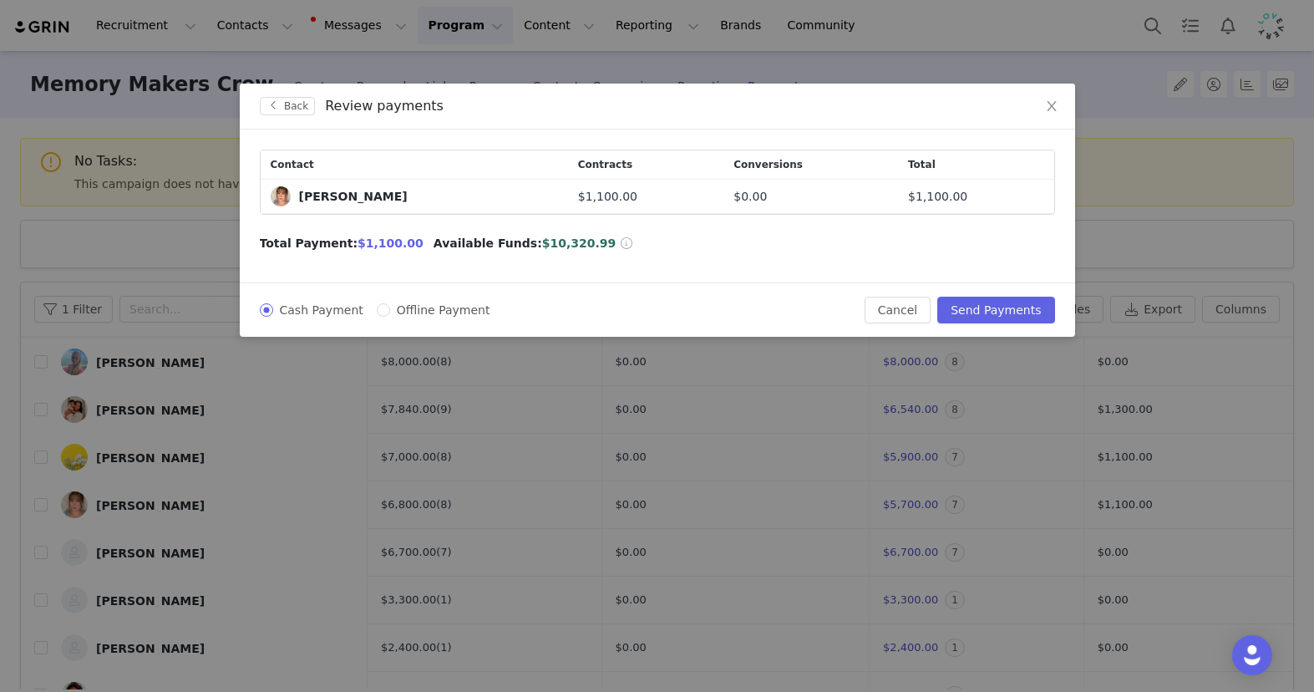
scroll to position [0, 0]
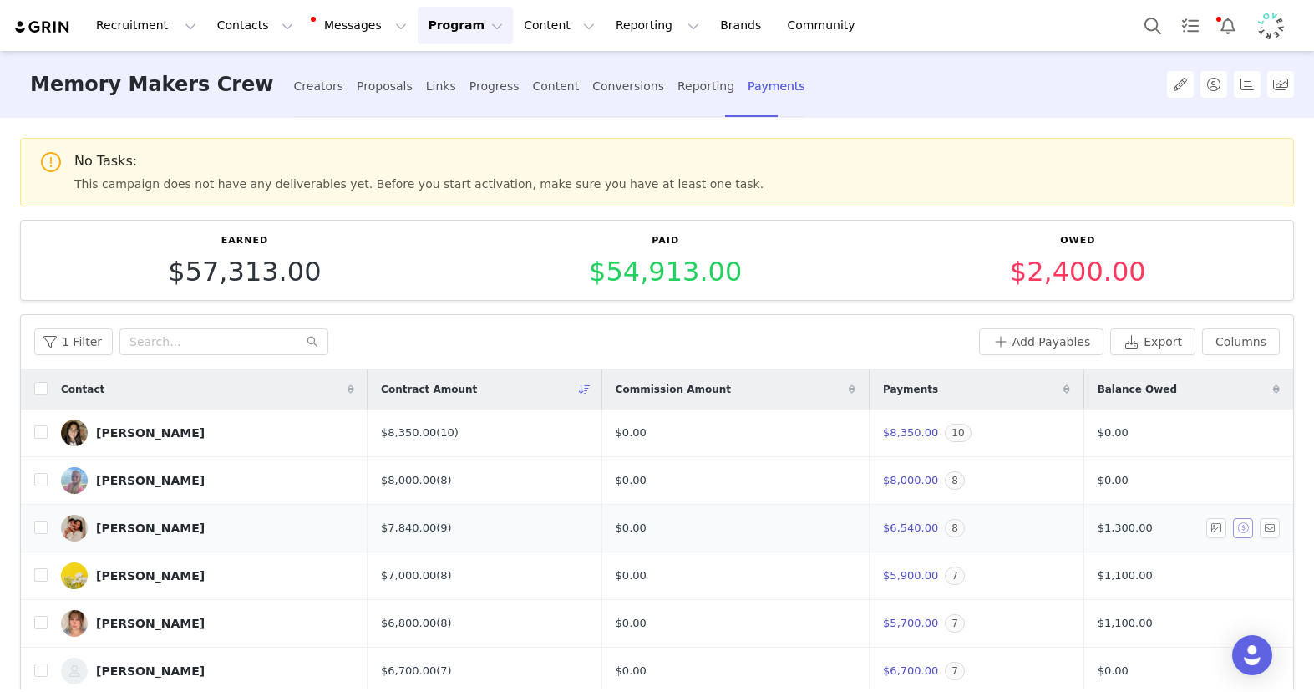
click at [1233, 527] on button "button" at bounding box center [1243, 528] width 20 height 20
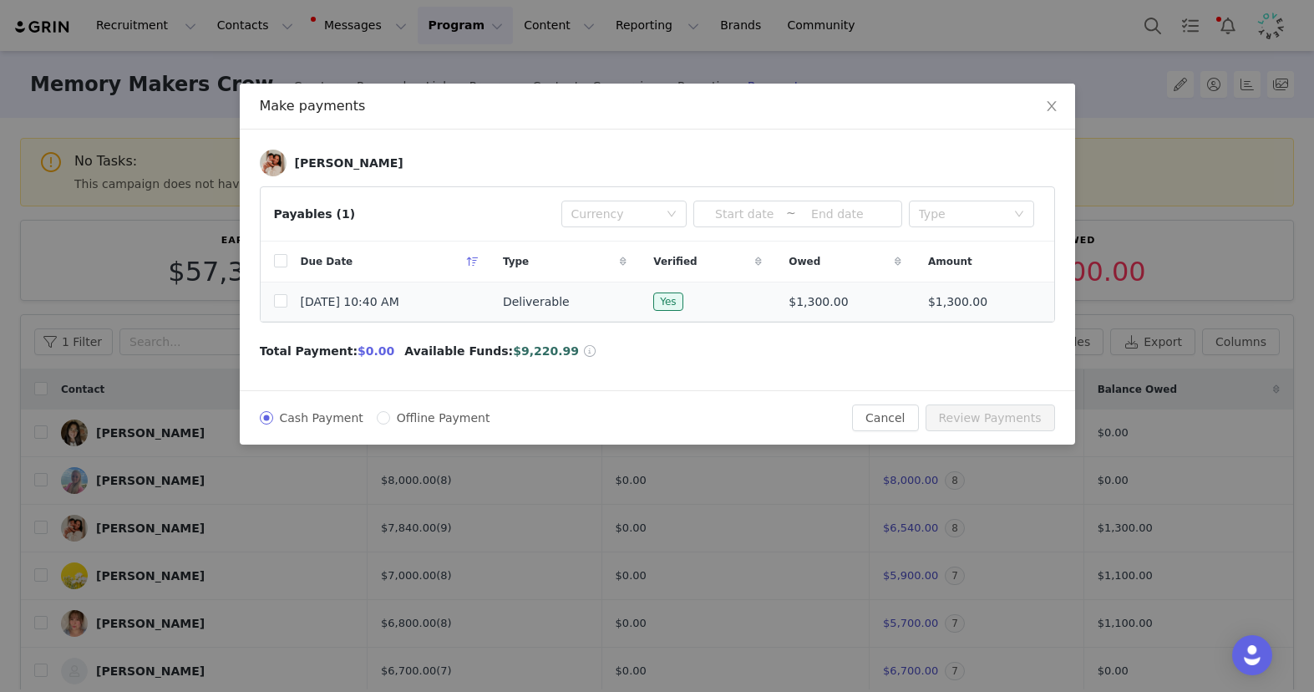
click at [377, 302] on span "[DATE] 10:40 AM" at bounding box center [350, 302] width 99 height 18
click at [276, 309] on label at bounding box center [280, 302] width 13 height 18
click at [276, 307] on input "checkbox" at bounding box center [280, 300] width 13 height 13
checkbox input "true"
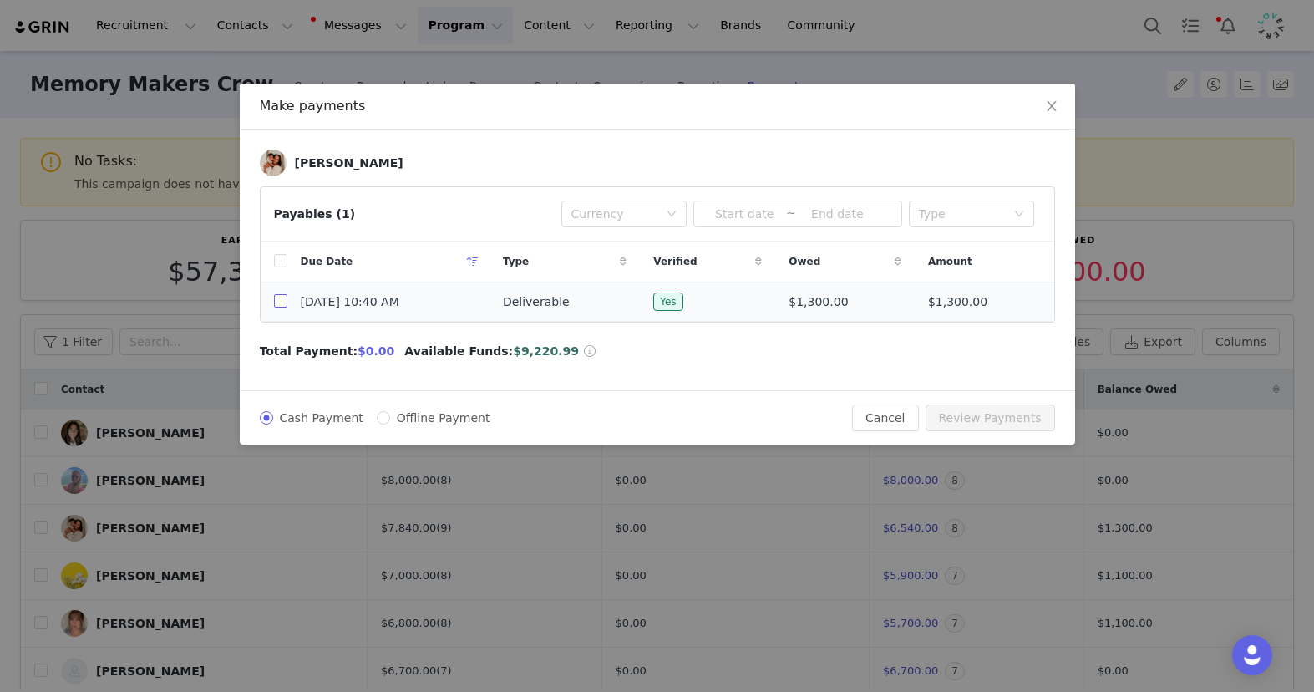
checkbox input "true"
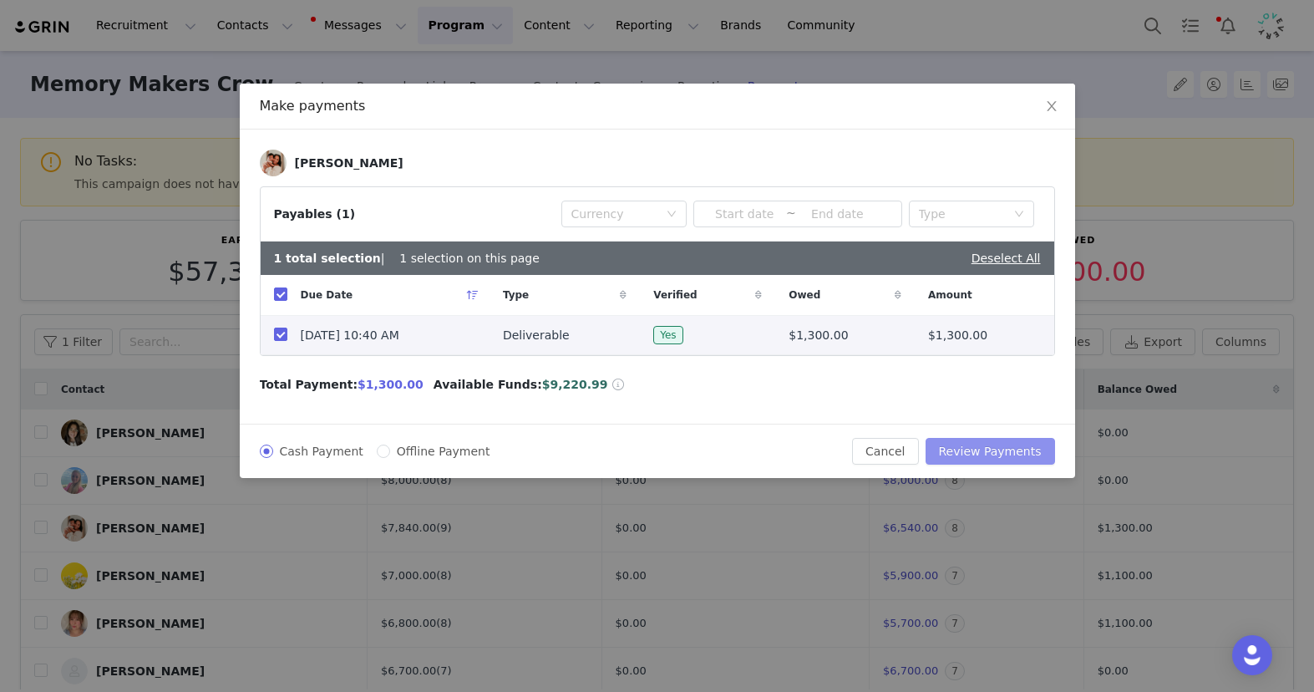
click at [998, 451] on button "Review Payments" at bounding box center [990, 451] width 129 height 27
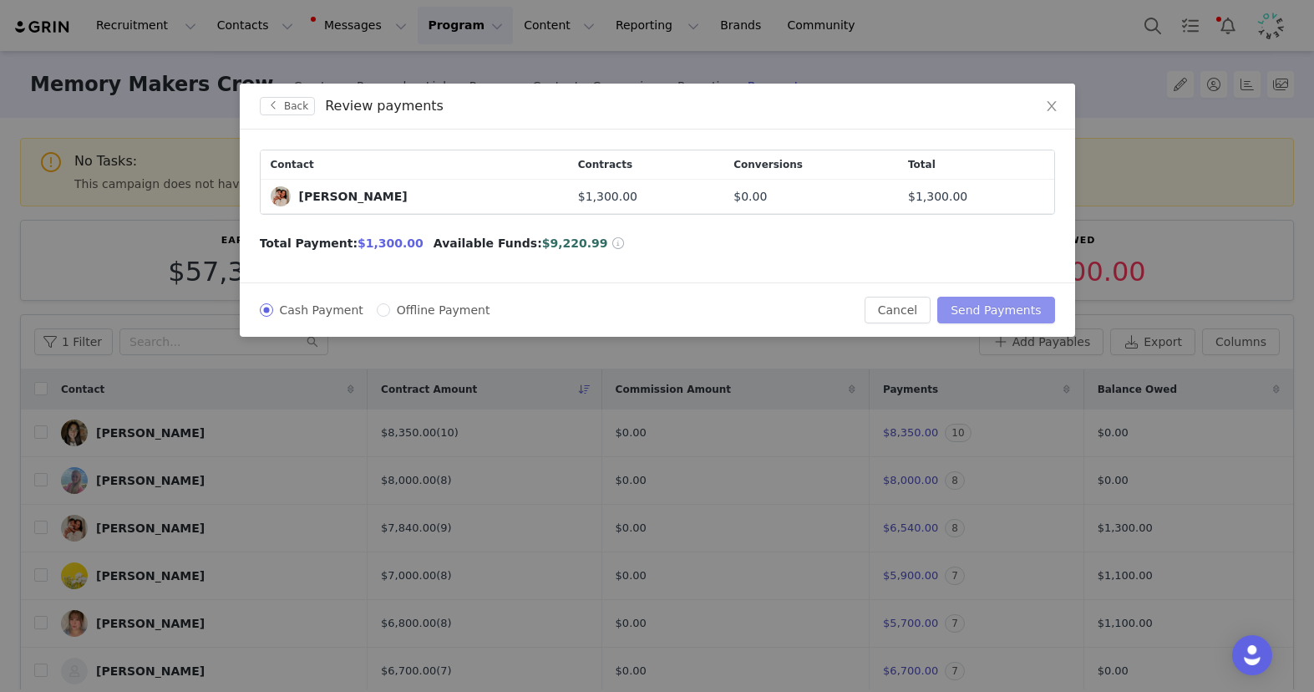
click at [987, 307] on button "Send Payments" at bounding box center [995, 310] width 117 height 27
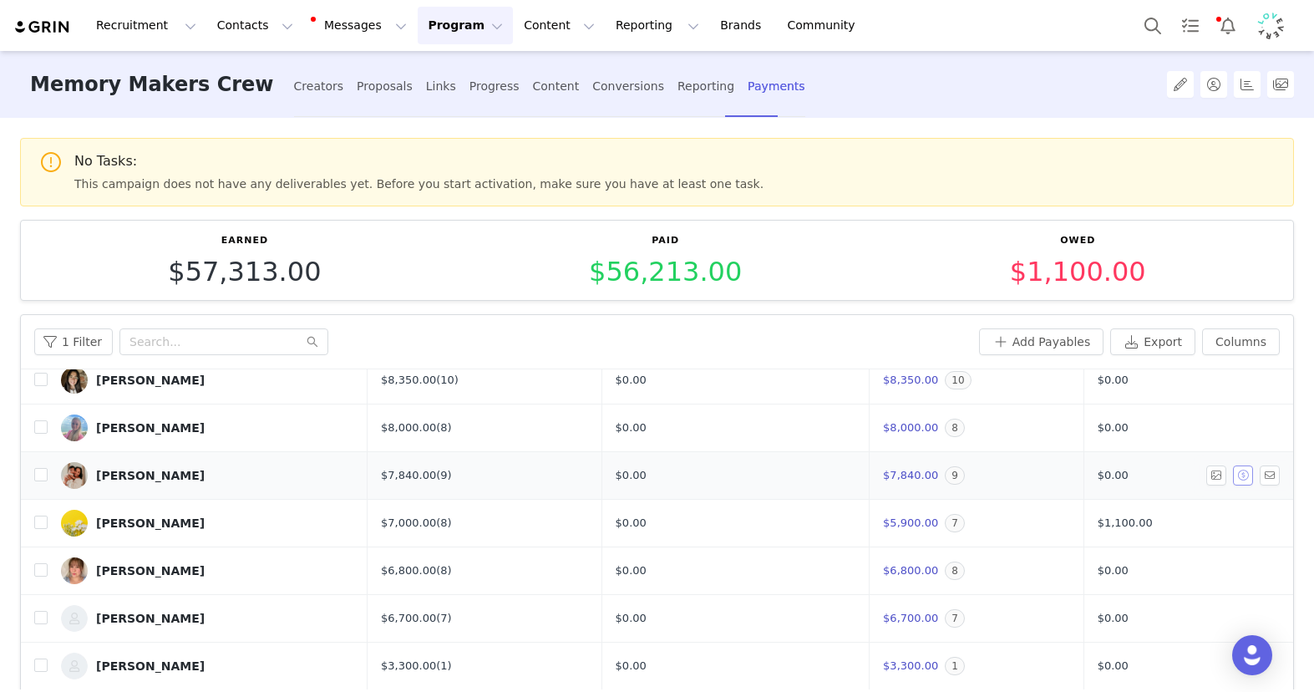
scroll to position [119, 0]
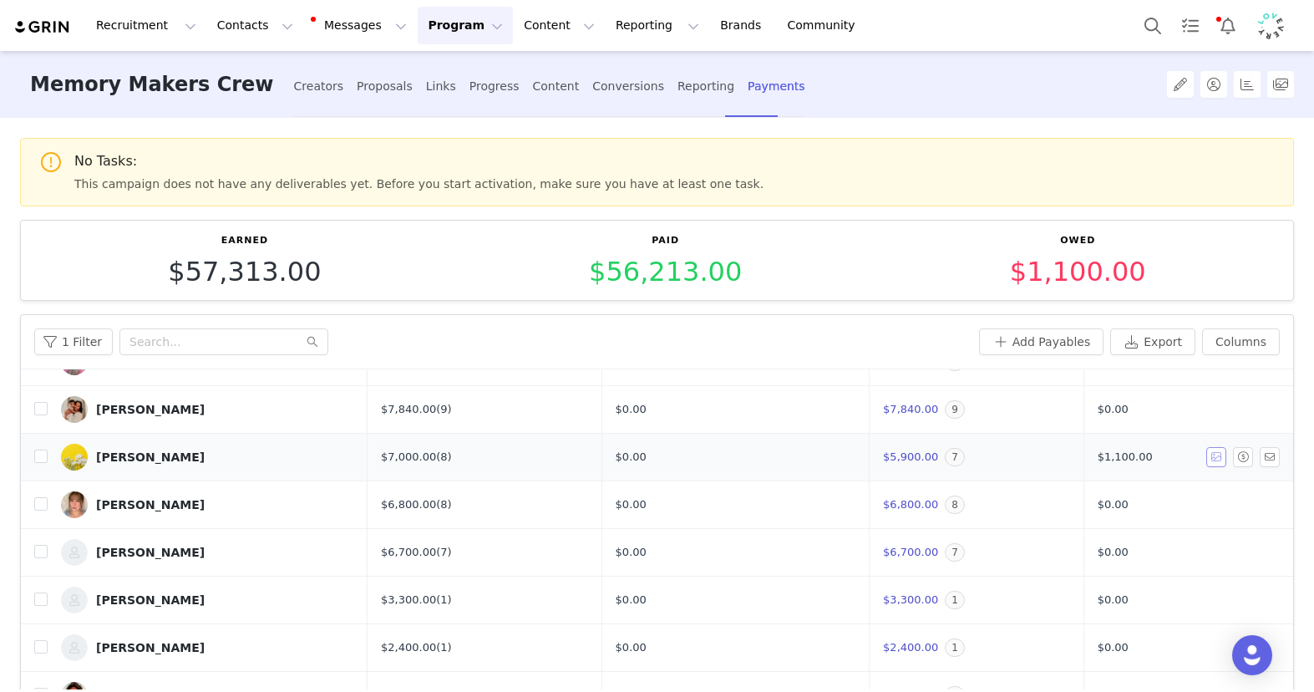
click at [1206, 460] on button "button" at bounding box center [1216, 457] width 20 height 20
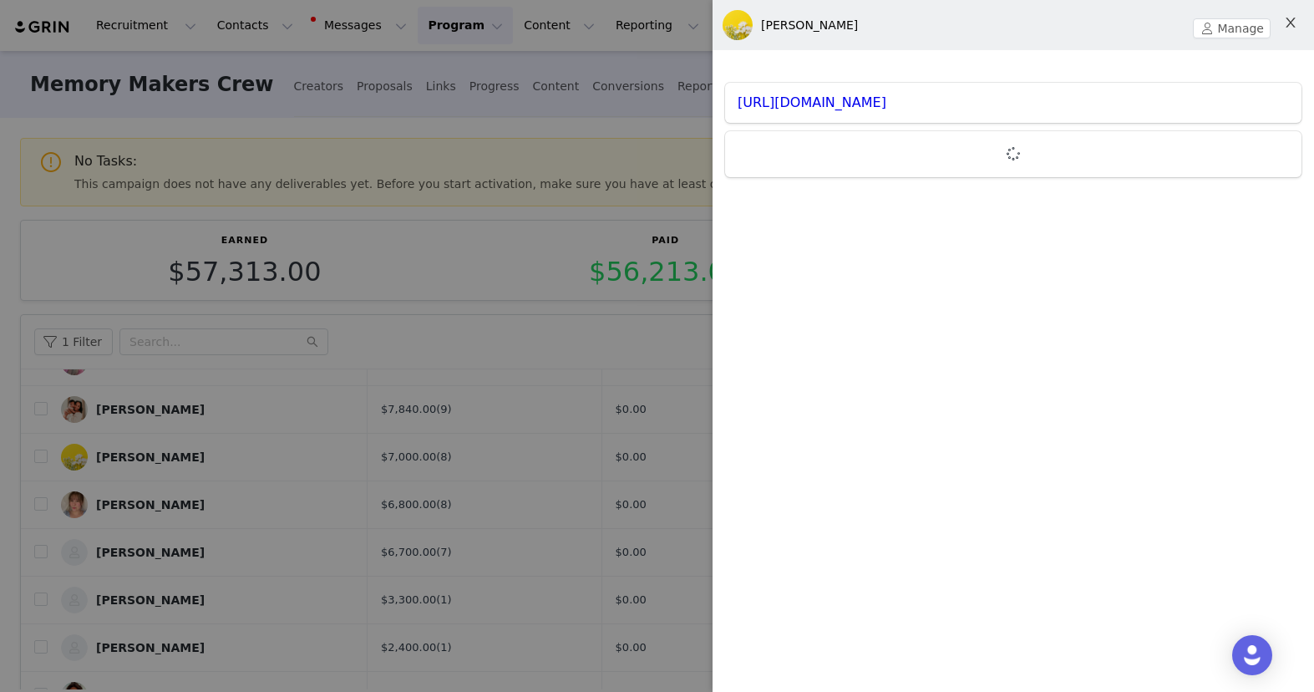
click at [1296, 29] on icon "icon: close" at bounding box center [1290, 22] width 13 height 13
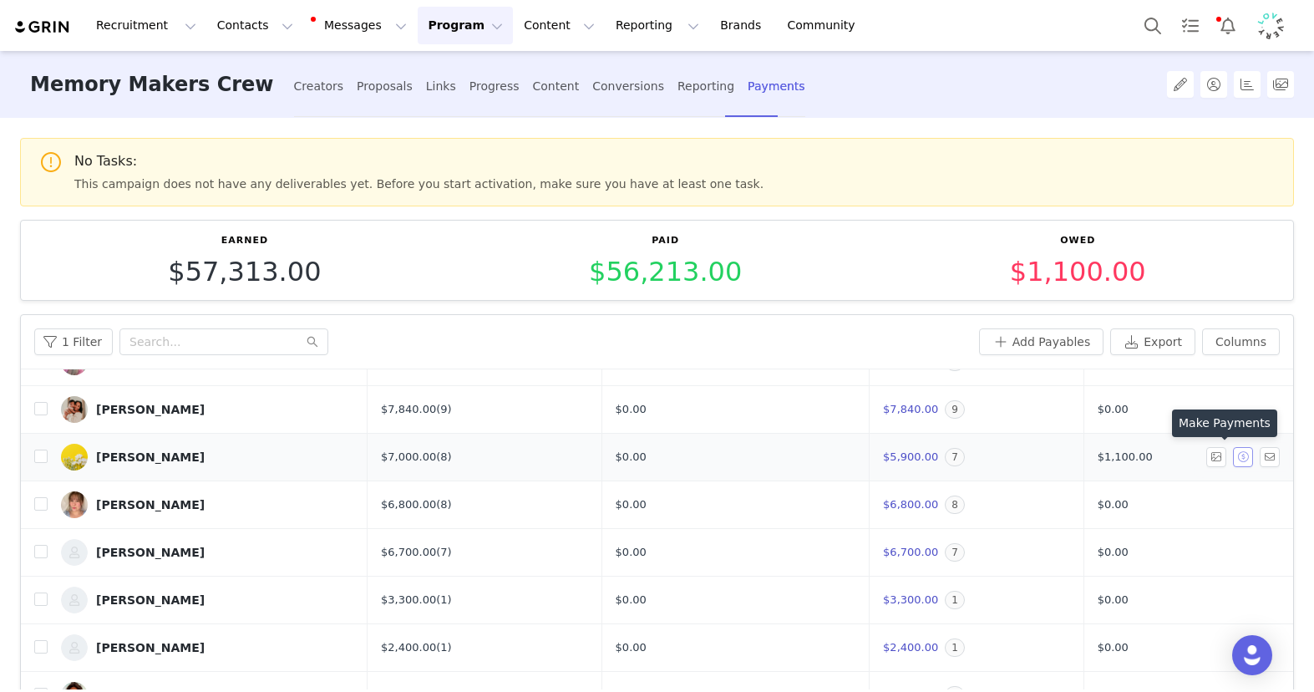
click at [1233, 460] on button "button" at bounding box center [1243, 457] width 20 height 20
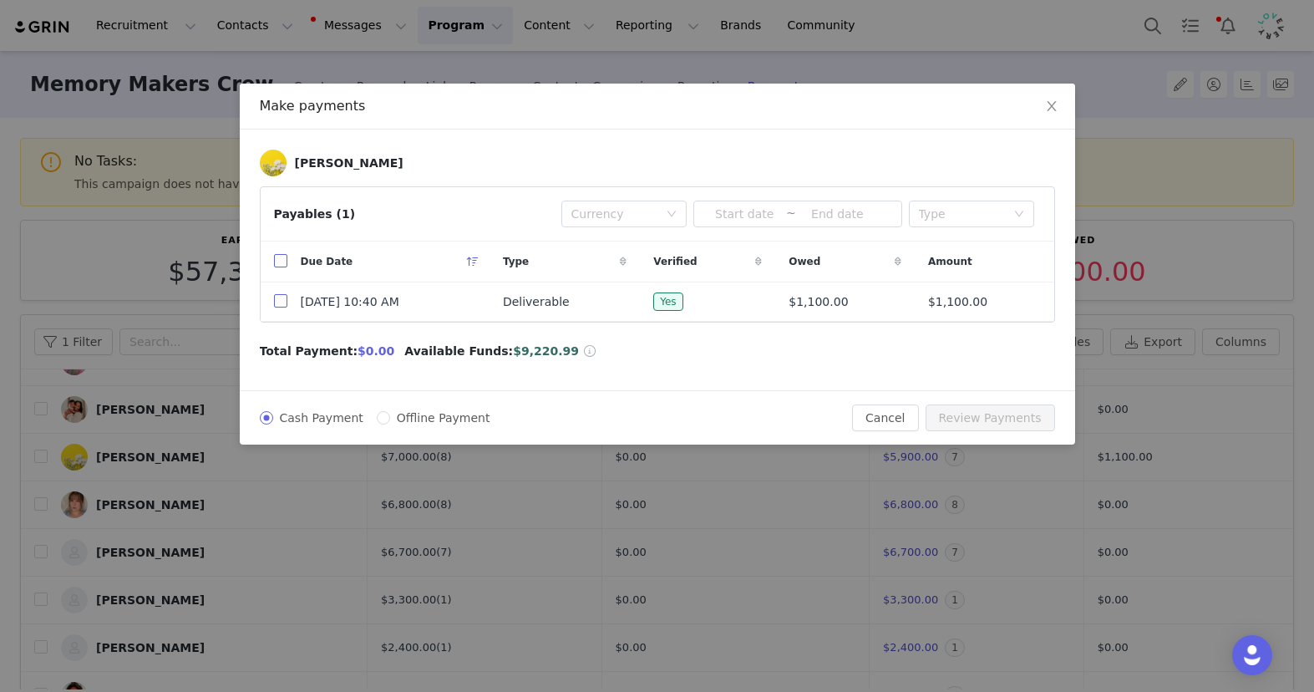
click at [286, 300] on input "checkbox" at bounding box center [280, 300] width 13 height 13
checkbox input "true"
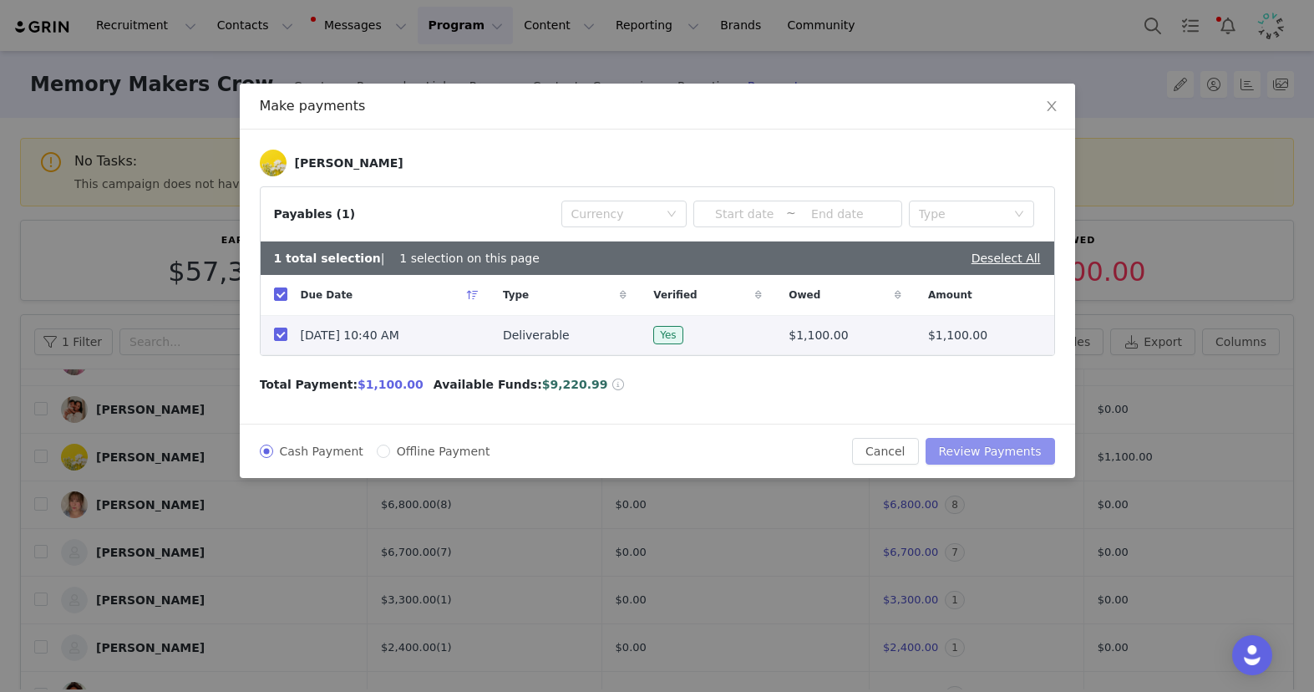
click at [1018, 447] on button "Review Payments" at bounding box center [990, 451] width 129 height 27
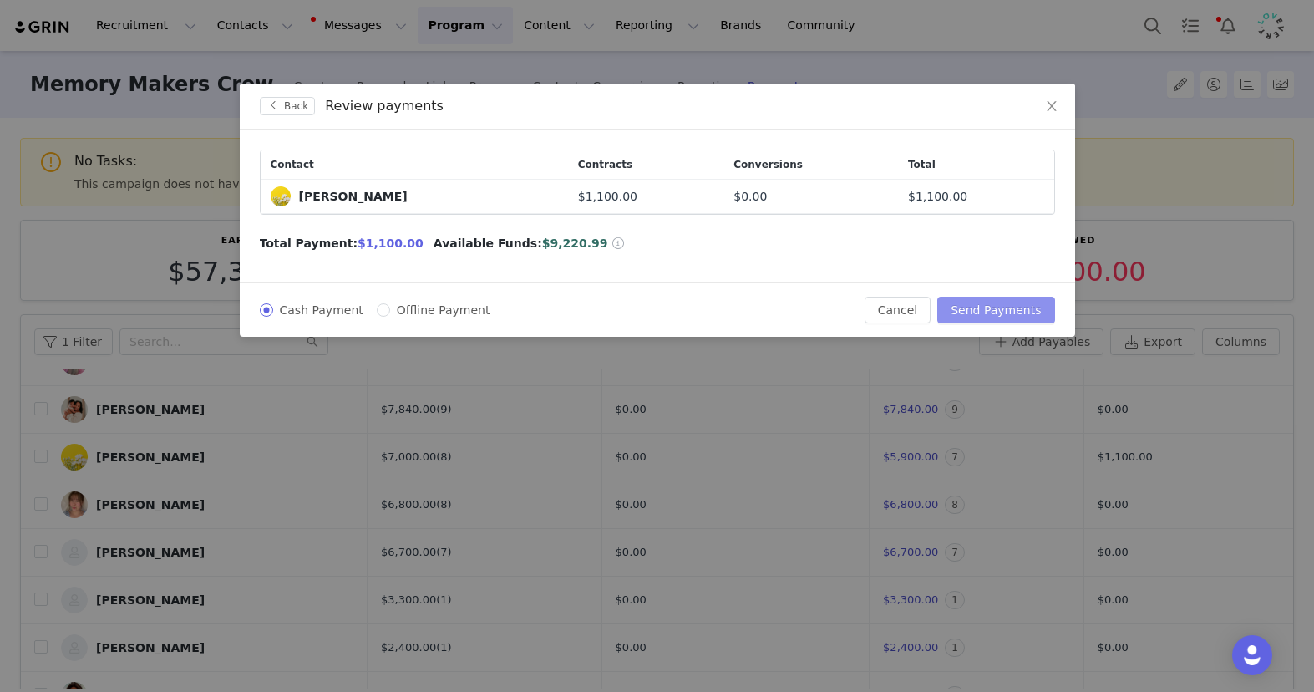
click at [1007, 306] on button "Send Payments" at bounding box center [995, 310] width 117 height 27
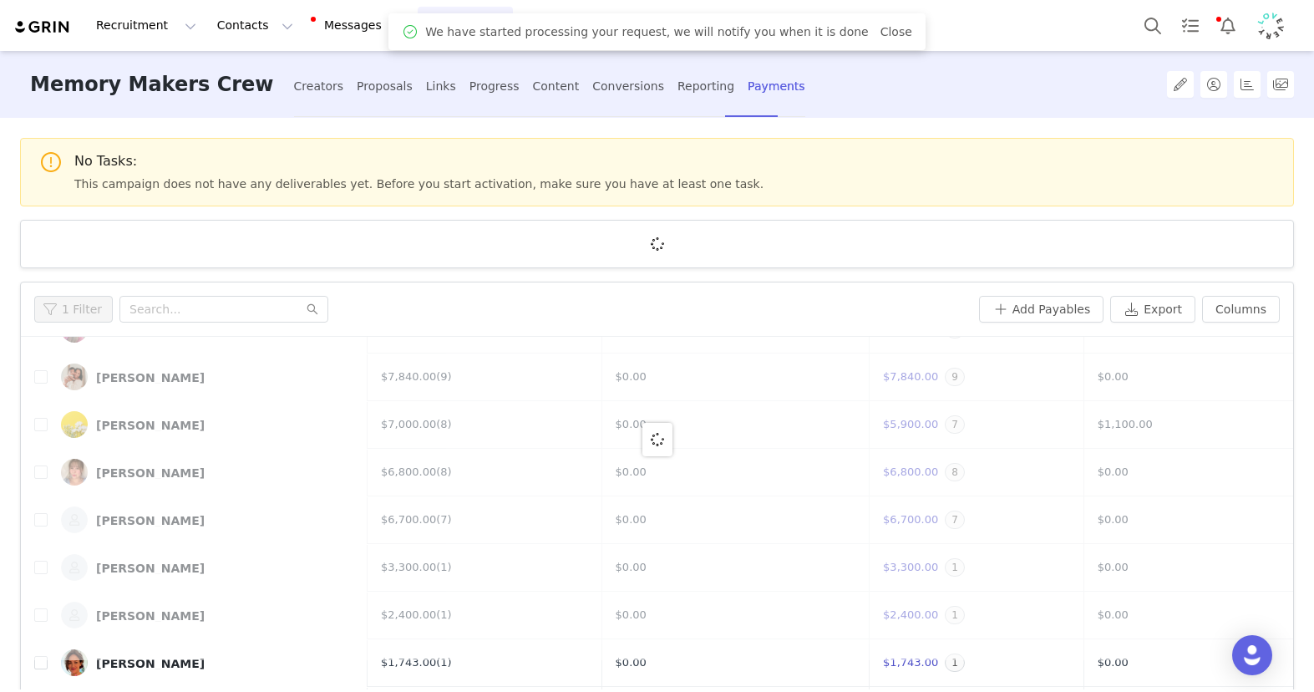
scroll to position [0, 0]
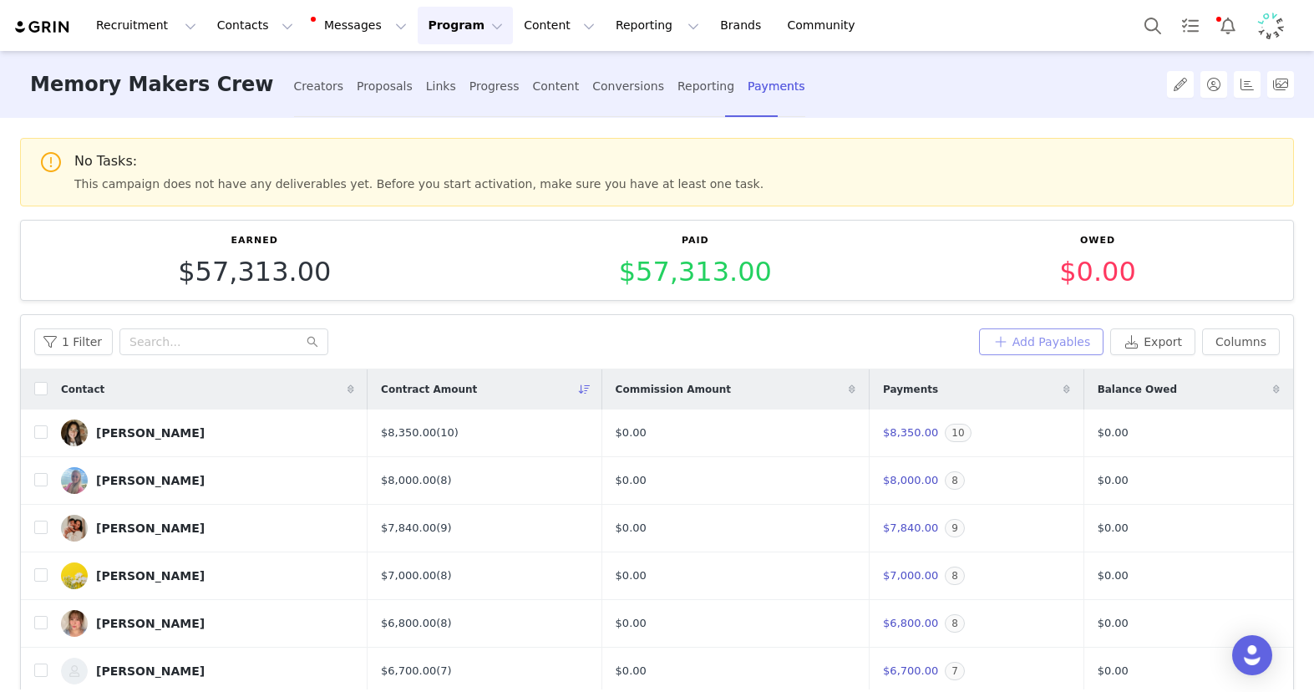
click at [1008, 337] on button "Add Payables" at bounding box center [1041, 341] width 125 height 27
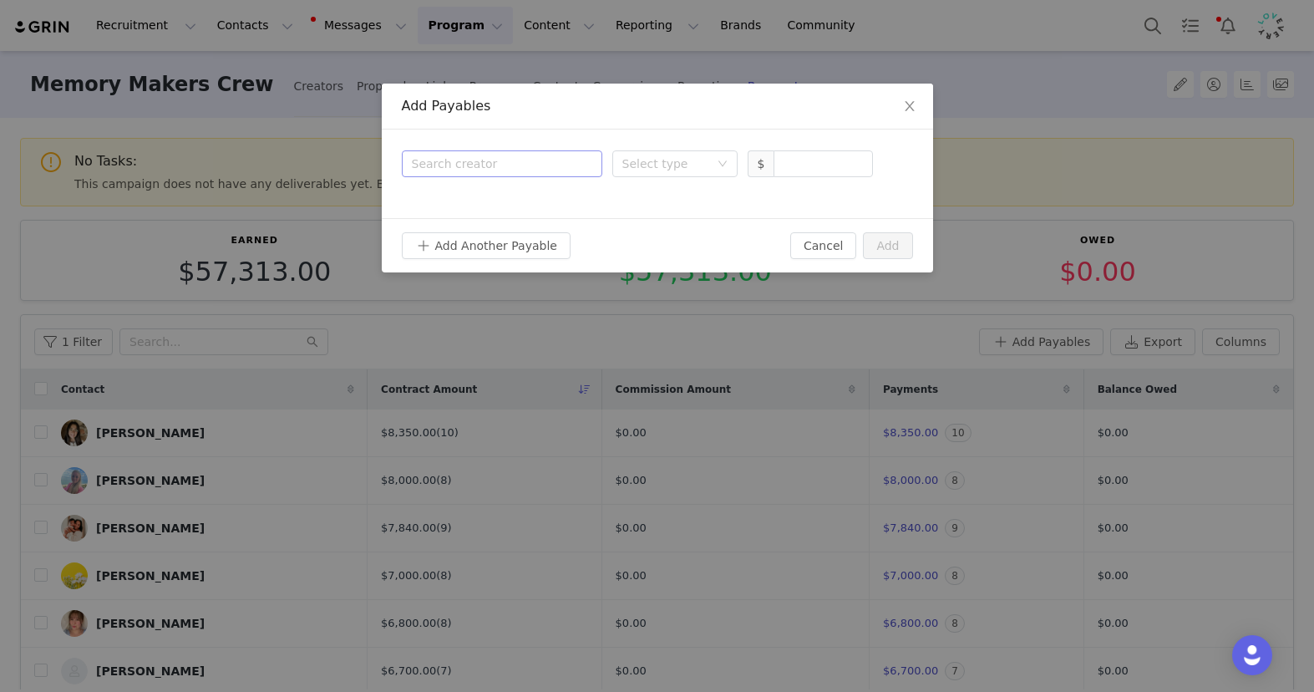
click at [487, 160] on div "Search creator" at bounding box center [498, 163] width 173 height 17
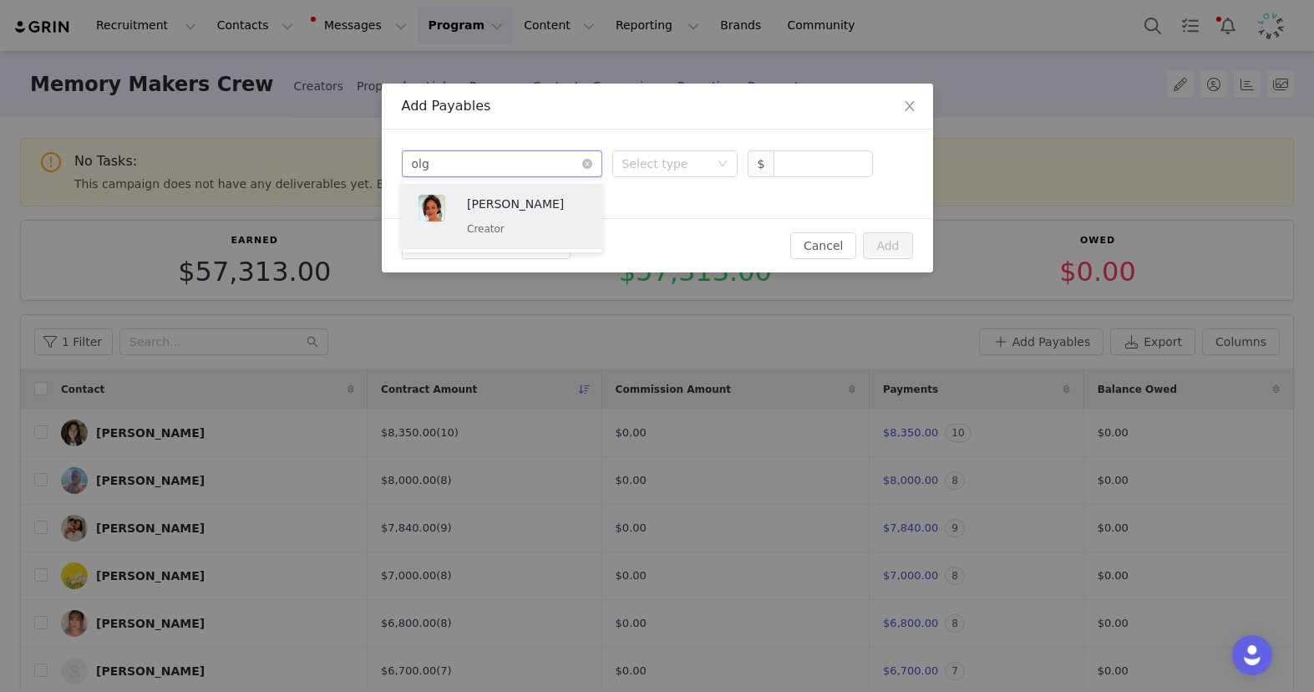
type input "[PERSON_NAME]"
click at [484, 208] on p "[PERSON_NAME]" at bounding box center [526, 204] width 119 height 18
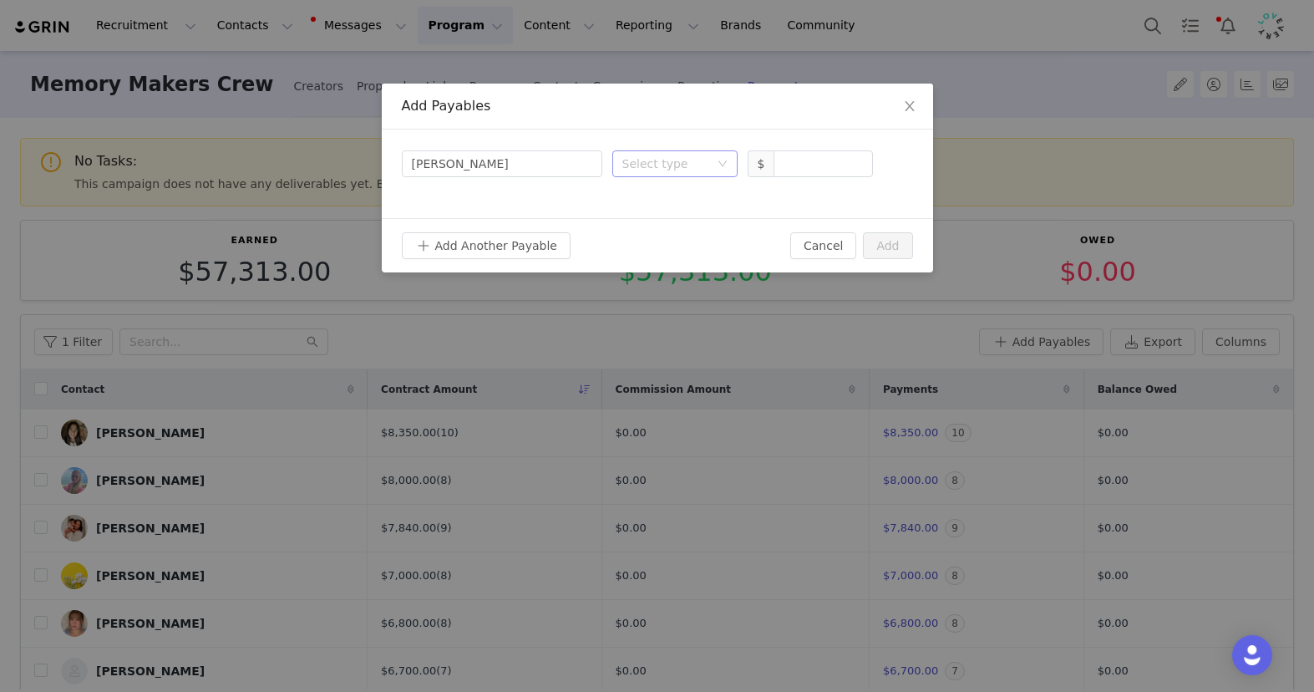
click at [690, 167] on div "Select type" at bounding box center [665, 163] width 87 height 17
click at [699, 248] on li "Deliverable" at bounding box center [674, 250] width 125 height 27
click at [809, 172] on input at bounding box center [822, 163] width 97 height 25
type input "1,526"
click at [887, 241] on button "Add" at bounding box center [887, 245] width 49 height 27
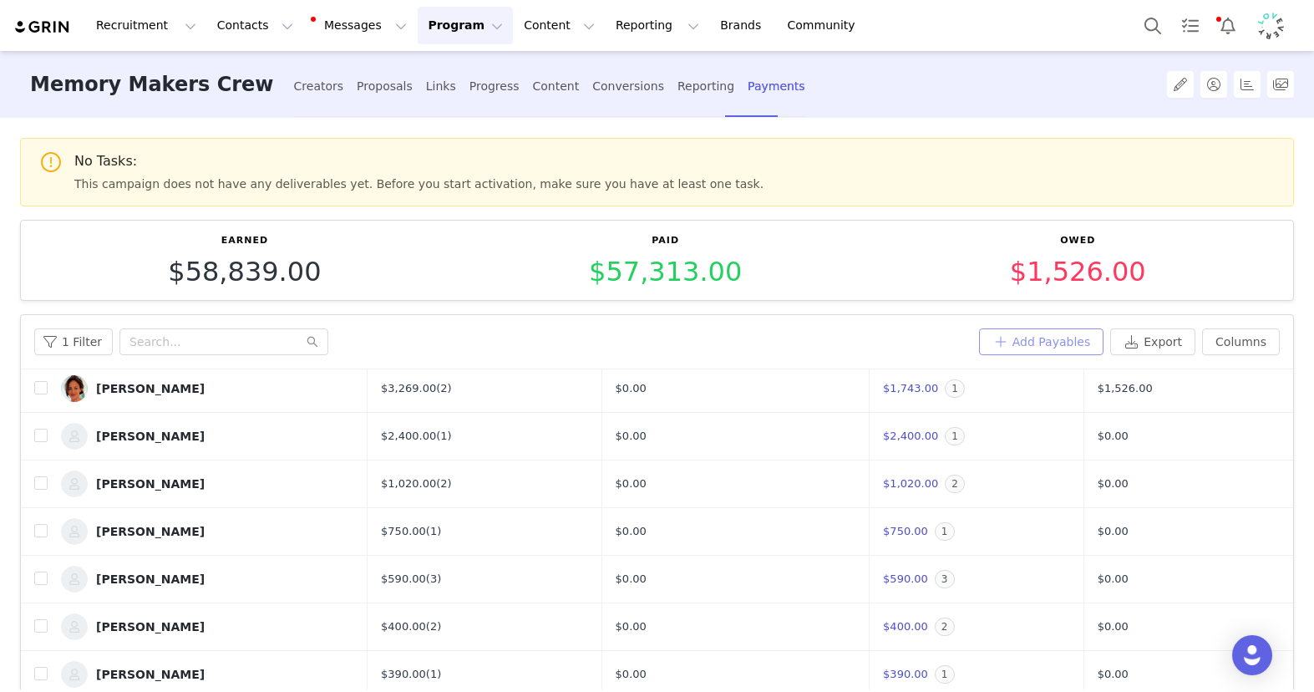
scroll to position [377, 0]
click at [1233, 388] on button "button" at bounding box center [1243, 389] width 20 height 20
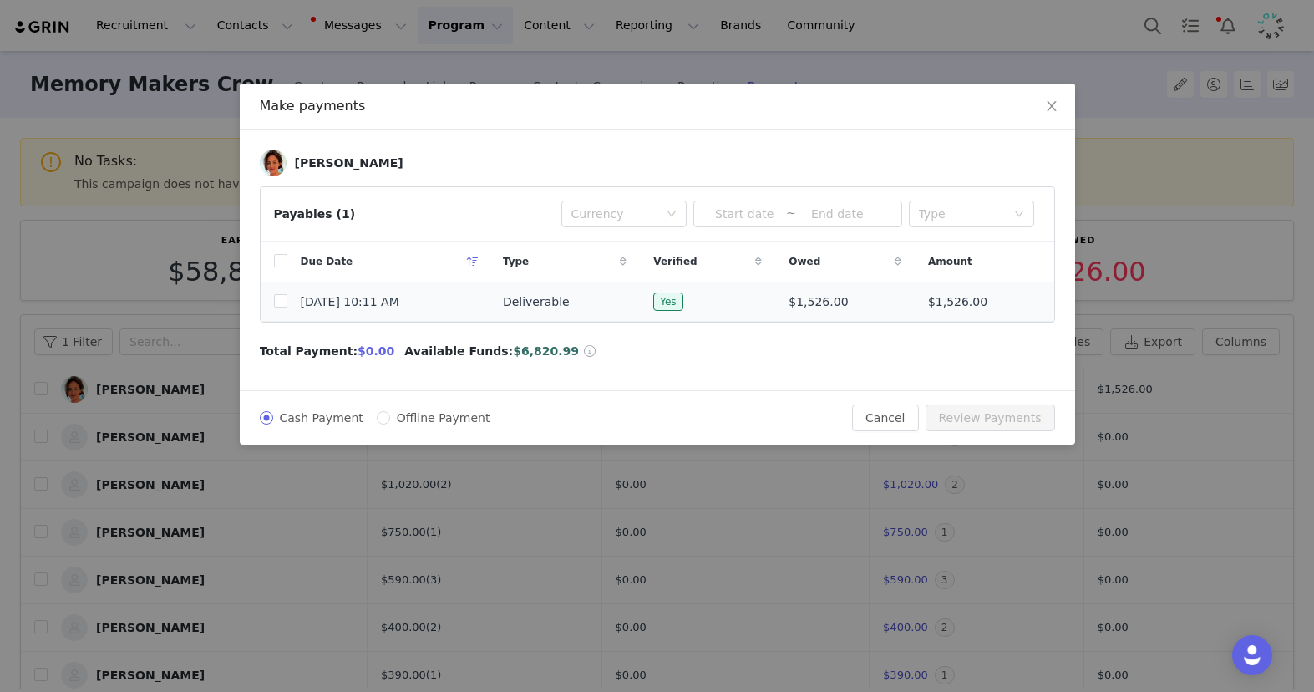
click at [292, 301] on td "[DATE] 10:11 AM" at bounding box center [388, 301] width 202 height 39
click at [286, 302] on input "checkbox" at bounding box center [280, 300] width 13 height 13
checkbox input "true"
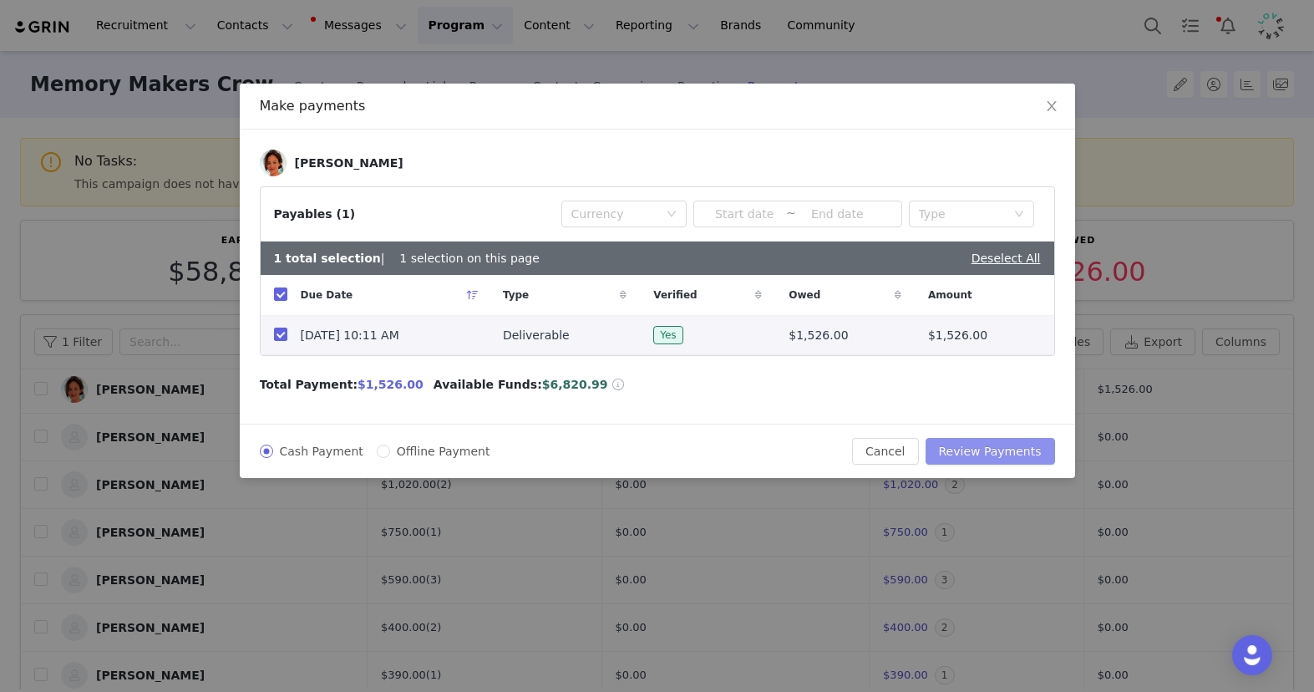
click at [1002, 452] on button "Review Payments" at bounding box center [990, 451] width 129 height 27
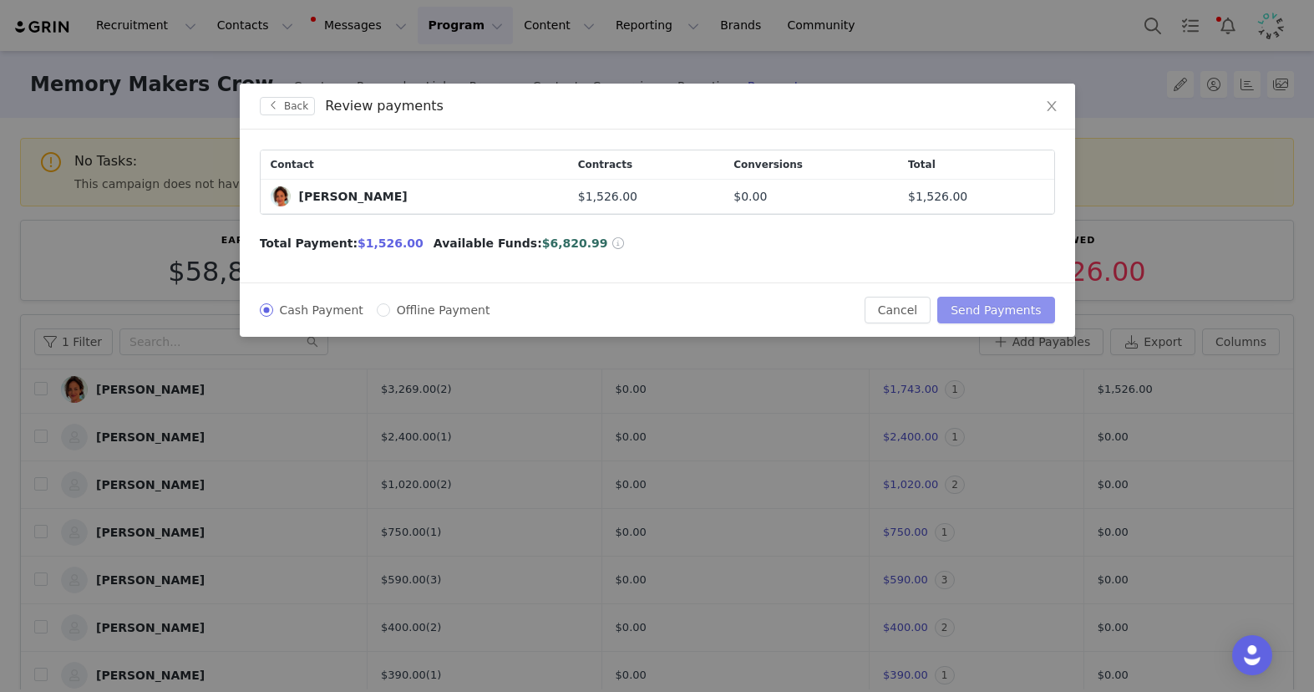
click at [1012, 309] on button "Send Payments" at bounding box center [995, 310] width 117 height 27
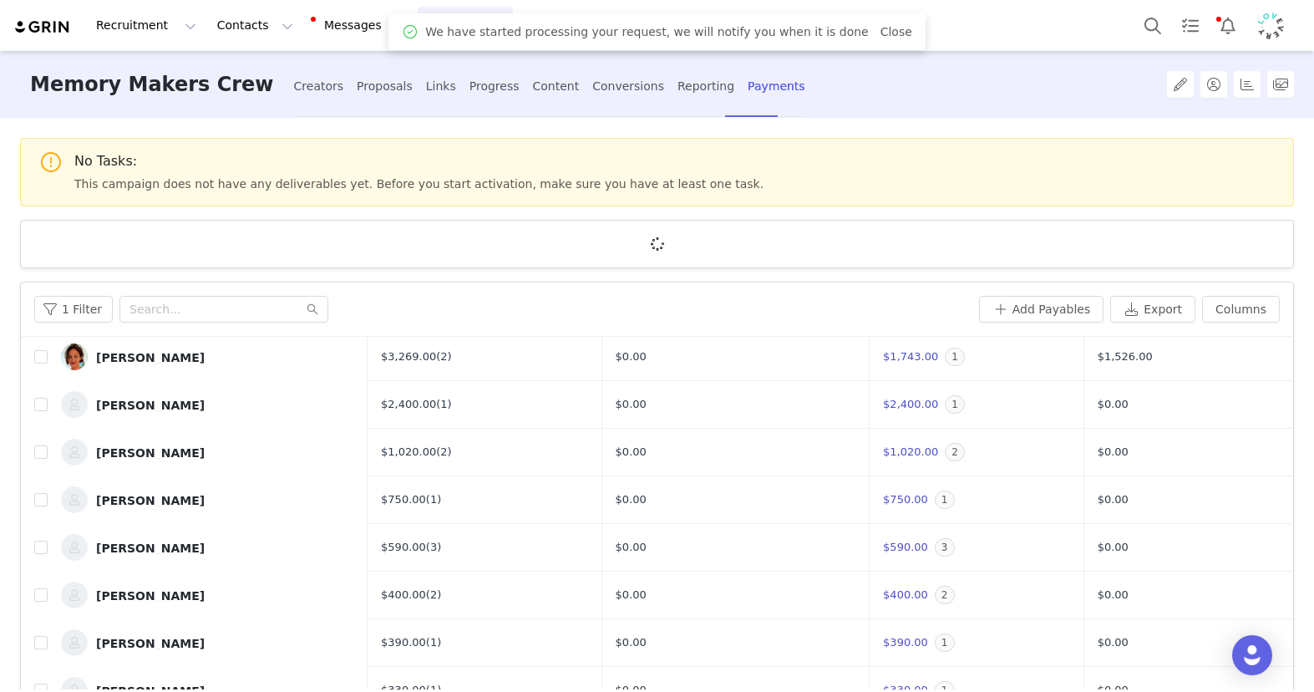
scroll to position [0, 0]
